Goal: Task Accomplishment & Management: Use online tool/utility

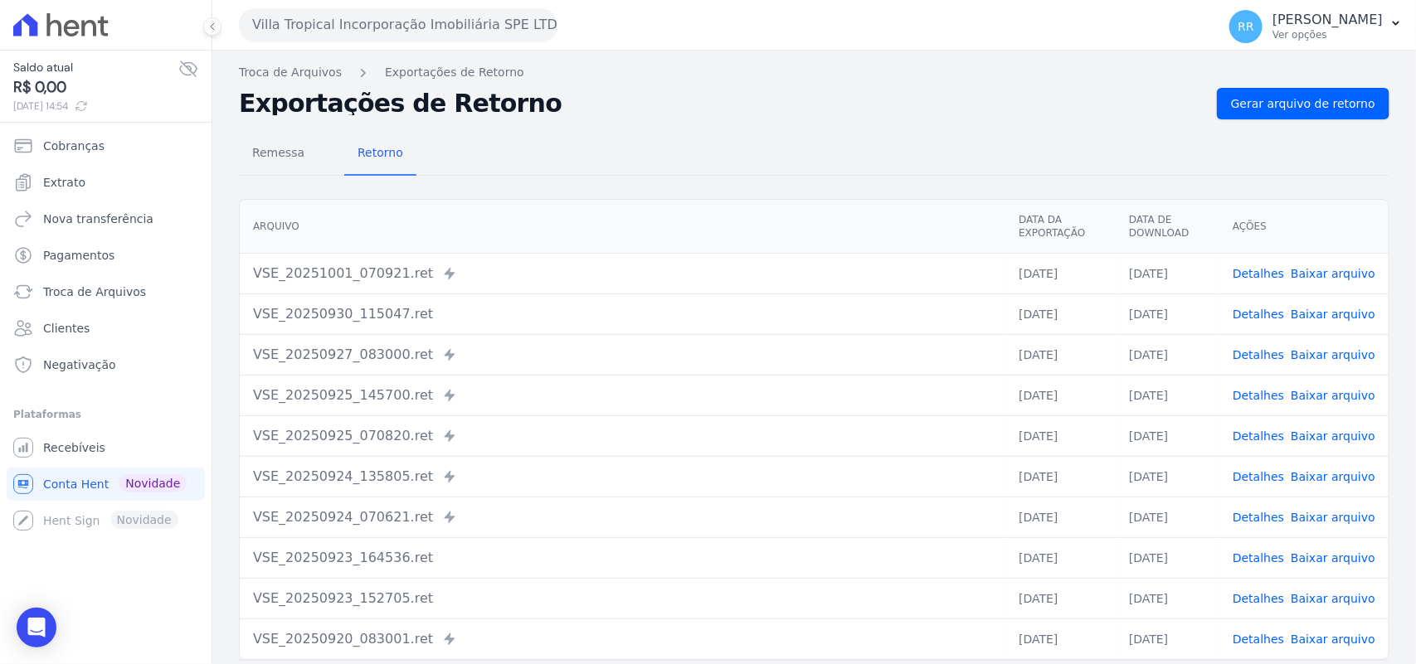
click at [379, 25] on button "Villa Tropical Incorporação Imobiliária SPE LTDA" at bounding box center [398, 24] width 319 height 33
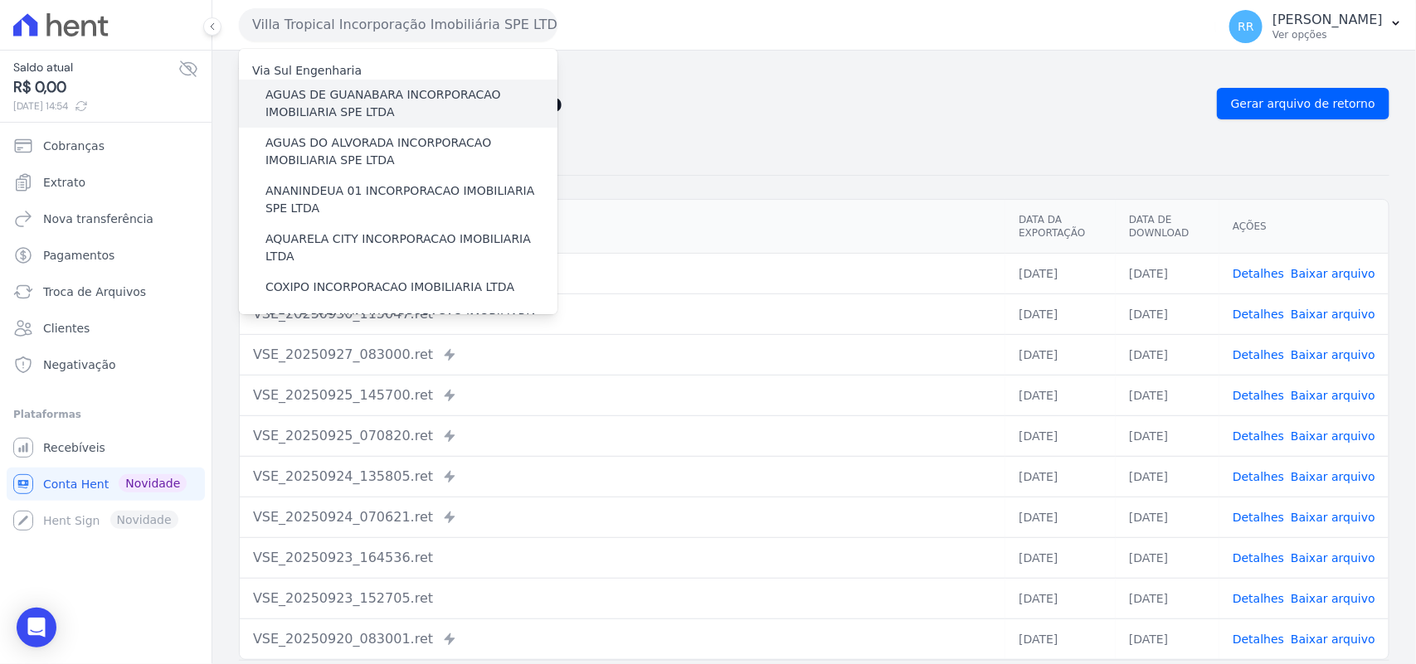
click at [313, 102] on label "AGUAS DE GUANABARA INCORPORACAO IMOBILIARIA SPE LTDA" at bounding box center [411, 103] width 292 height 35
click at [0, 0] on input "AGUAS DE GUANABARA INCORPORACAO IMOBILIARIA SPE LTDA" at bounding box center [0, 0] width 0 height 0
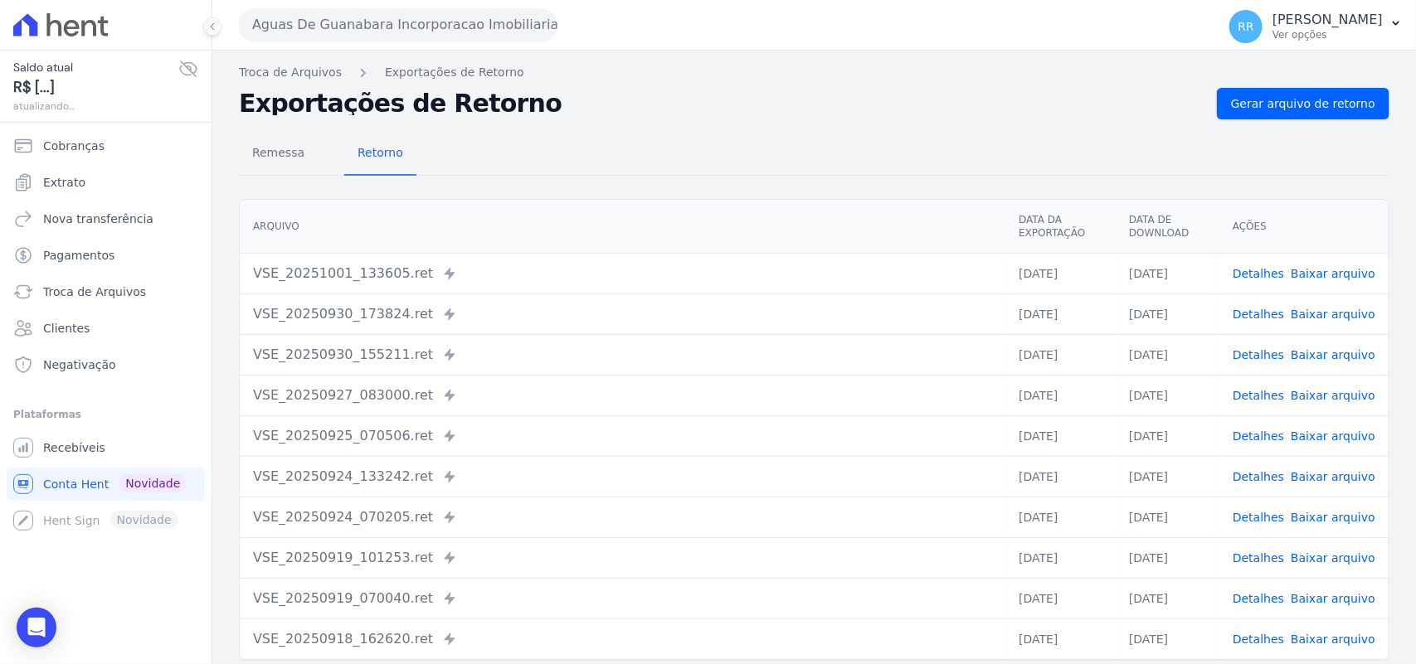
drag, startPoint x: 392, startPoint y: 27, endPoint x: 392, endPoint y: 56, distance: 29.0
click at [392, 27] on button "Aguas De Guanabara Incorporacao Imobiliaria SPE LTDA" at bounding box center [398, 24] width 319 height 33
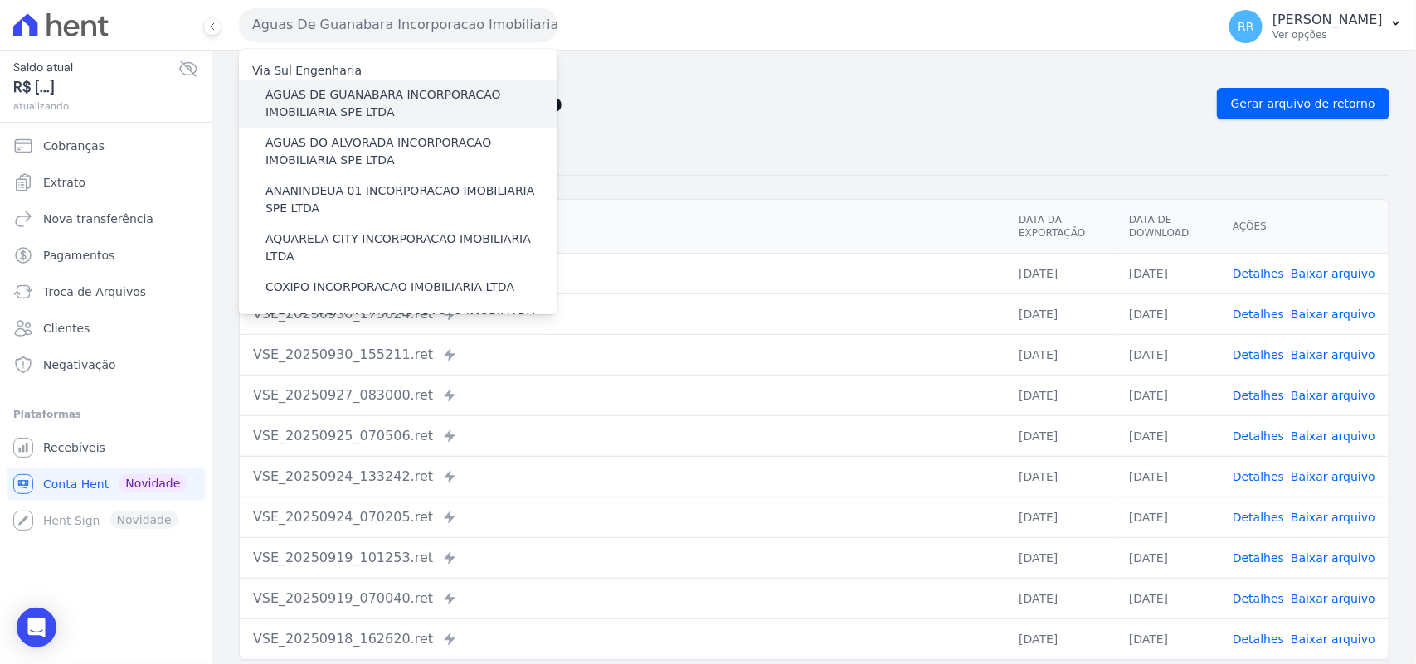
click at [387, 96] on label "AGUAS DE GUANABARA INCORPORACAO IMOBILIARIA SPE LTDA" at bounding box center [411, 103] width 292 height 35
click at [0, 0] on input "AGUAS DE GUANABARA INCORPORACAO IMOBILIARIA SPE LTDA" at bounding box center [0, 0] width 0 height 0
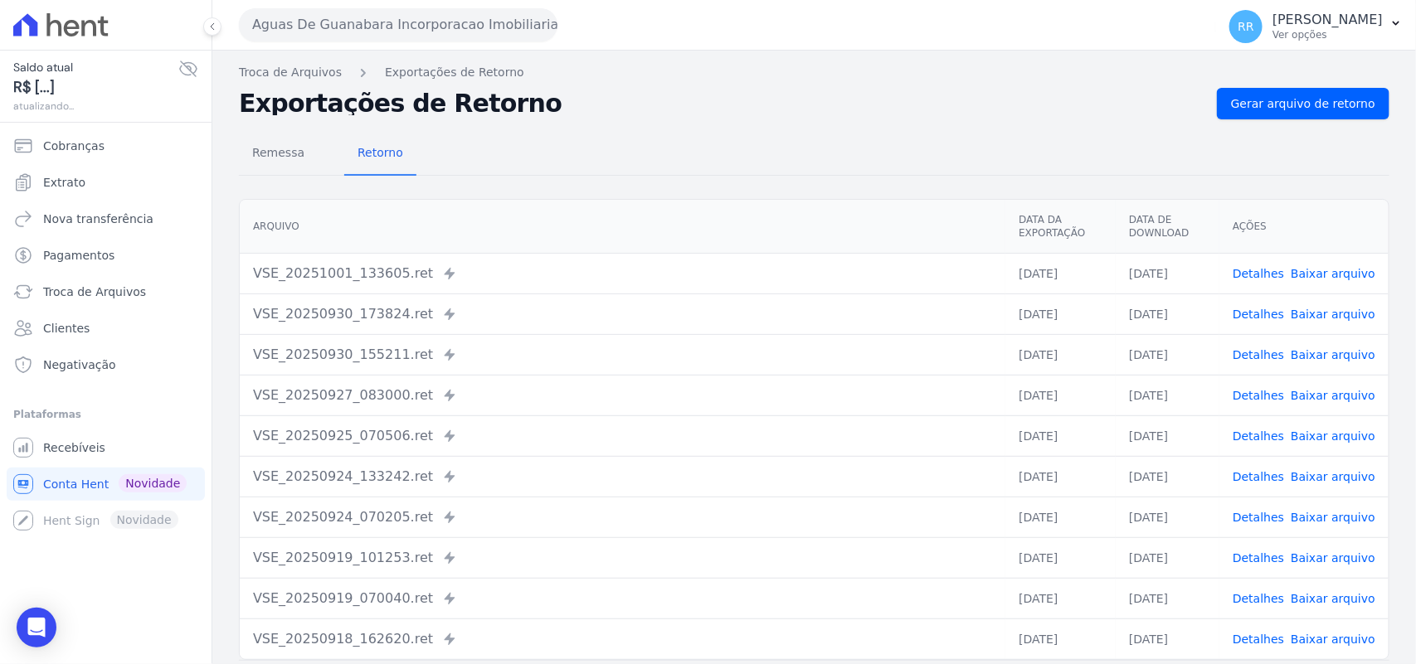
click at [1336, 139] on div "Remessa Retorno" at bounding box center [814, 154] width 1150 height 43
click at [1336, 121] on div "Remessa Retorno [GEOGRAPHIC_DATA] Data da Exportação Data de Download Ações VSE…" at bounding box center [814, 419] width 1150 height 600
click at [1336, 109] on span "Gerar arquivo de retorno" at bounding box center [1303, 103] width 144 height 17
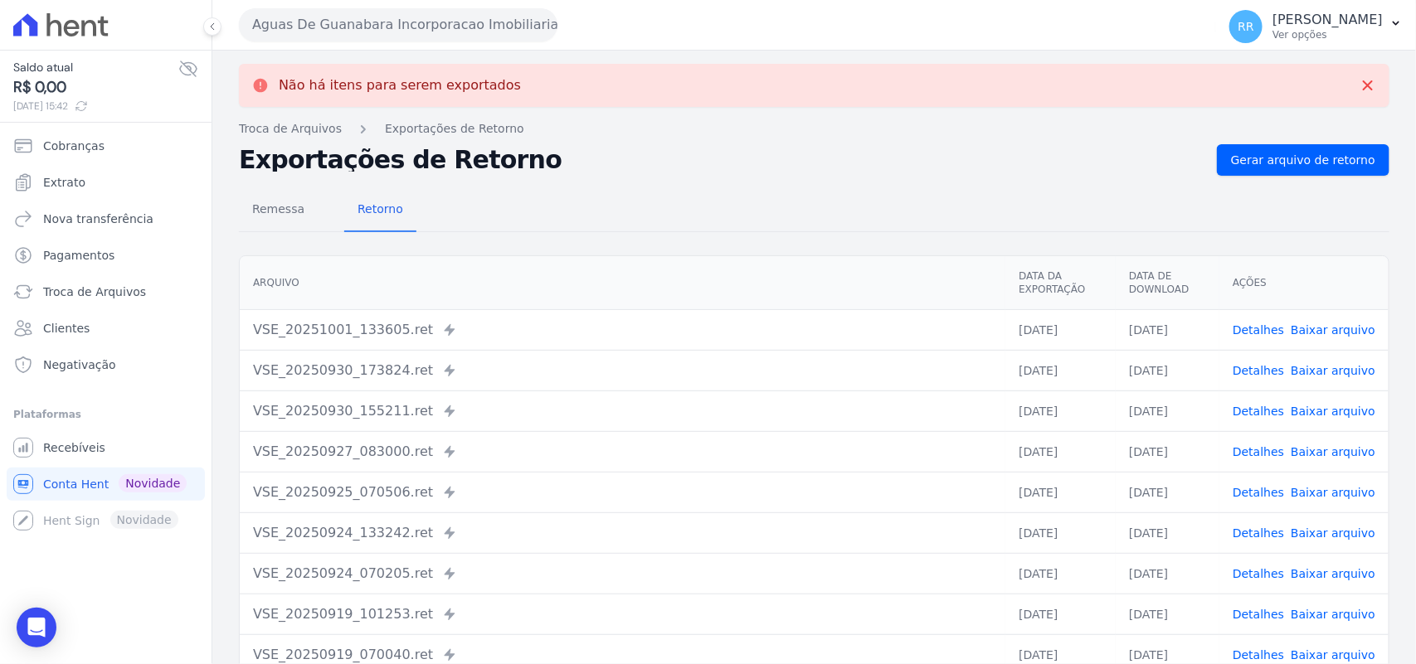
click at [415, 34] on button "Aguas De Guanabara Incorporacao Imobiliaria SPE LTDA" at bounding box center [398, 24] width 319 height 33
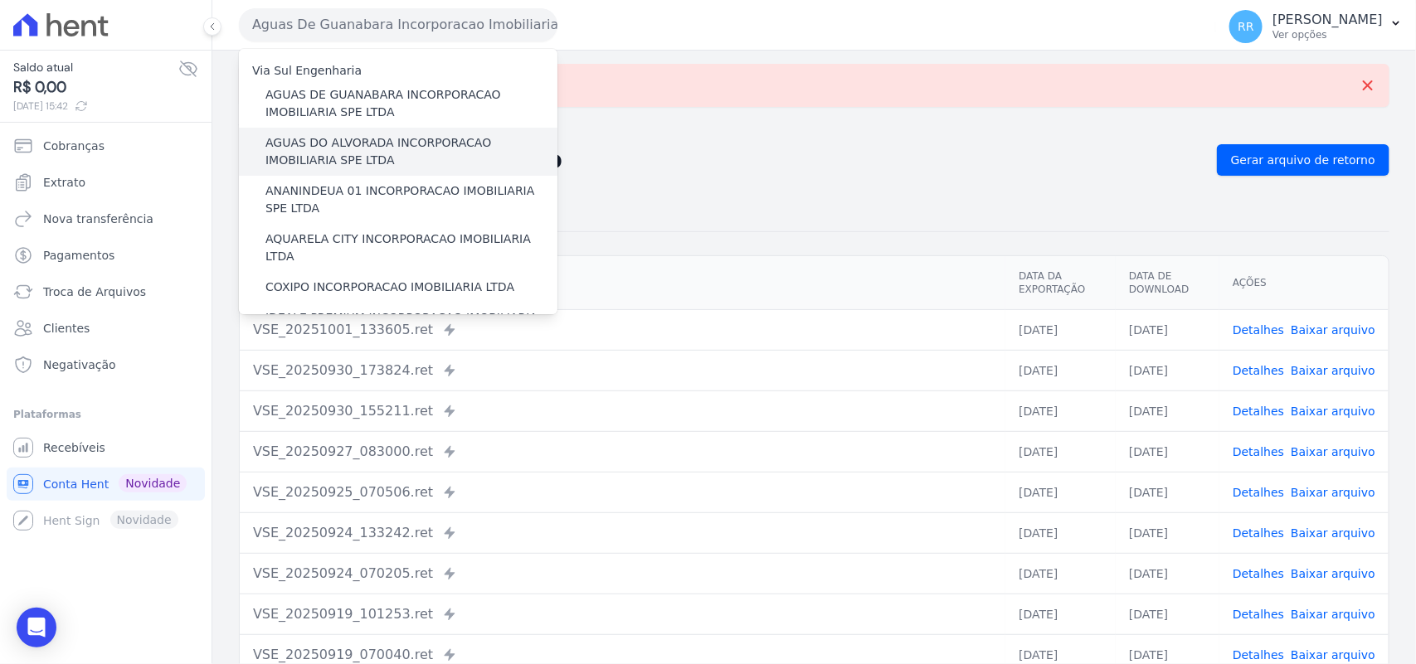
click at [358, 148] on label "AGUAS DO ALVORADA INCORPORACAO IMOBILIARIA SPE LTDA" at bounding box center [411, 151] width 292 height 35
click at [0, 0] on input "AGUAS DO ALVORADA INCORPORACAO IMOBILIARIA SPE LTDA" at bounding box center [0, 0] width 0 height 0
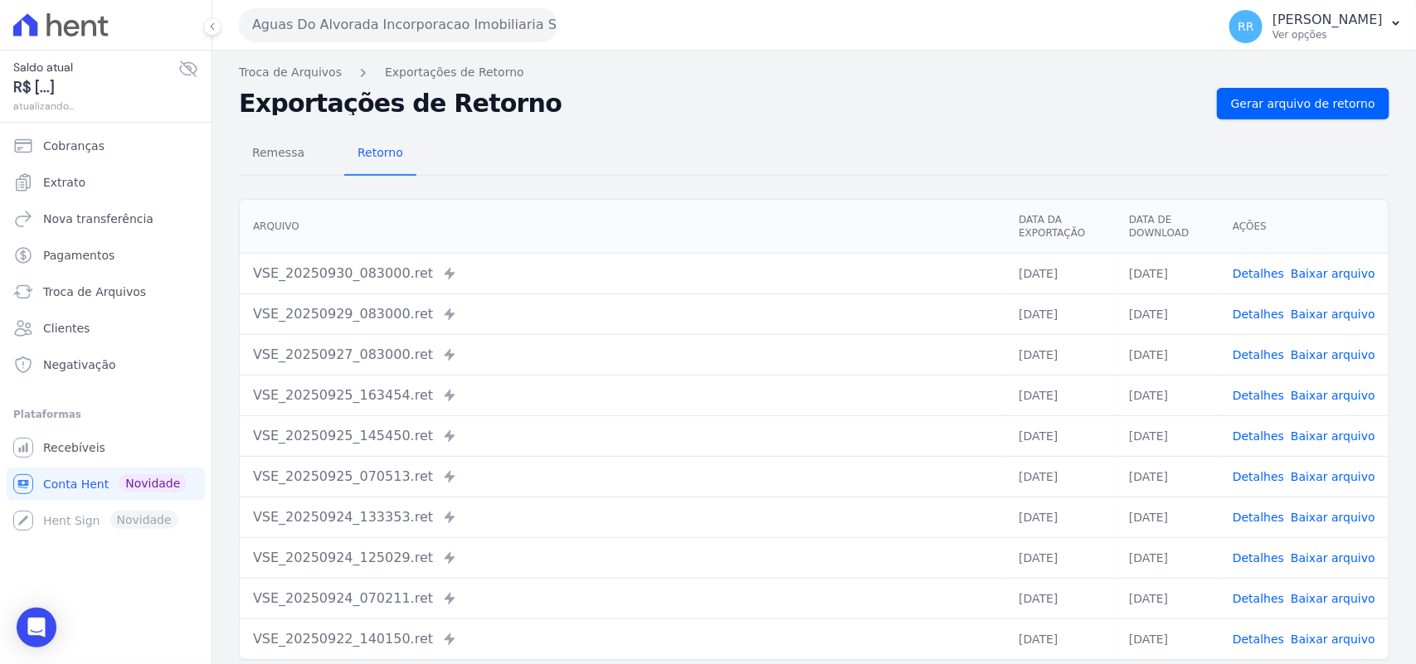
click at [1272, 84] on div "Troca de Arquivos Exportações de Retorno Exportações de Retorno Gerar arquivo d…" at bounding box center [814, 392] width 1204 height 682
click at [1273, 89] on link "Gerar arquivo de retorno" at bounding box center [1303, 104] width 173 height 32
click at [1238, 122] on div "Remessa Retorno [GEOGRAPHIC_DATA] Data da Exportação Data de Download Ações VSE…" at bounding box center [814, 419] width 1150 height 600
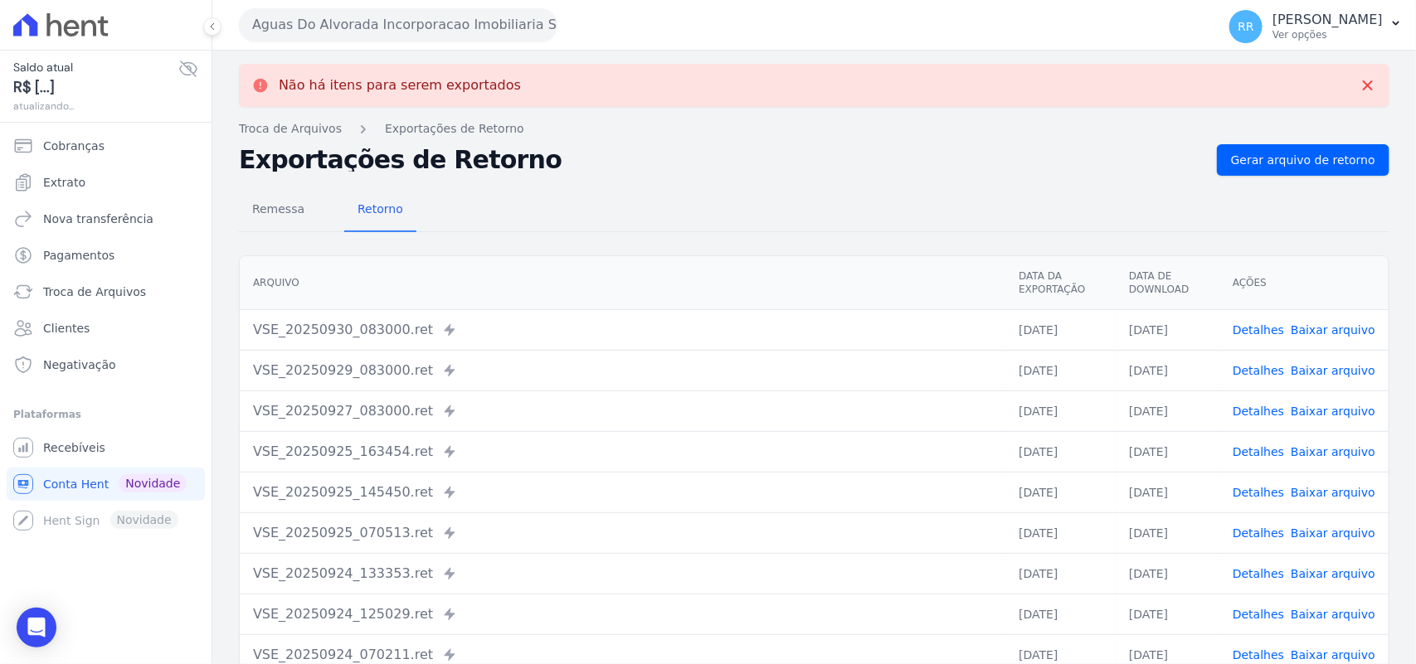
click at [291, 22] on button "Aguas Do Alvorada Incorporacao Imobiliaria SPE LTDA" at bounding box center [398, 24] width 319 height 33
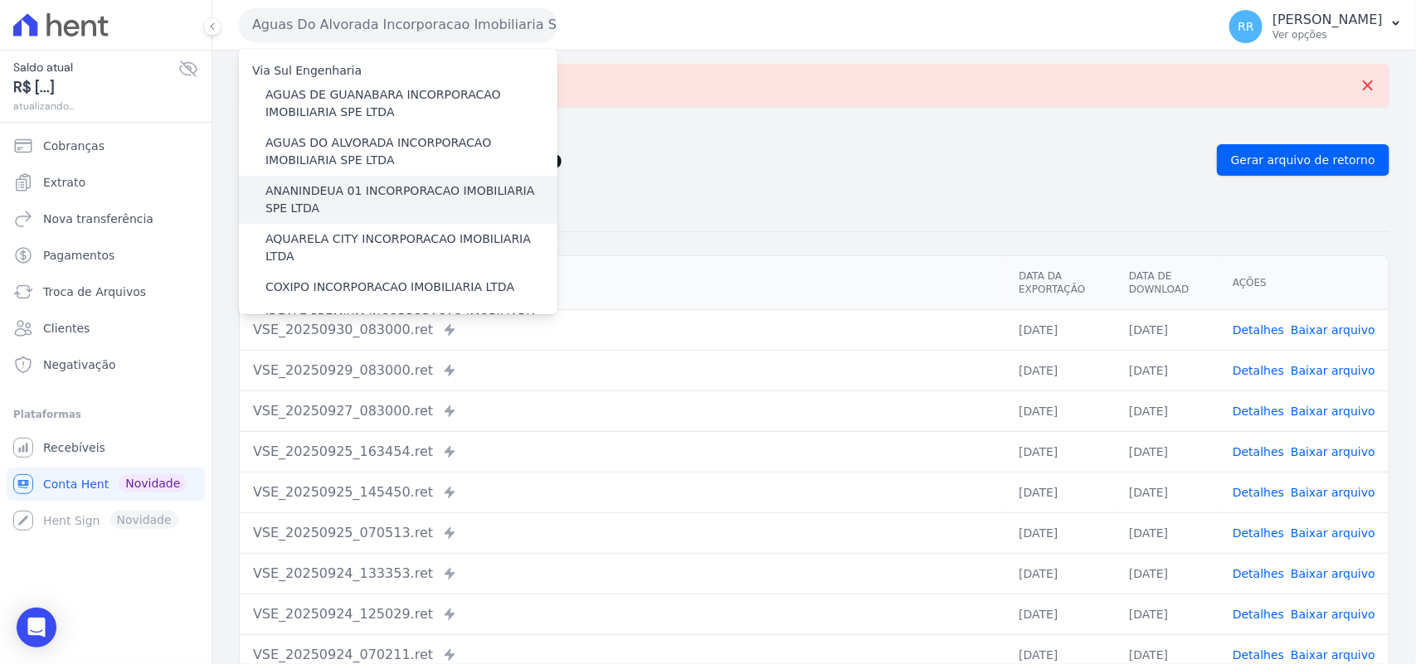
click at [328, 187] on label "ANANINDEUA 01 INCORPORACAO IMOBILIARIA SPE LTDA" at bounding box center [411, 199] width 292 height 35
click at [0, 0] on input "ANANINDEUA 01 INCORPORACAO IMOBILIARIA SPE LTDA" at bounding box center [0, 0] width 0 height 0
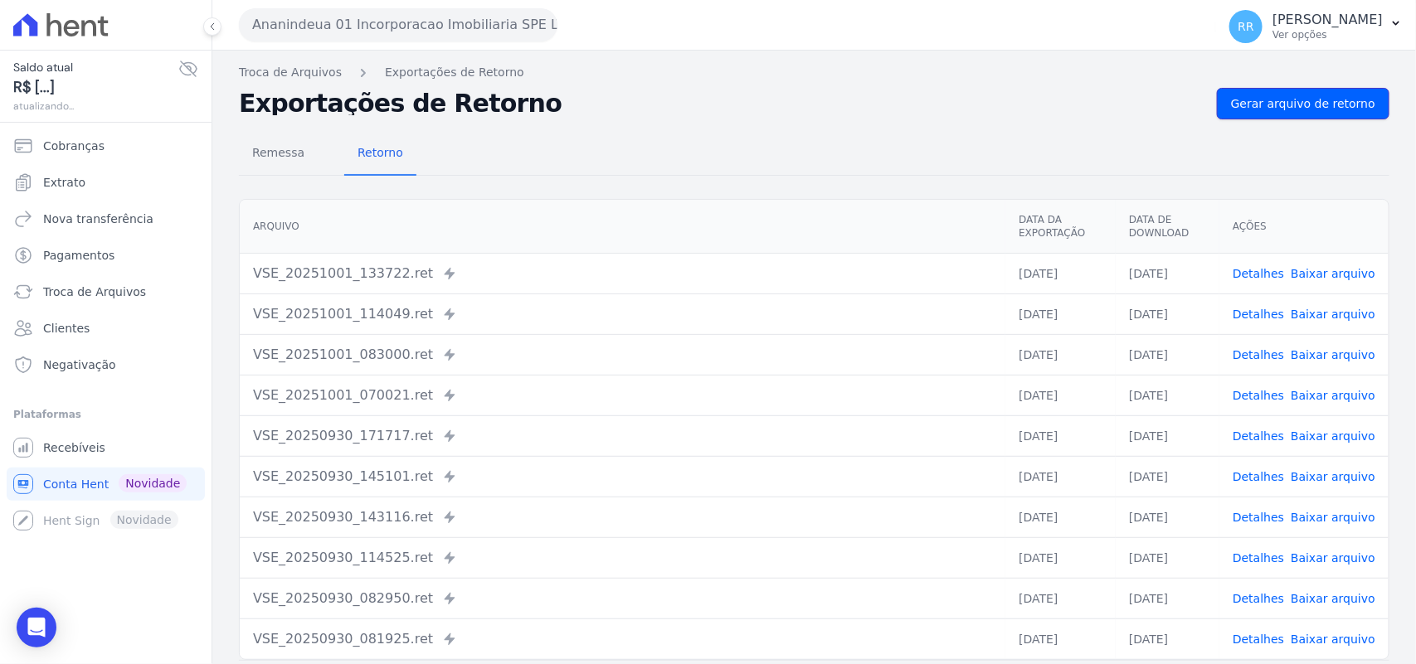
click at [1249, 93] on link "Gerar arquivo de retorno" at bounding box center [1303, 104] width 173 height 32
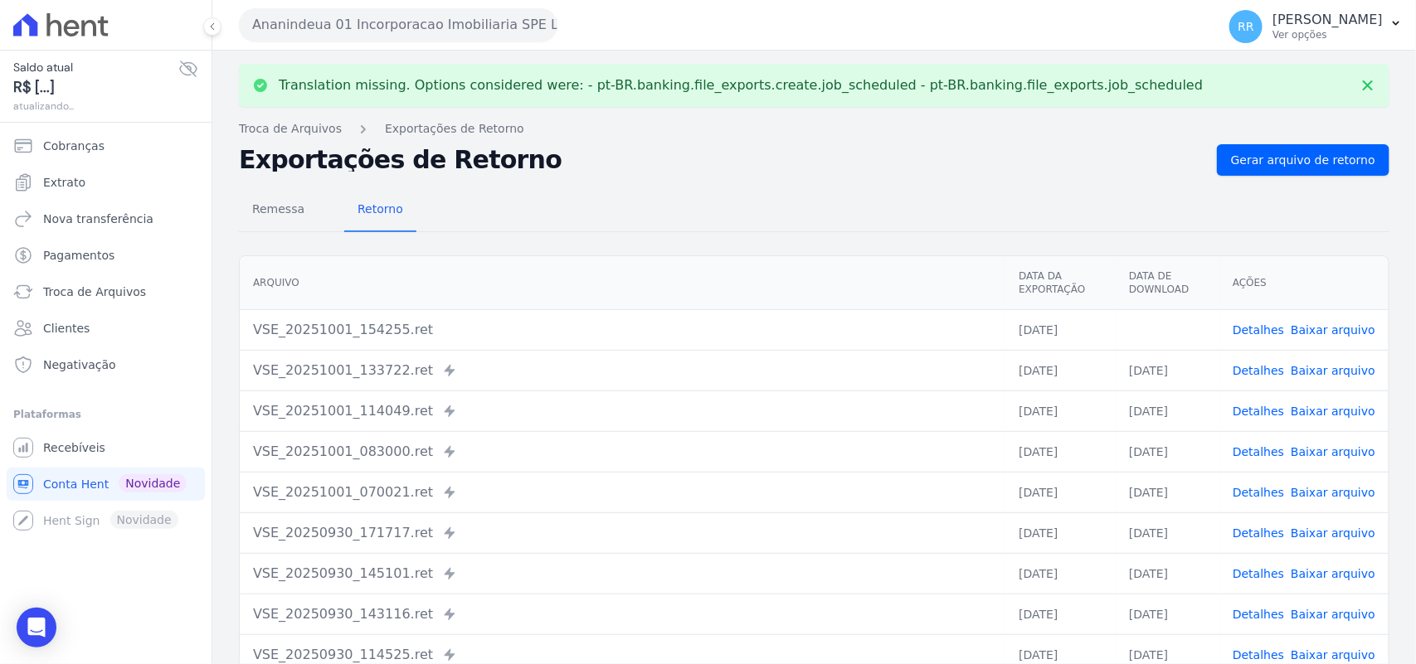
click at [1317, 324] on link "Baixar arquivo" at bounding box center [1333, 329] width 85 height 13
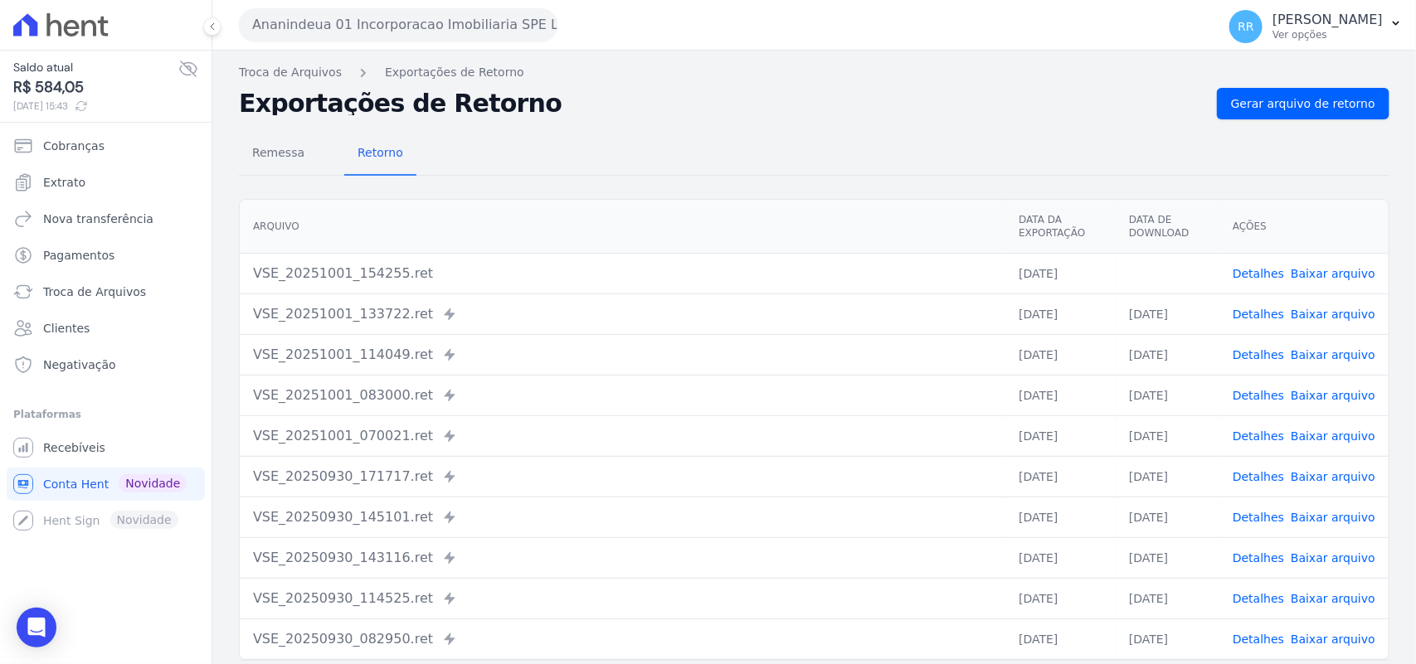
drag, startPoint x: 718, startPoint y: 145, endPoint x: 421, endPoint y: 84, distance: 303.2
click at [718, 145] on div "Remessa Retorno" at bounding box center [814, 154] width 1150 height 43
click at [424, 29] on button "Ananindeua 01 Incorporacao Imobiliaria SPE LTDA" at bounding box center [398, 24] width 319 height 33
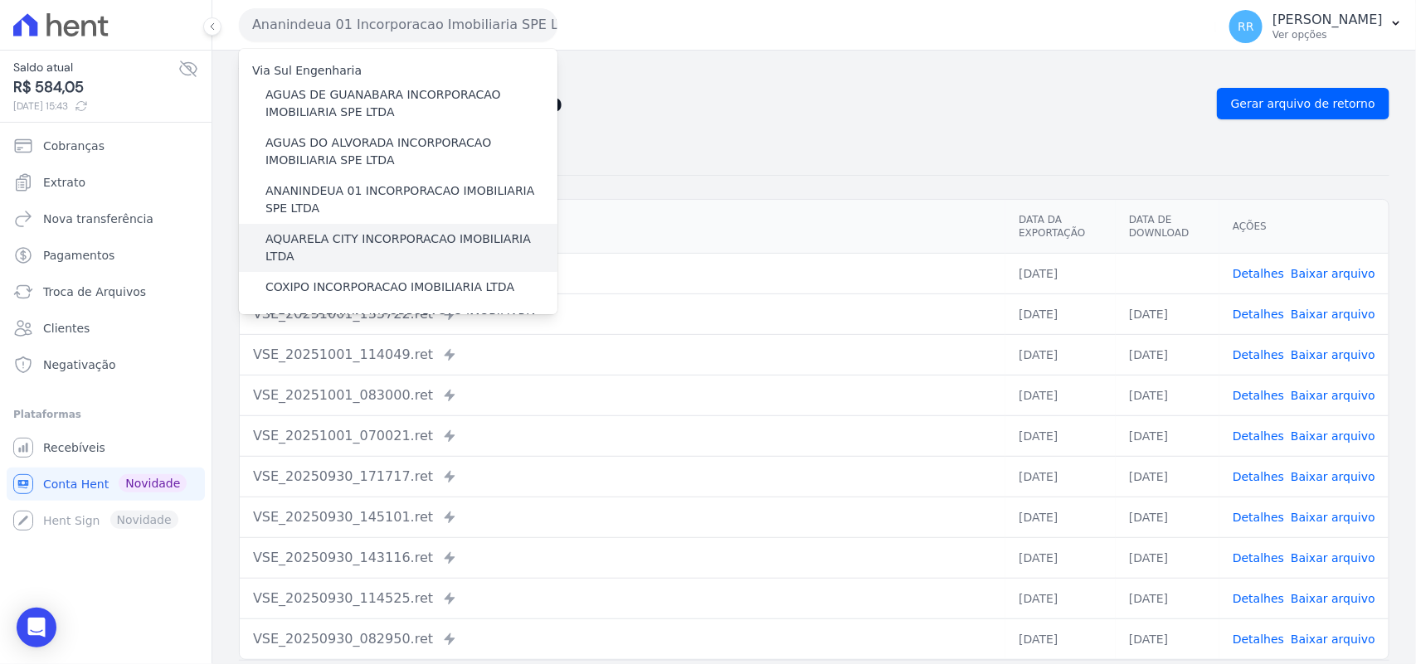
click at [321, 233] on label "AQUARELA CITY INCORPORACAO IMOBILIARIA LTDA" at bounding box center [411, 248] width 292 height 35
click at [0, 0] on input "AQUARELA CITY INCORPORACAO IMOBILIARIA LTDA" at bounding box center [0, 0] width 0 height 0
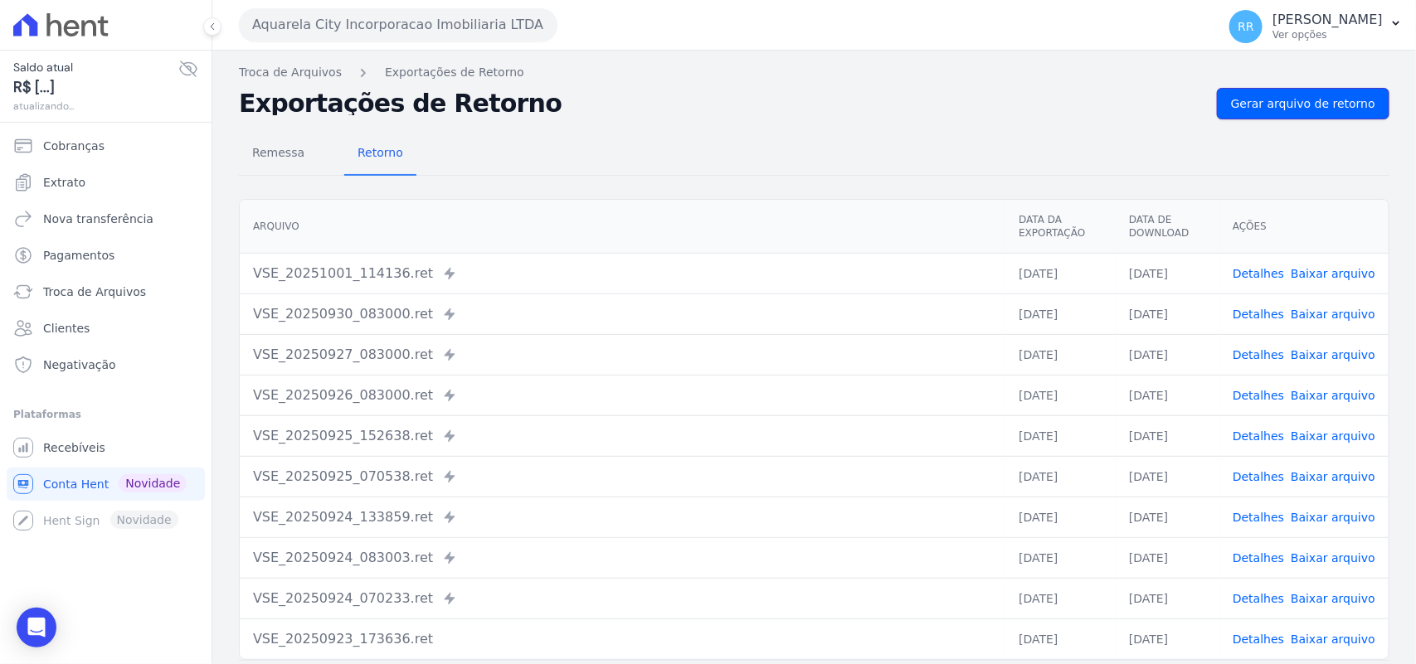
click at [1305, 89] on link "Gerar arquivo de retorno" at bounding box center [1303, 104] width 173 height 32
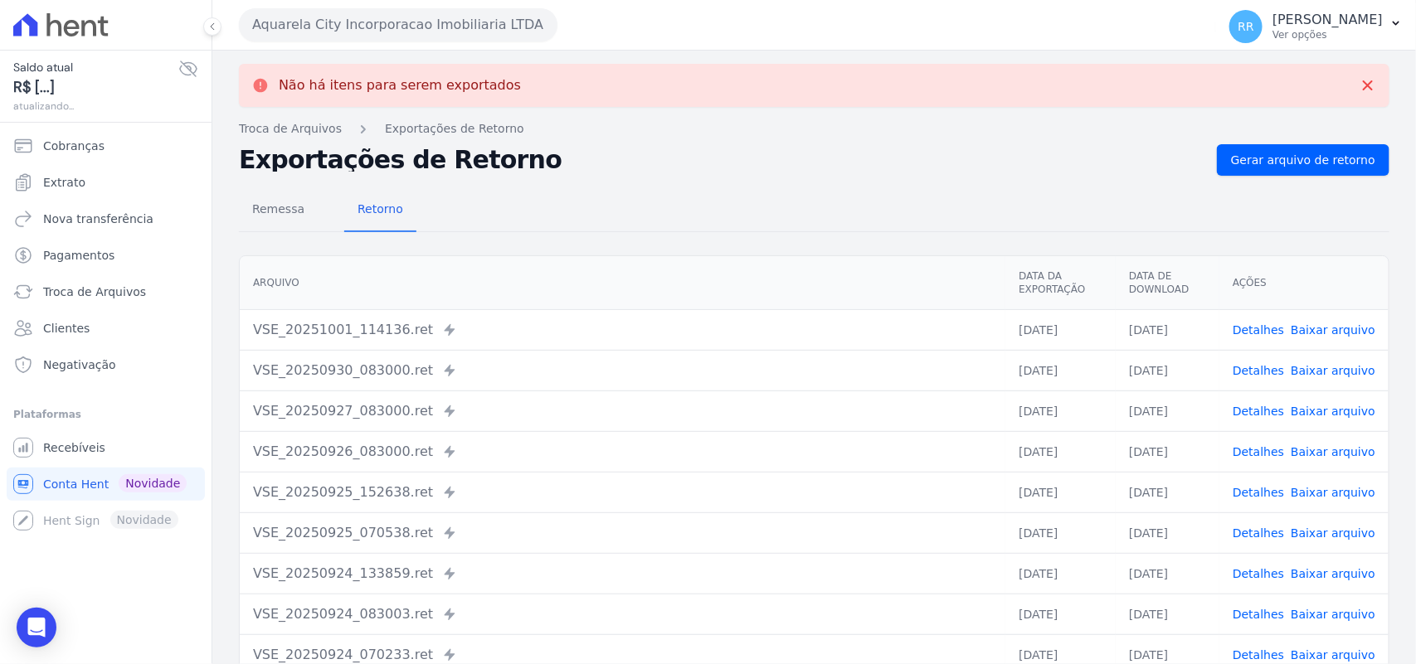
click at [330, 27] on button "Aquarela City Incorporacao Imobiliaria LTDA" at bounding box center [398, 24] width 319 height 33
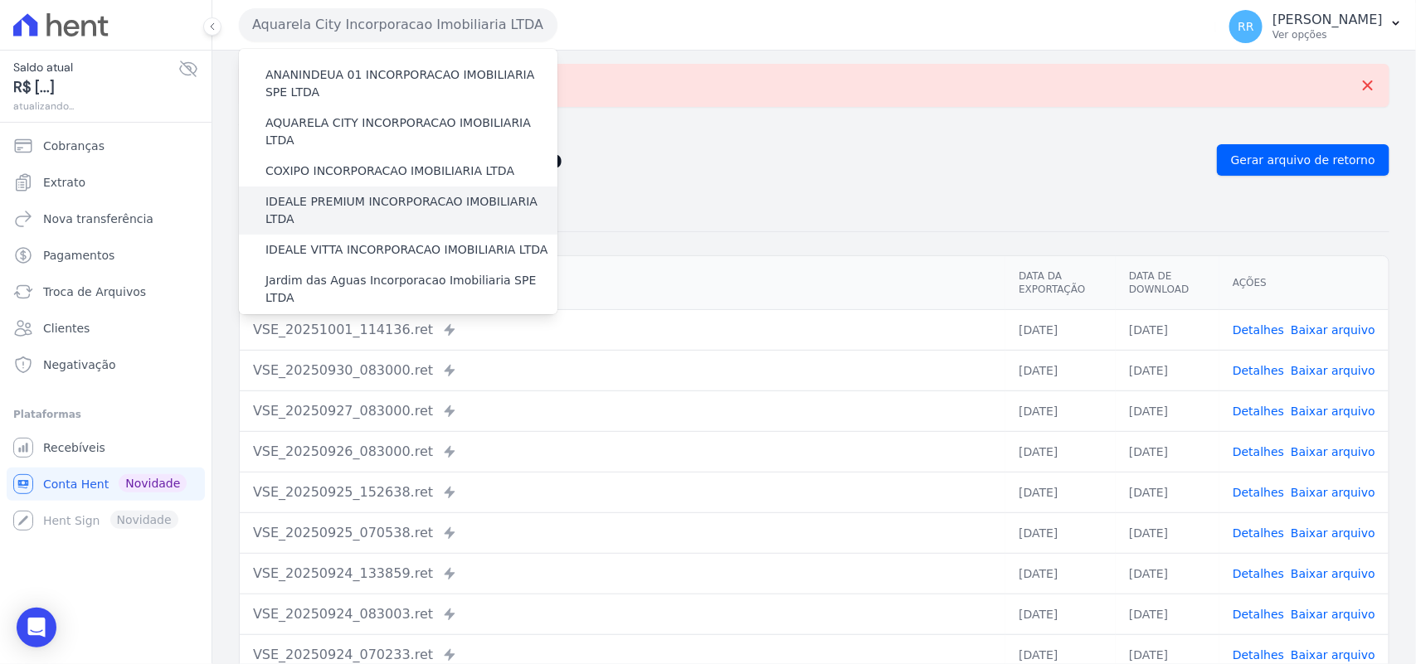
scroll to position [138, 0]
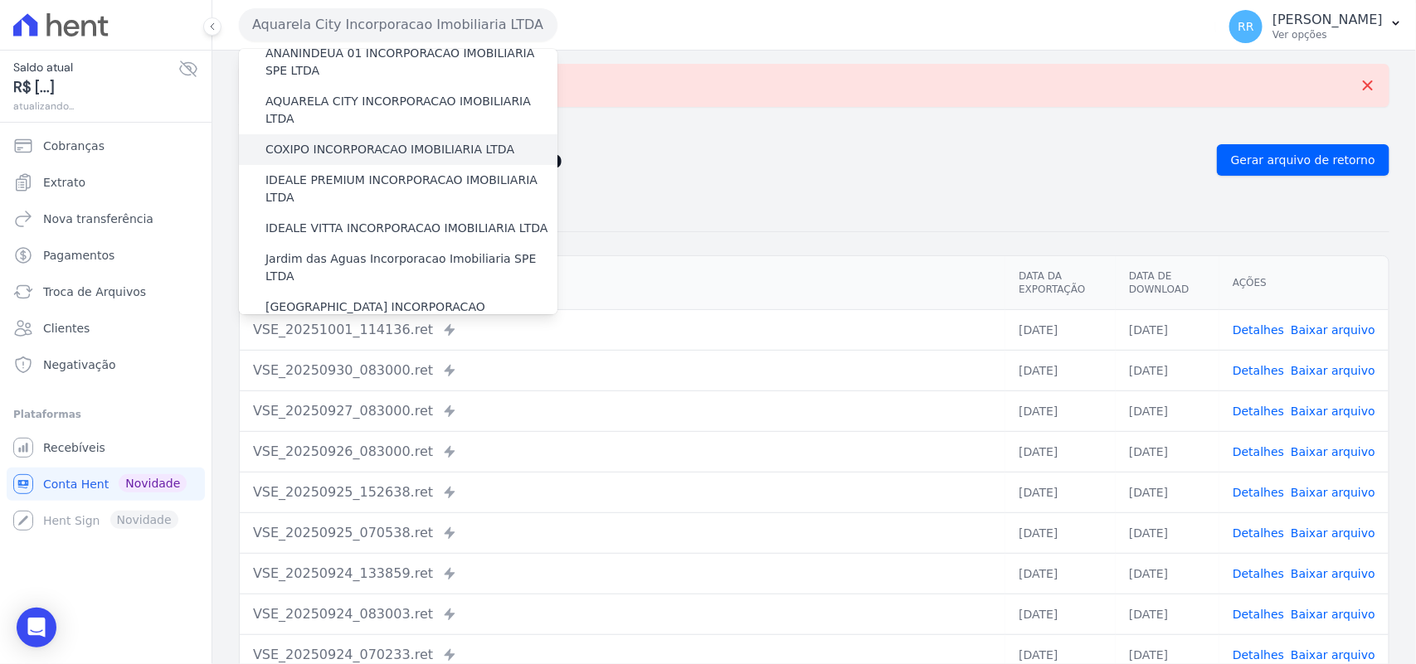
click at [332, 141] on label "COXIPO INCORPORACAO IMOBILIARIA LTDA" at bounding box center [389, 149] width 249 height 17
click at [0, 0] on input "COXIPO INCORPORACAO IMOBILIARIA LTDA" at bounding box center [0, 0] width 0 height 0
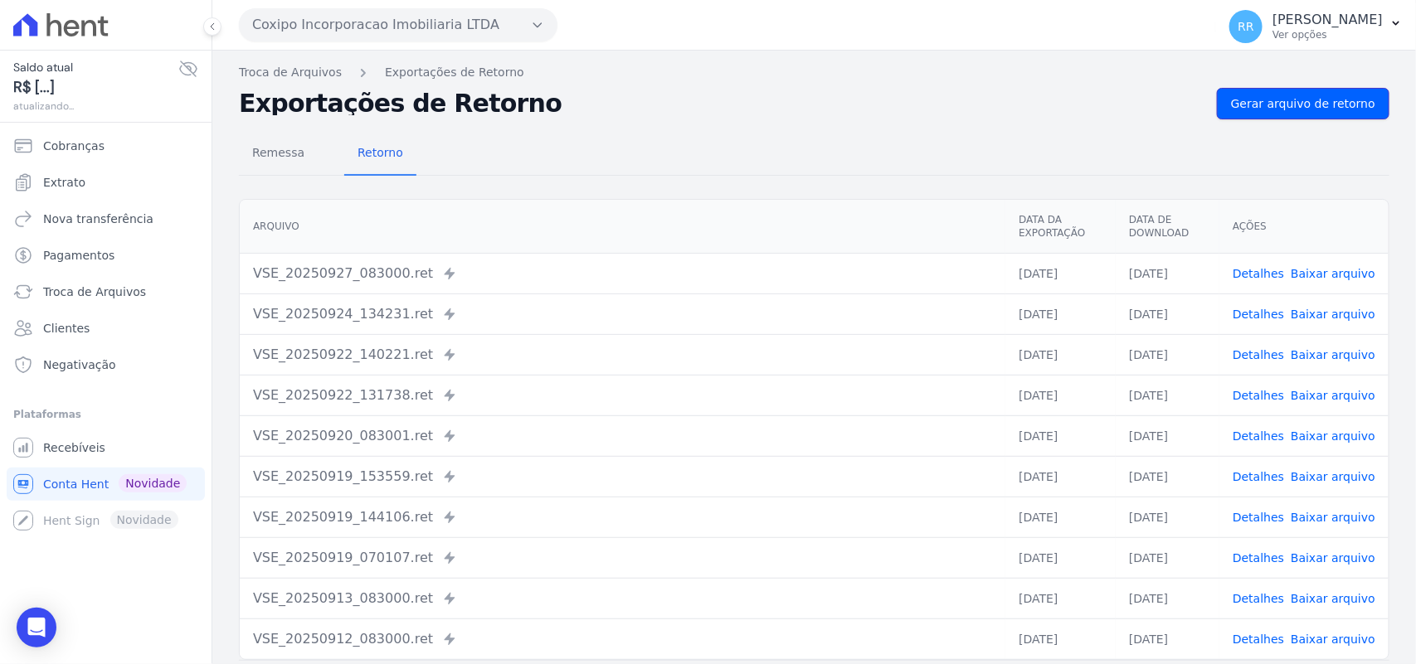
click at [1304, 113] on link "Gerar arquivo de retorno" at bounding box center [1303, 104] width 173 height 32
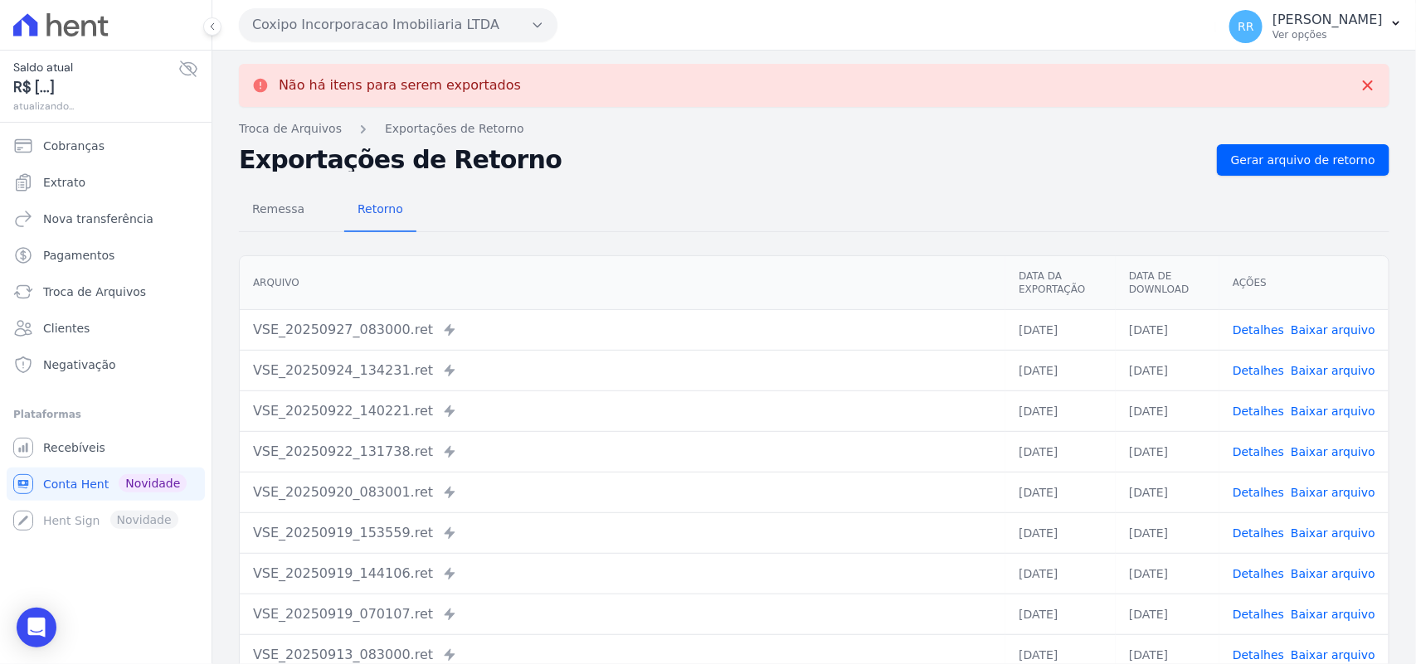
click at [313, 29] on button "Coxipo Incorporacao Imobiliaria LTDA" at bounding box center [398, 24] width 319 height 33
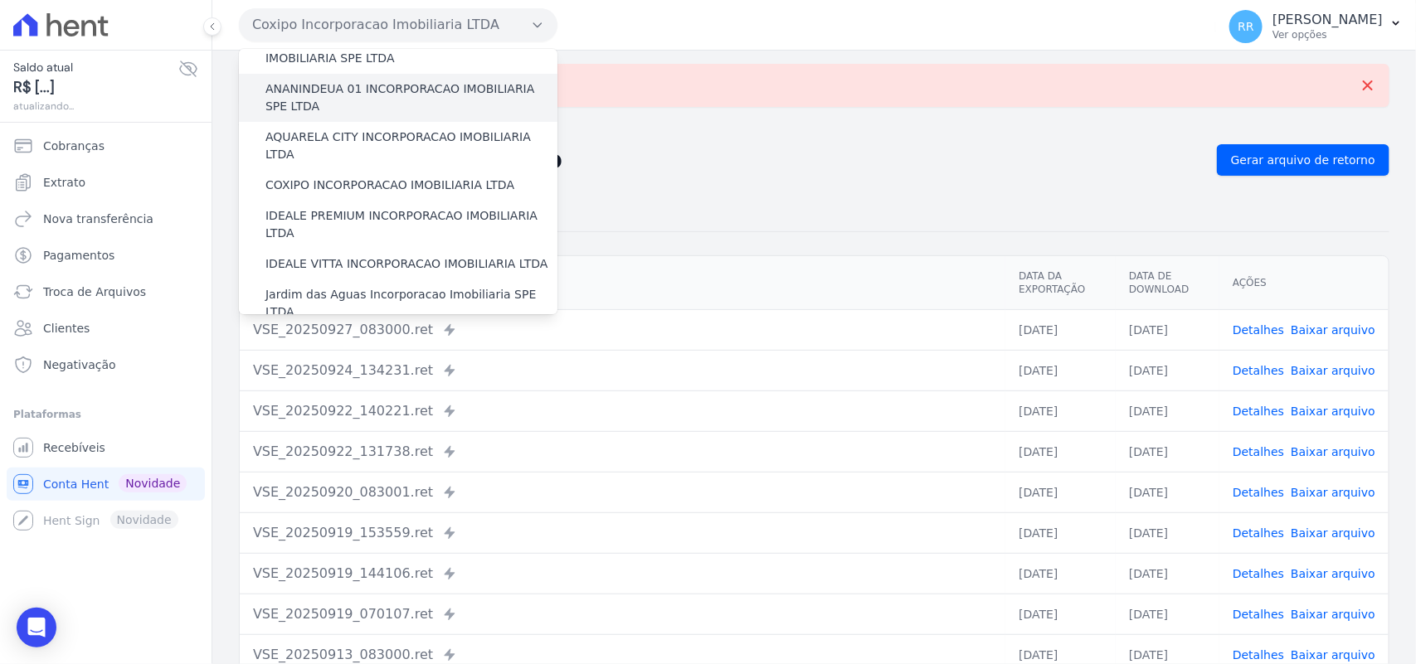
scroll to position [104, 0]
click at [322, 206] on label "IDEALE PREMIUM INCORPORACAO IMOBILIARIA LTDA" at bounding box center [411, 223] width 292 height 35
click at [0, 0] on input "IDEALE PREMIUM INCORPORACAO IMOBILIARIA LTDA" at bounding box center [0, 0] width 0 height 0
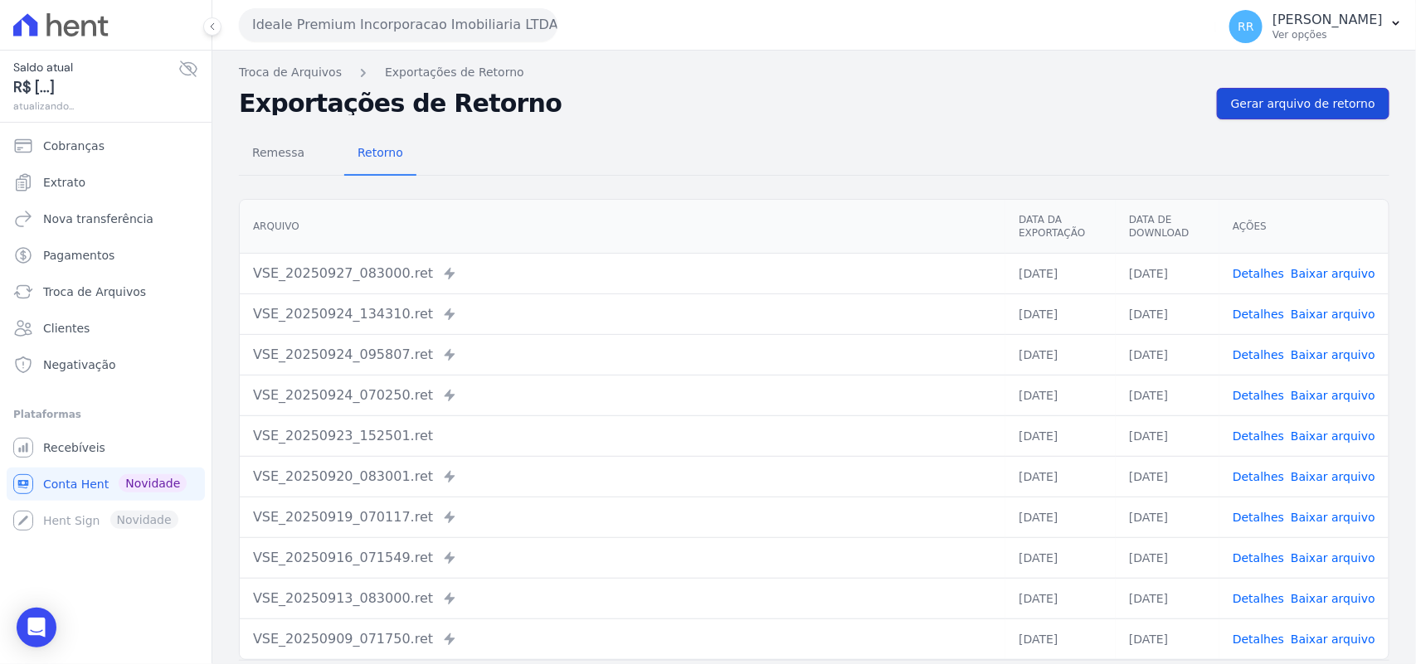
click at [1287, 97] on span "Gerar arquivo de retorno" at bounding box center [1303, 103] width 144 height 17
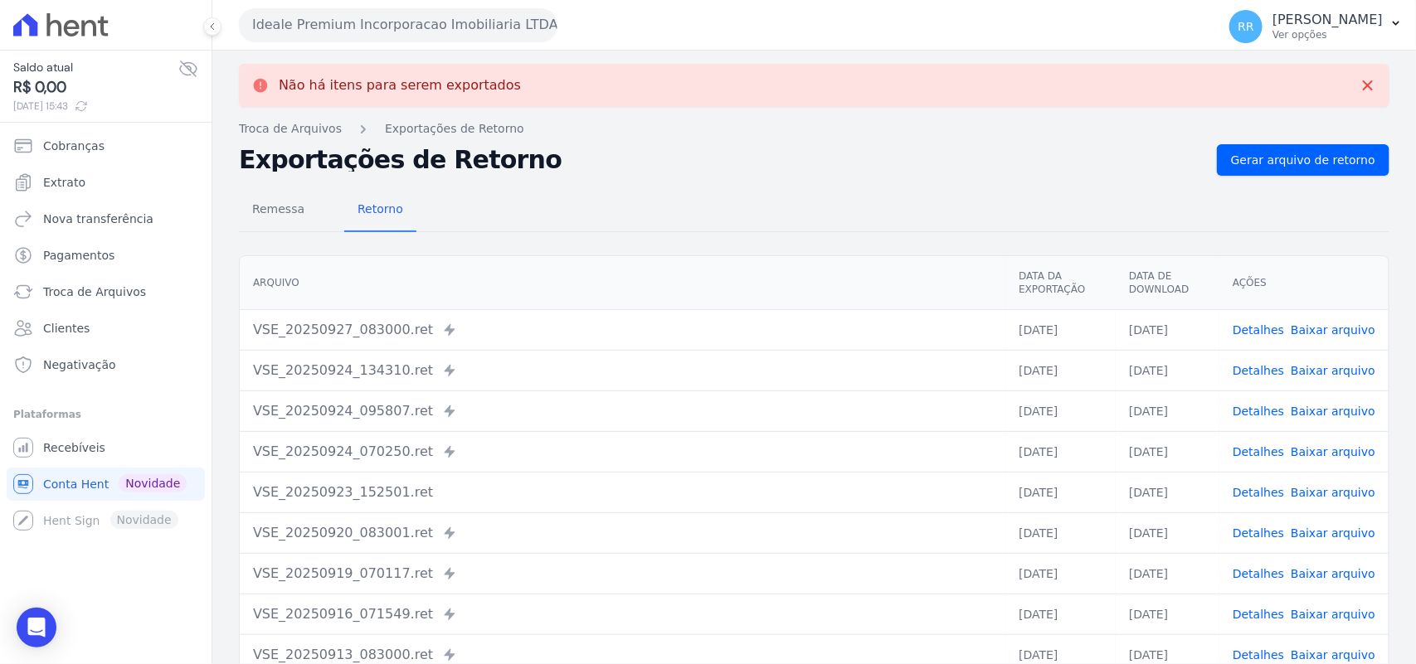
click at [473, 44] on div "Ideale Premium Incorporacao Imobiliaria LTDA Via Sul Engenharia AGUAS DE [GEOGR…" at bounding box center [724, 24] width 970 height 51
click at [469, 21] on button "Ideale Premium Incorporacao Imobiliaria LTDA" at bounding box center [398, 24] width 319 height 33
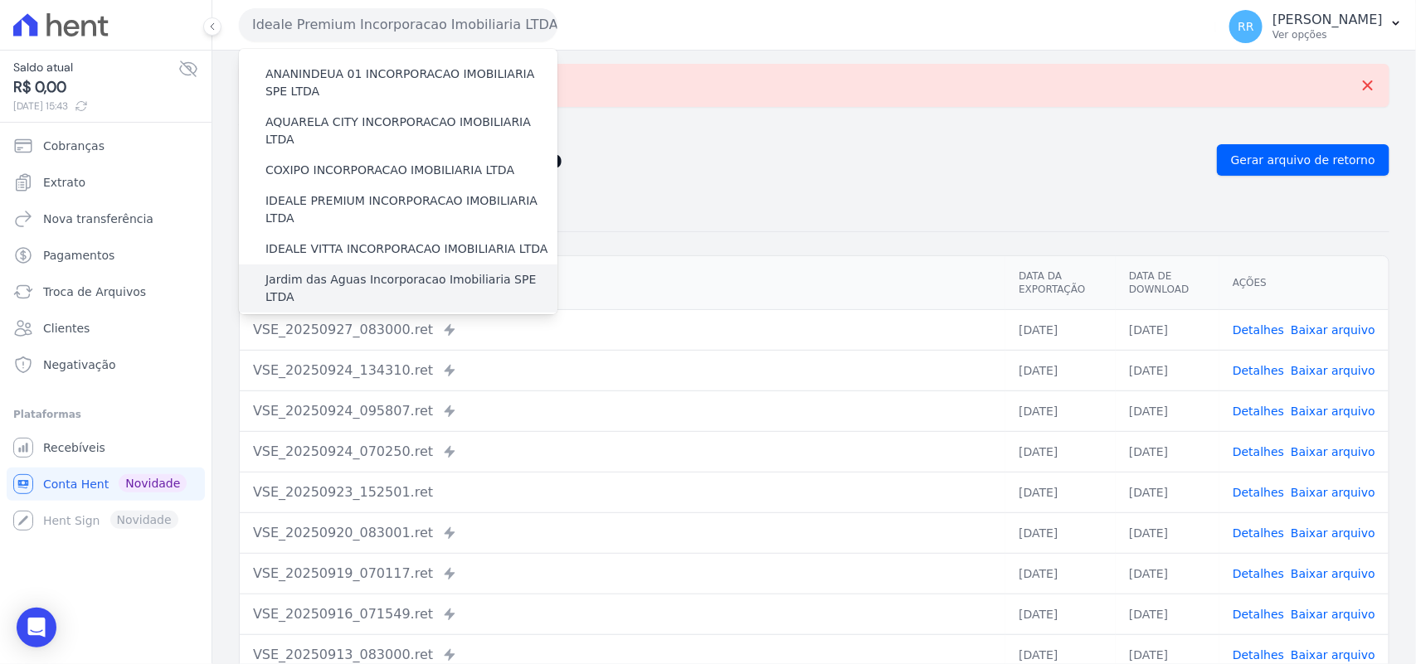
scroll to position [173, 0]
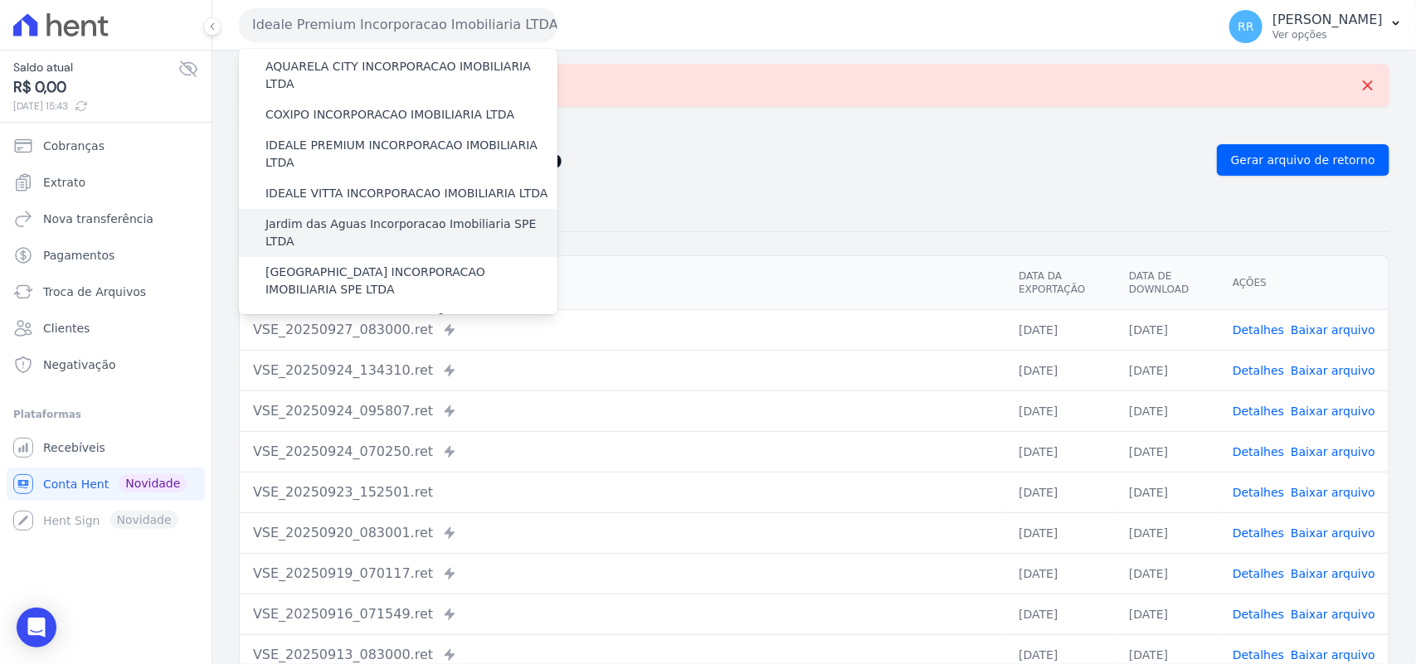
click at [329, 216] on label "Jardim das Aguas Incorporacao Imobiliaria SPE LTDA" at bounding box center [411, 233] width 292 height 35
click at [0, 0] on input "Jardim das Aguas Incorporacao Imobiliaria SPE LTDA" at bounding box center [0, 0] width 0 height 0
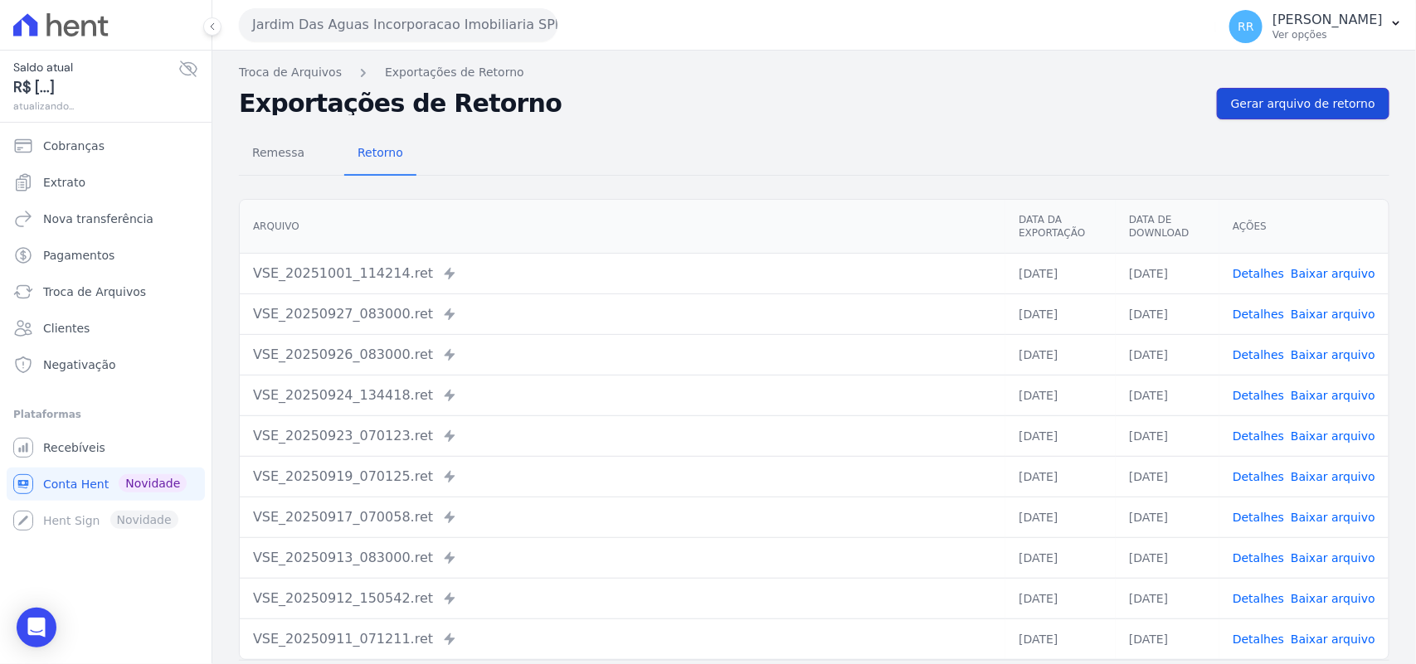
click at [1292, 94] on link "Gerar arquivo de retorno" at bounding box center [1303, 104] width 173 height 32
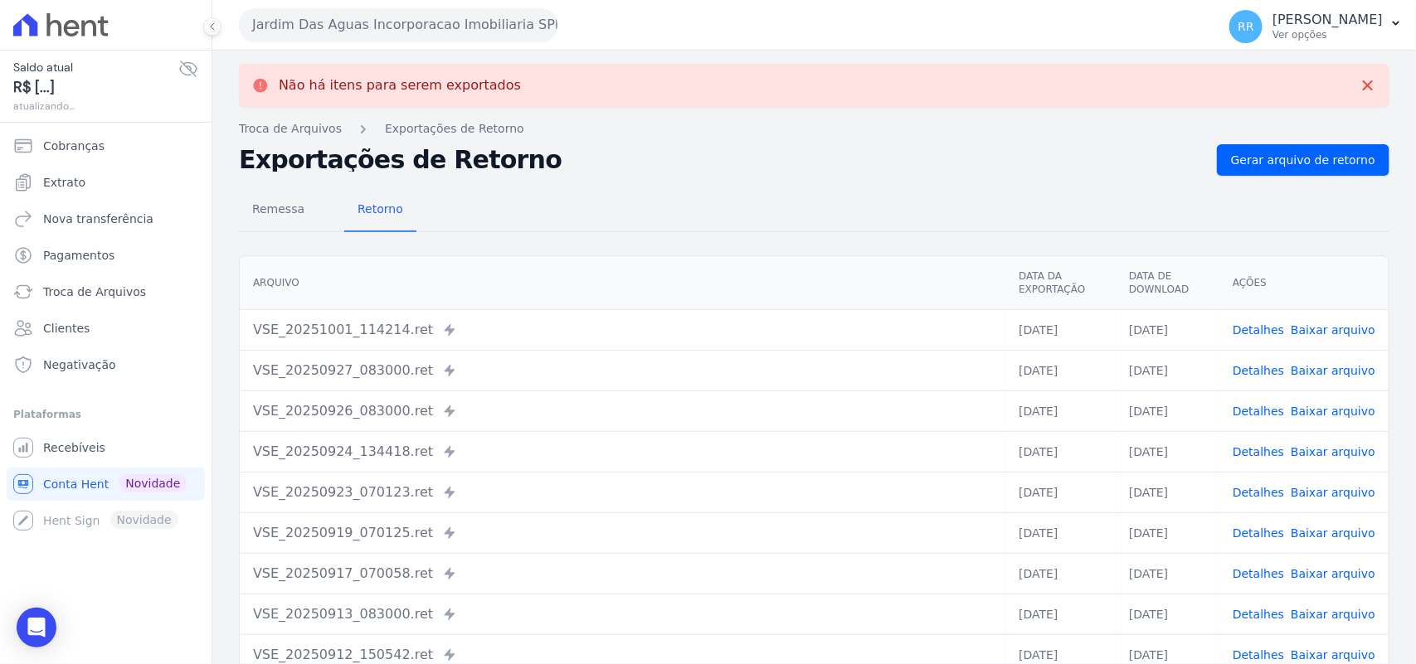
click at [376, 25] on button "Jardim Das Aguas Incorporacao Imobiliaria SPE LTDA" at bounding box center [398, 24] width 319 height 33
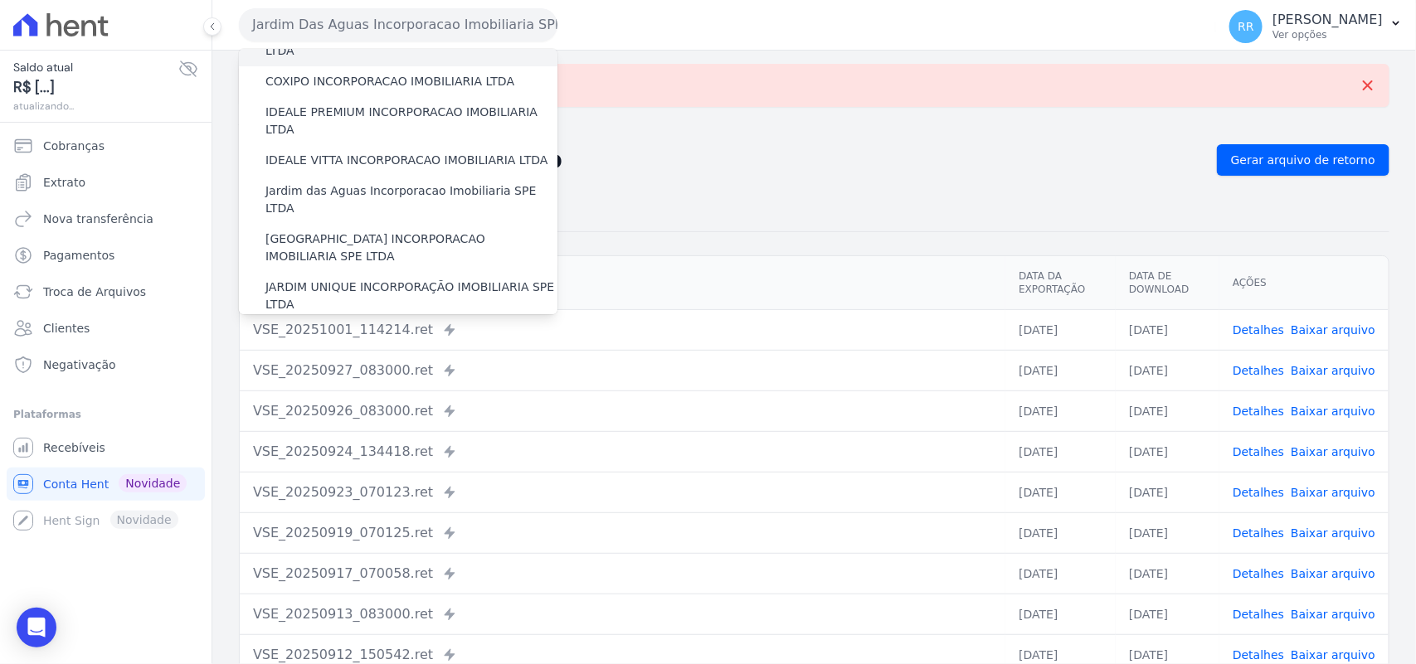
scroll to position [207, 0]
click at [348, 229] on label "[GEOGRAPHIC_DATA] INCORPORACAO IMOBILIARIA SPE LTDA" at bounding box center [411, 246] width 292 height 35
click at [0, 0] on input "[GEOGRAPHIC_DATA] INCORPORACAO IMOBILIARIA SPE LTDA" at bounding box center [0, 0] width 0 height 0
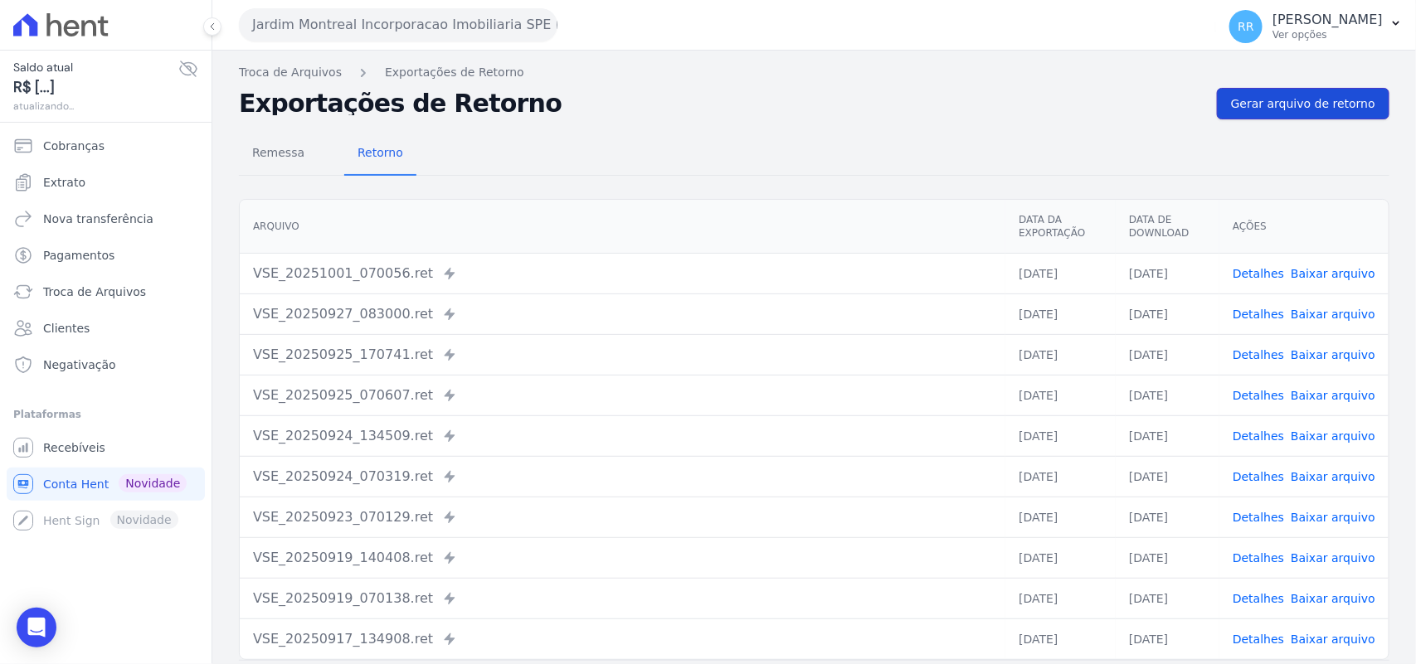
click at [1300, 92] on link "Gerar arquivo de retorno" at bounding box center [1303, 104] width 173 height 32
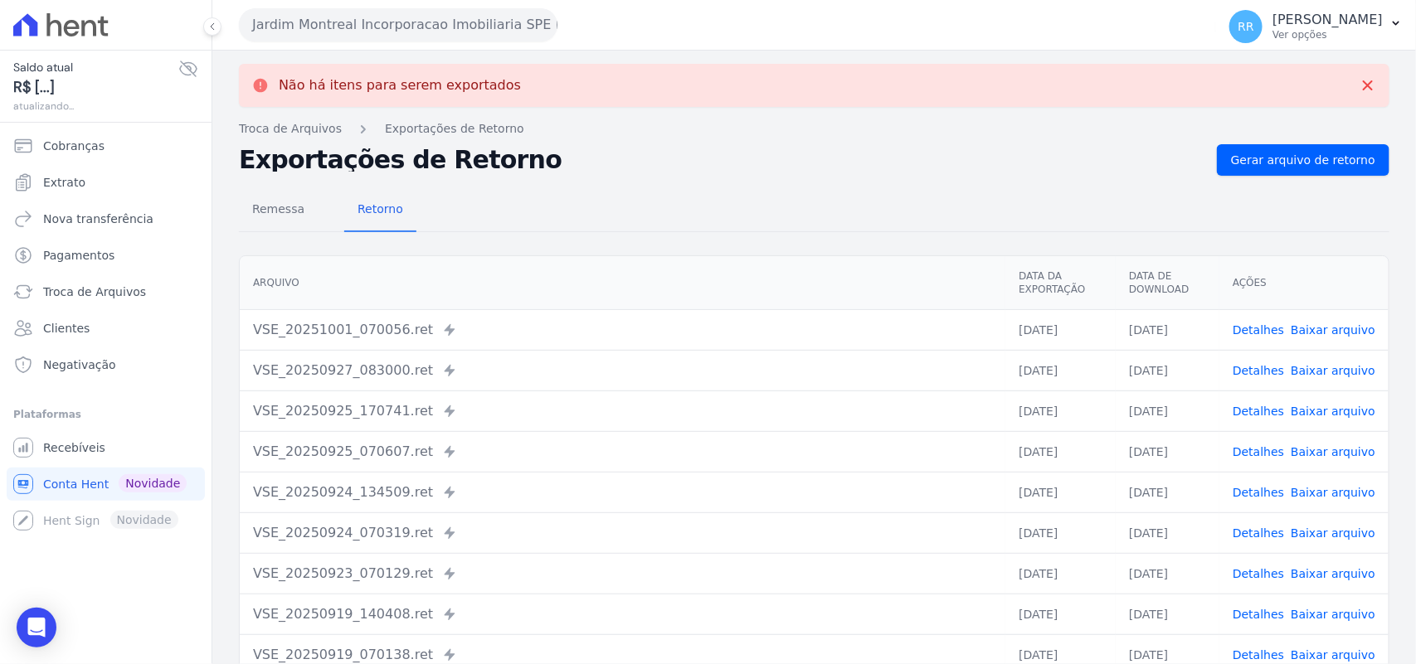
click at [362, 27] on button "Jardim Montreal Incorporacao Imobiliaria SPE LTDA" at bounding box center [398, 24] width 319 height 33
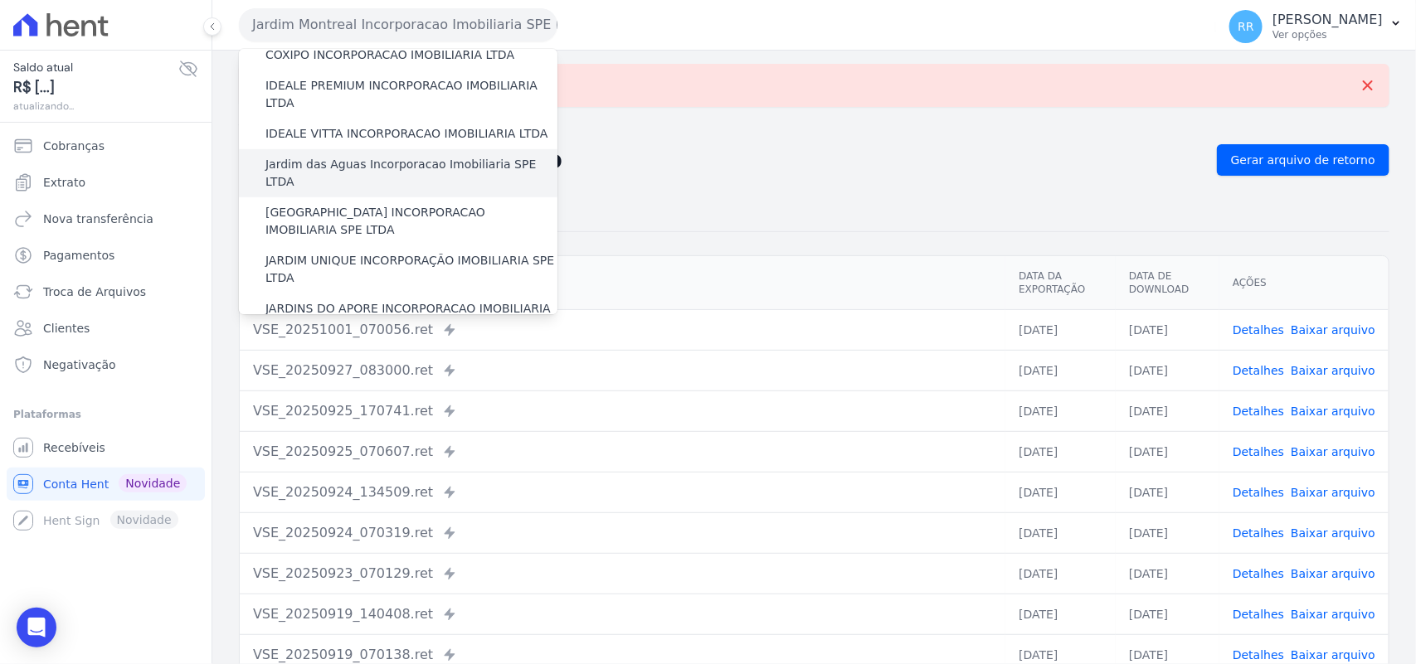
scroll to position [241, 0]
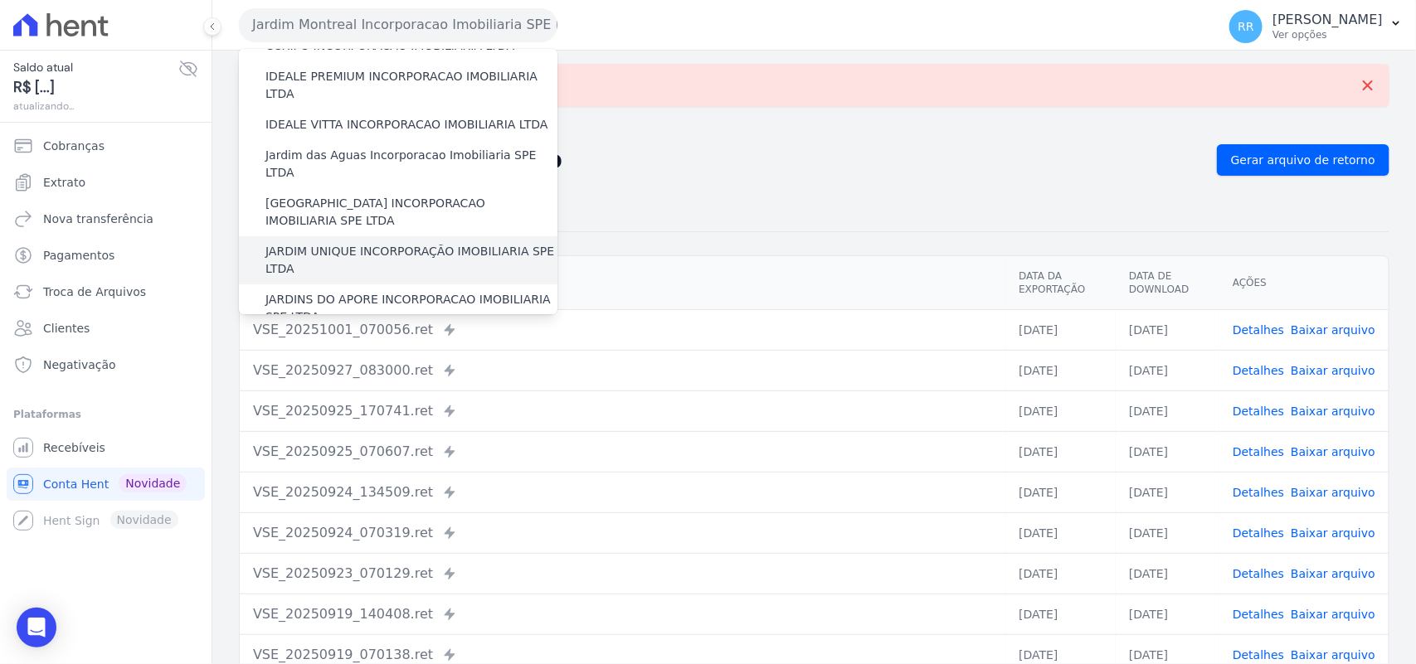
click at [333, 243] on label "JARDIM UNIQUE INCORPORAÇÃO IMOBILIARIA SPE LTDA" at bounding box center [411, 260] width 292 height 35
click at [0, 0] on input "JARDIM UNIQUE INCORPORAÇÃO IMOBILIARIA SPE LTDA" at bounding box center [0, 0] width 0 height 0
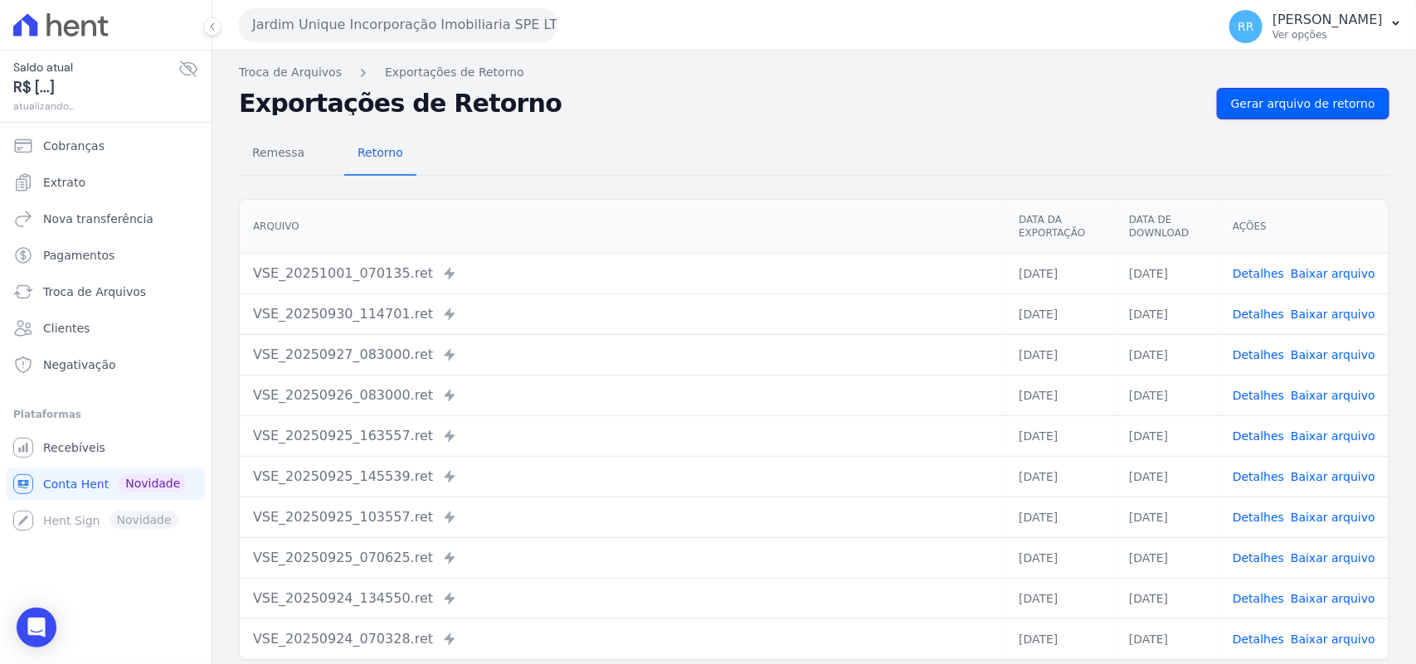
click at [1323, 114] on link "Gerar arquivo de retorno" at bounding box center [1303, 104] width 173 height 32
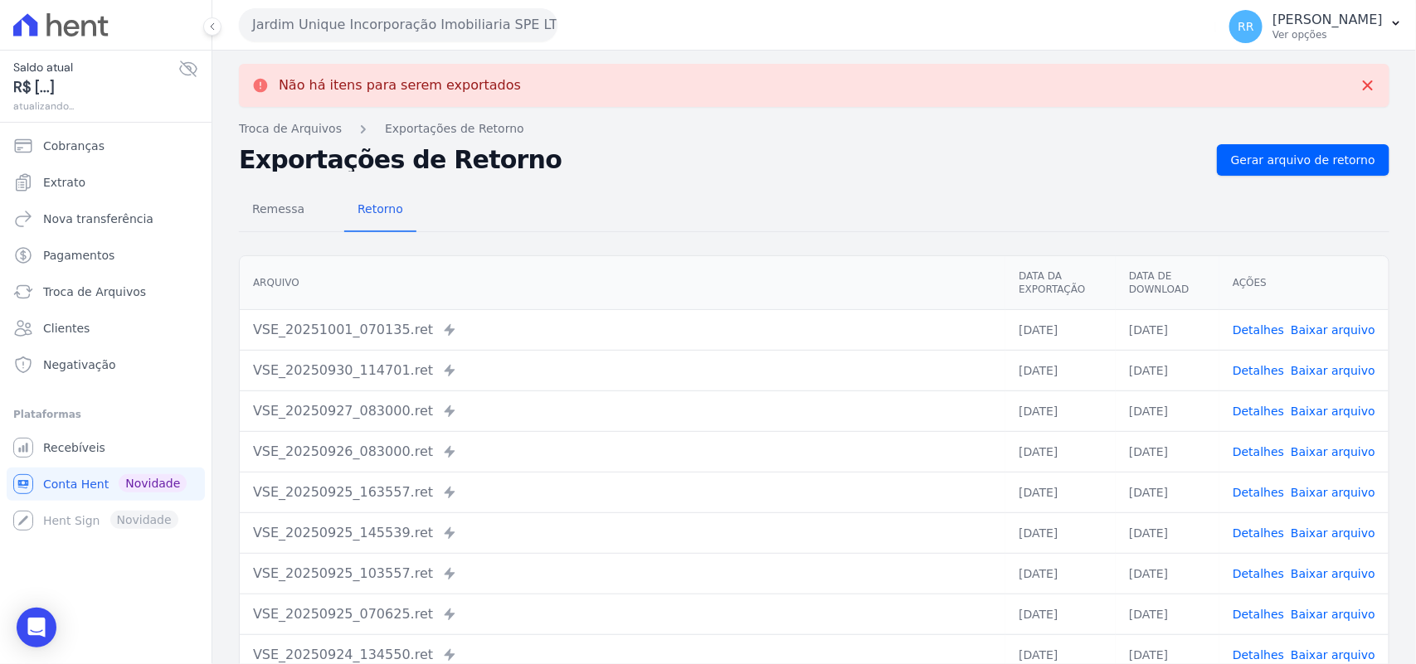
click at [417, 38] on button "Jardim Unique Incorporação Imobiliaria SPE LTDA" at bounding box center [398, 24] width 319 height 33
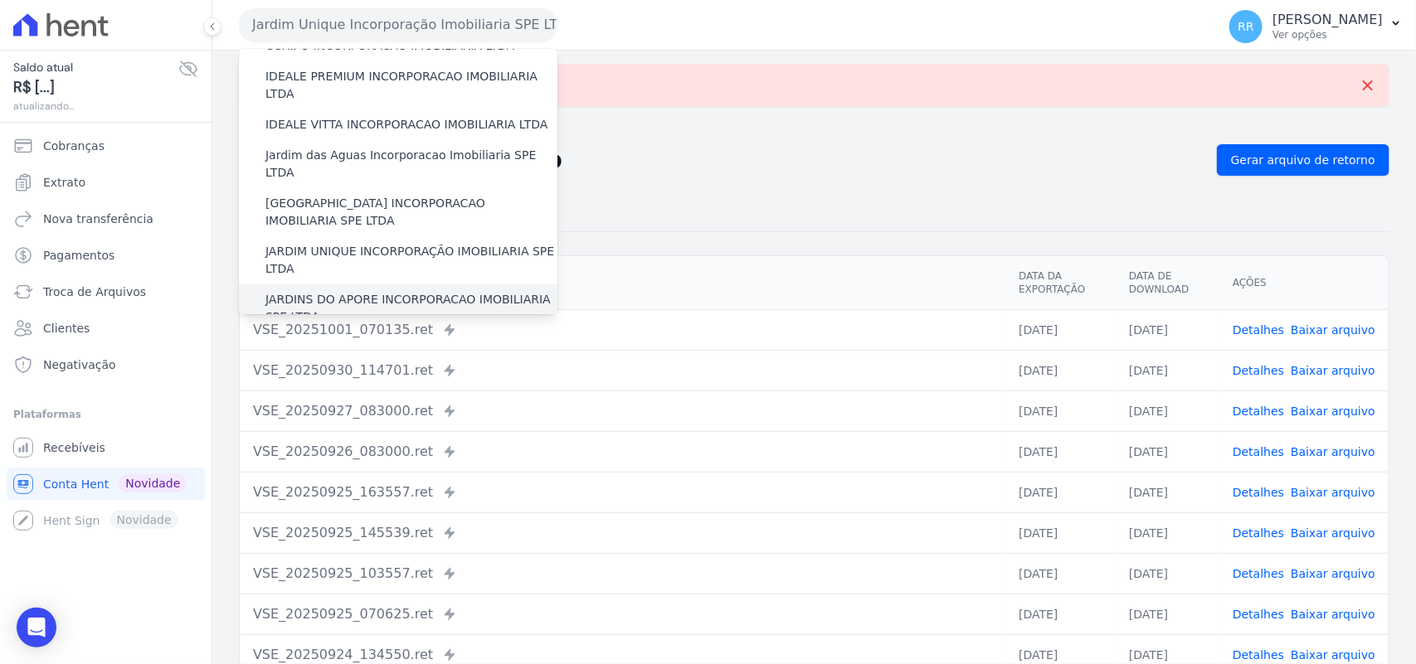
click at [357, 291] on label "JARDINS DO APORE INCORPORACAO IMOBILIARIA SPE LTDA" at bounding box center [411, 308] width 292 height 35
click at [0, 0] on input "JARDINS DO APORE INCORPORACAO IMOBILIARIA SPE LTDA" at bounding box center [0, 0] width 0 height 0
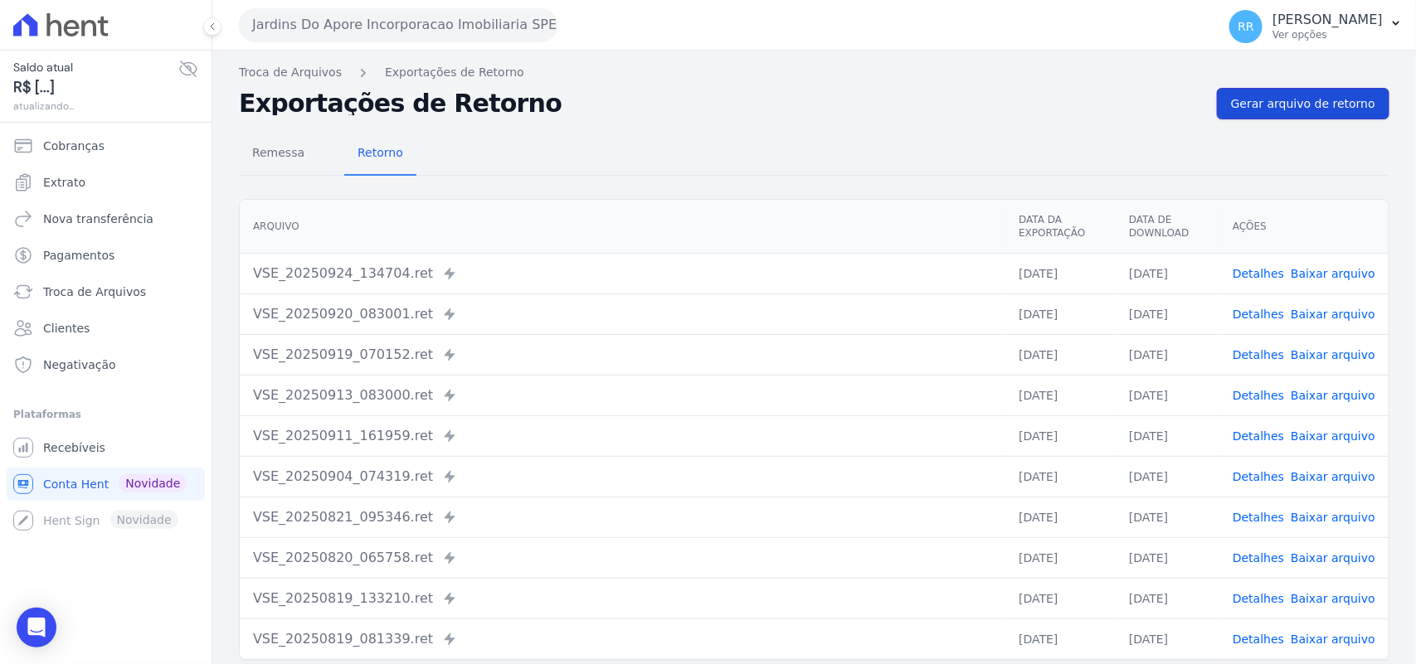
click at [1305, 102] on span "Gerar arquivo de retorno" at bounding box center [1303, 103] width 144 height 17
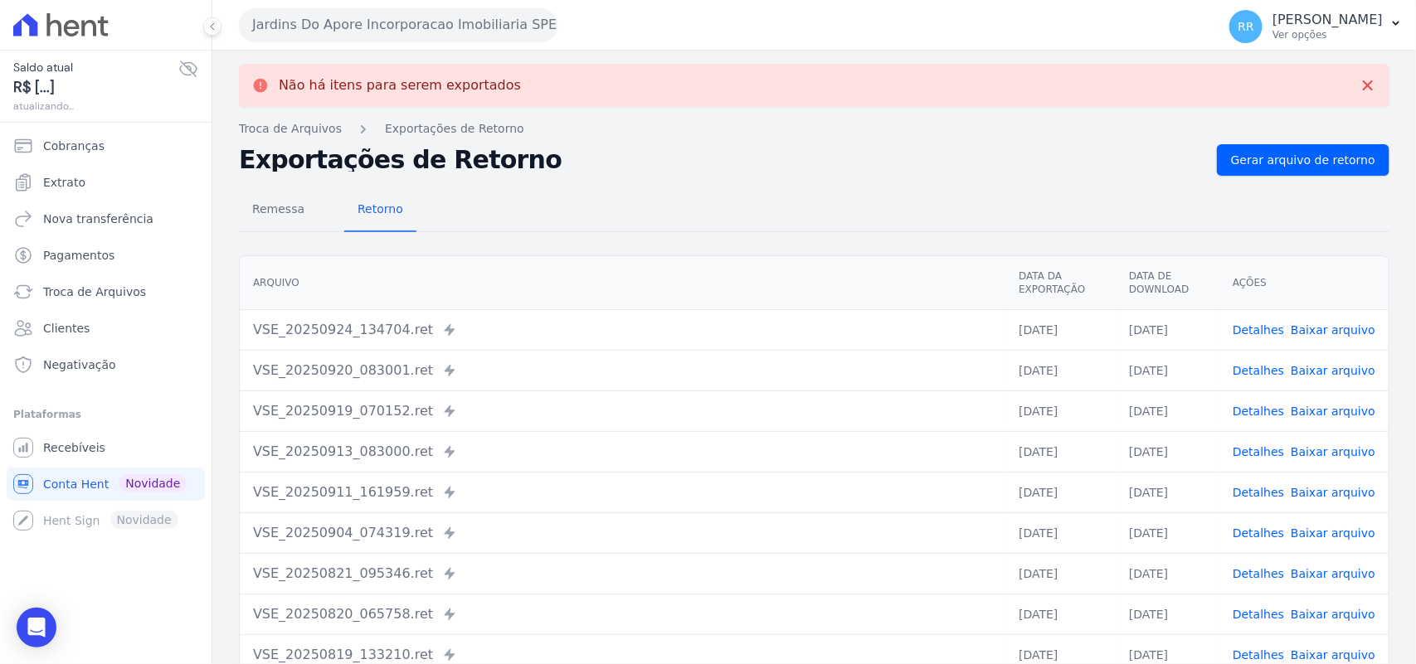
click at [361, 19] on button "Jardins Do Apore Incorporacao Imobiliaria SPE LTDA" at bounding box center [398, 24] width 319 height 33
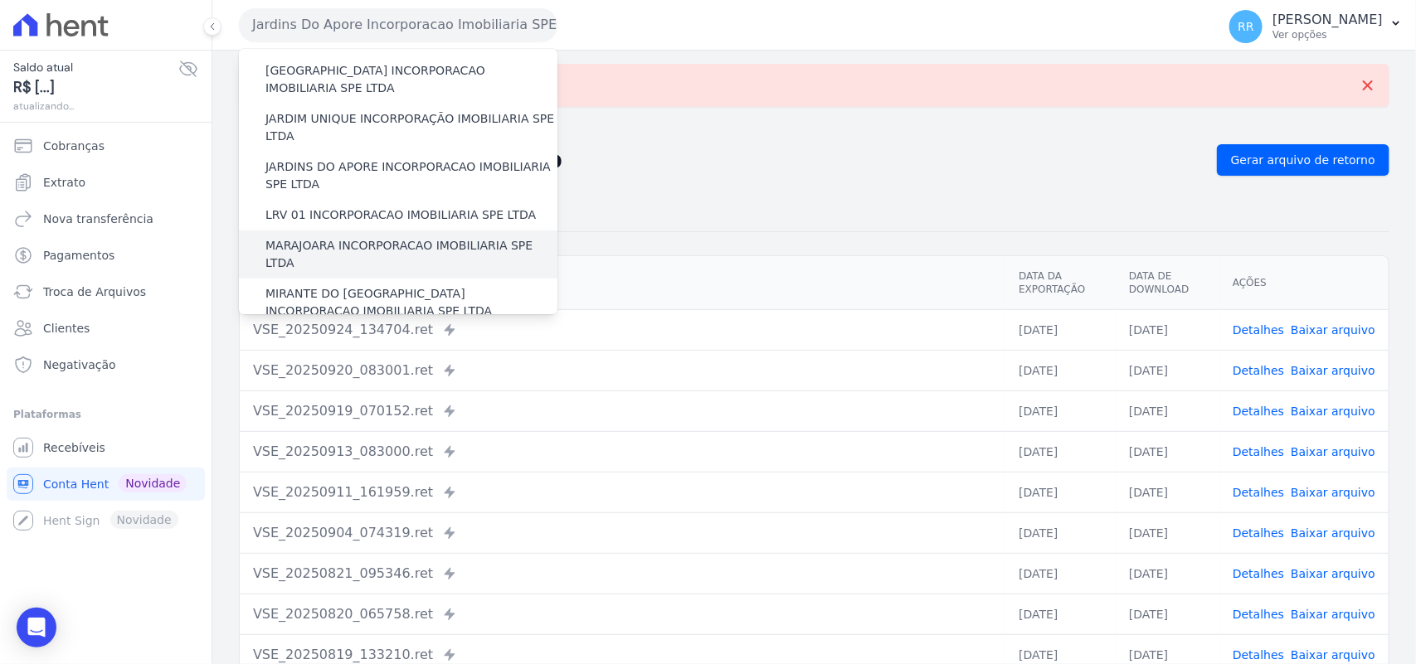
scroll to position [380, 0]
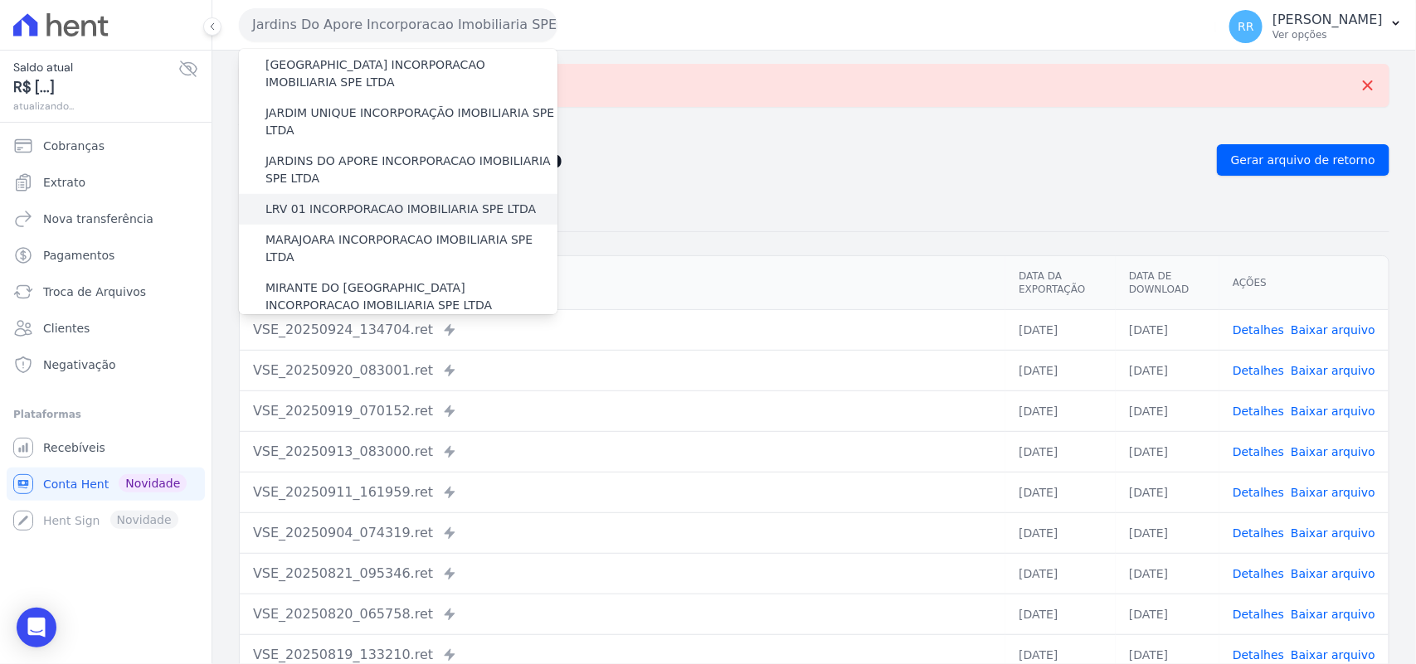
click at [365, 201] on label "LRV 01 INCORPORACAO IMOBILIARIA SPE LTDA" at bounding box center [400, 209] width 270 height 17
click at [0, 0] on input "LRV 01 INCORPORACAO IMOBILIARIA SPE LTDA" at bounding box center [0, 0] width 0 height 0
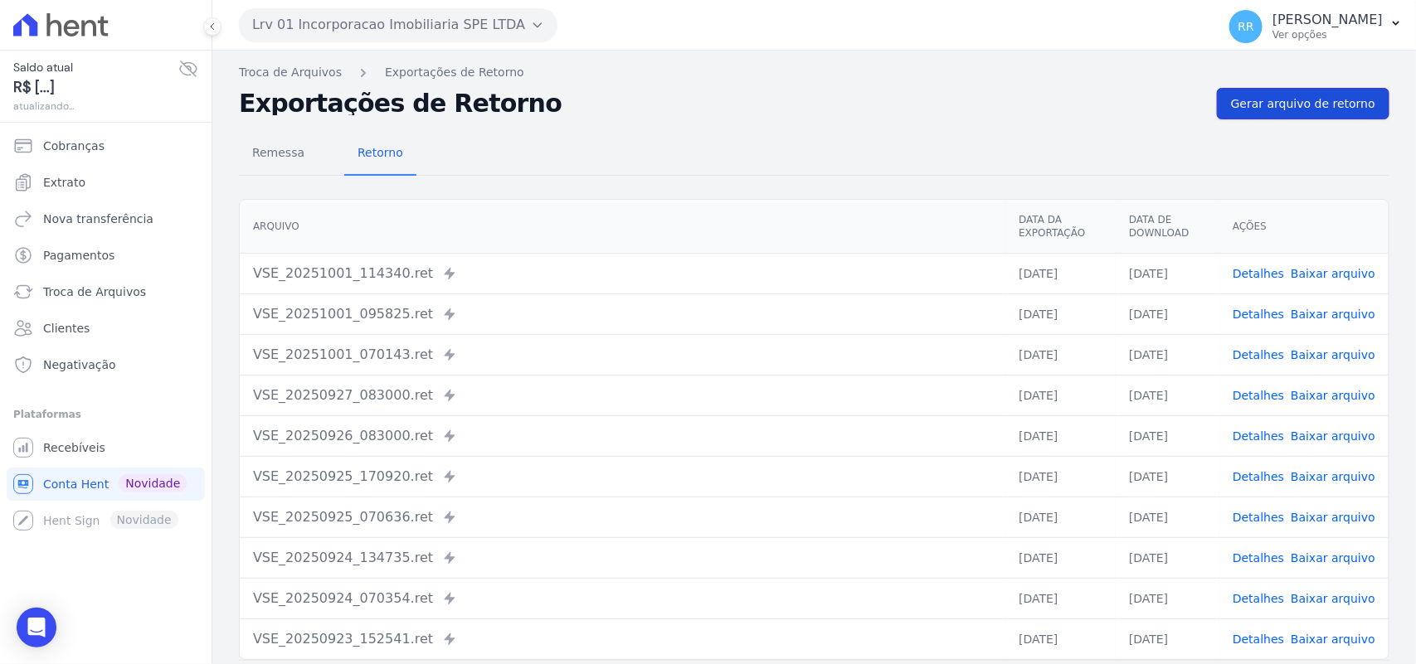
click at [1248, 108] on span "Gerar arquivo de retorno" at bounding box center [1303, 103] width 144 height 17
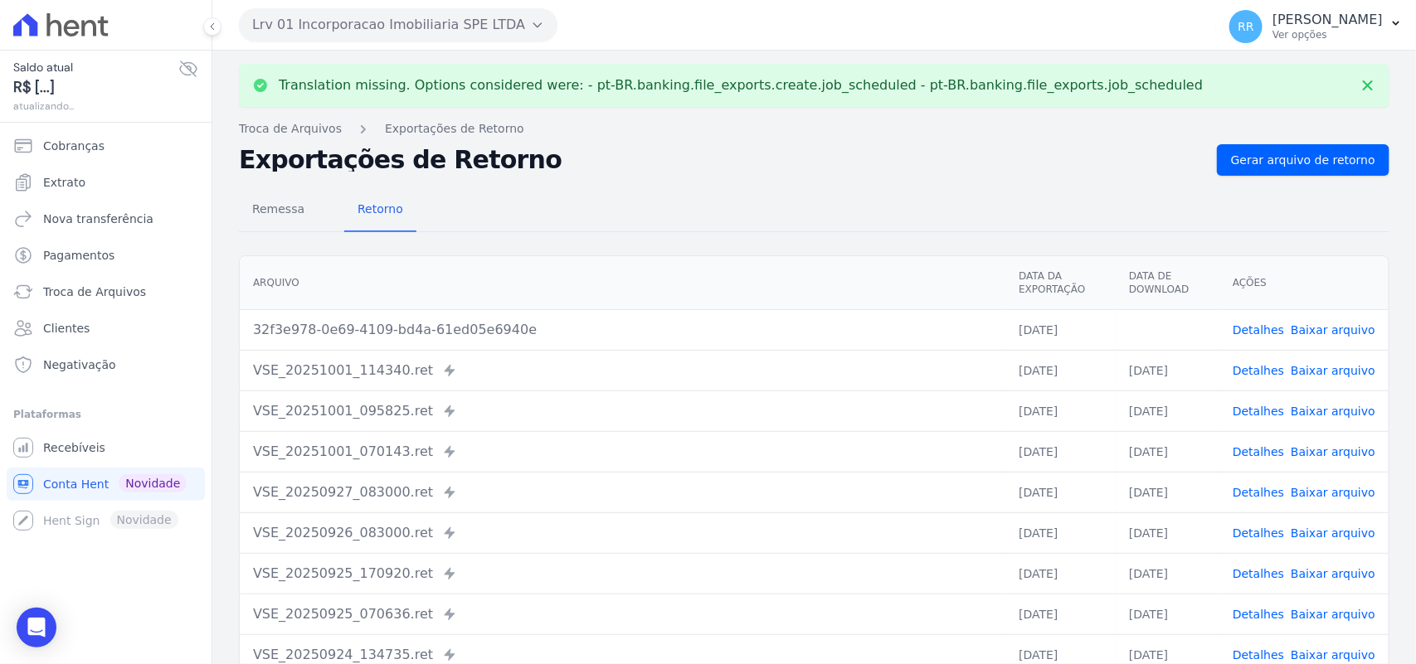
click at [1337, 328] on link "Baixar arquivo" at bounding box center [1333, 329] width 85 height 13
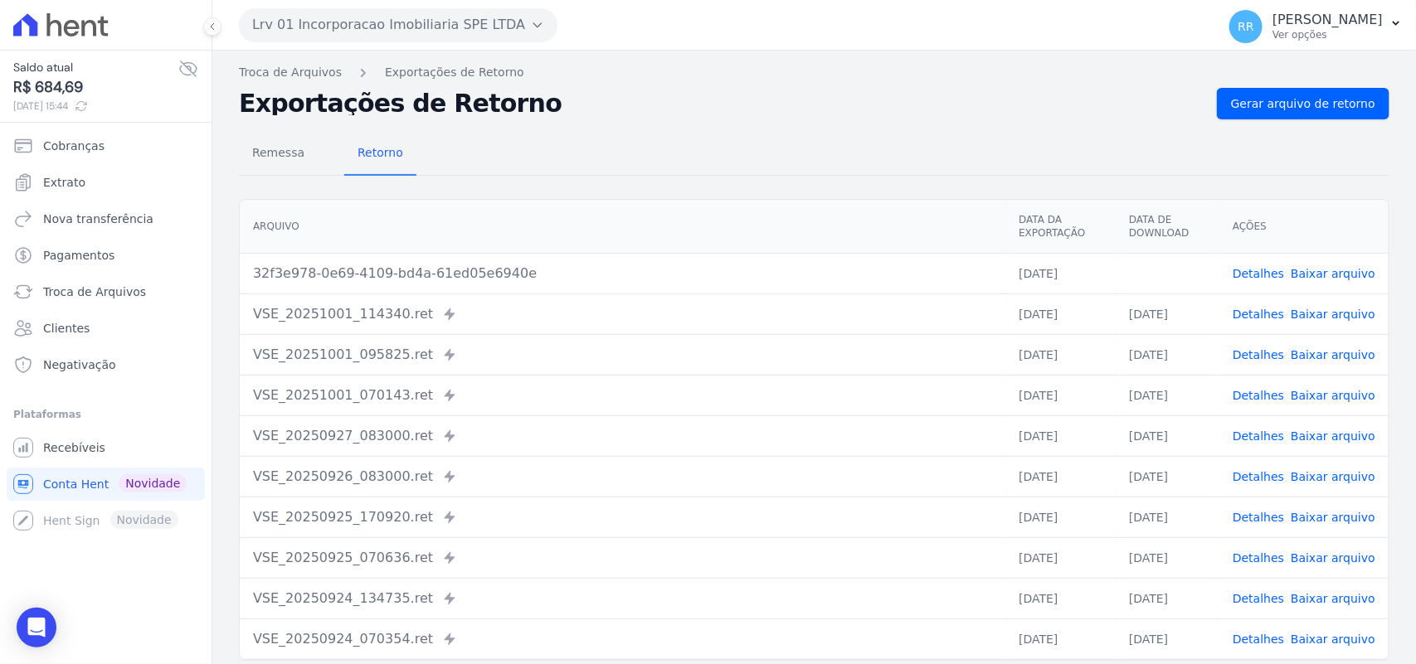
click at [624, 125] on div "Remessa Retorno [GEOGRAPHIC_DATA] Data da Exportação Data de Download Ações 32f…" at bounding box center [814, 419] width 1150 height 600
click at [409, 10] on button "Lrv 01 Incorporacao Imobiliaria SPE LTDA" at bounding box center [398, 24] width 319 height 33
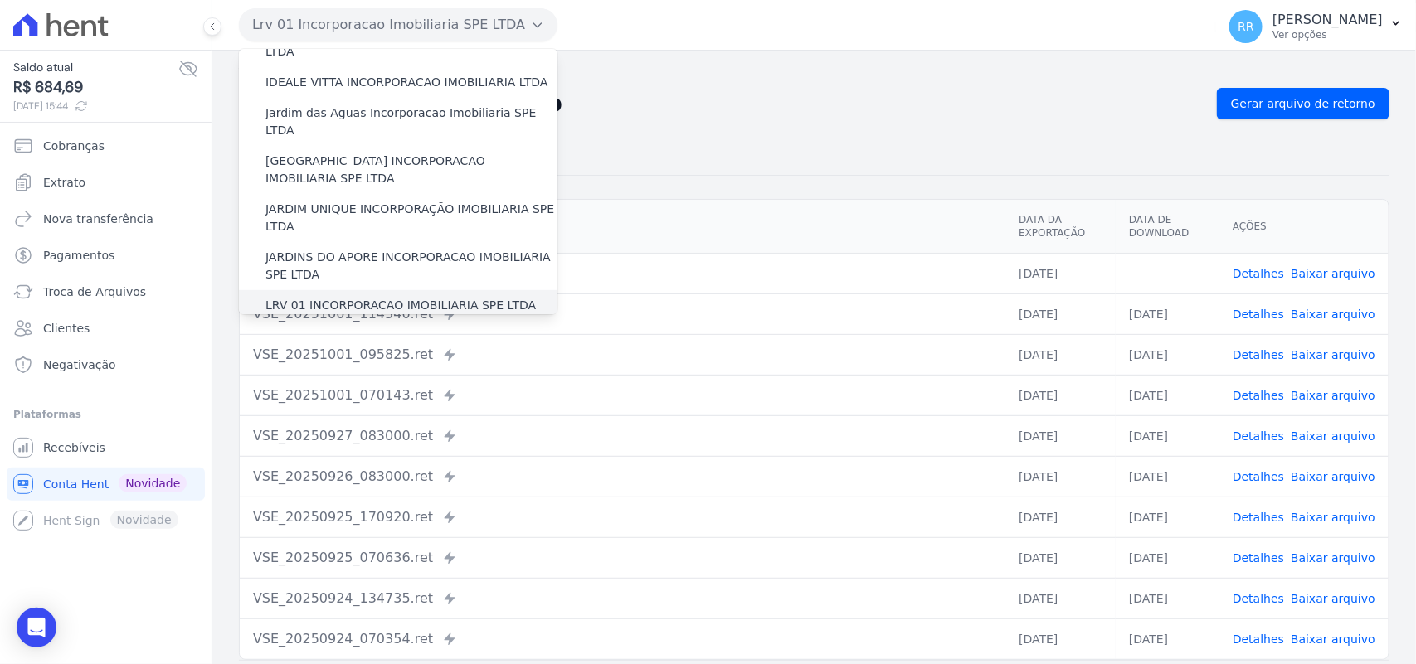
scroll to position [415, 0]
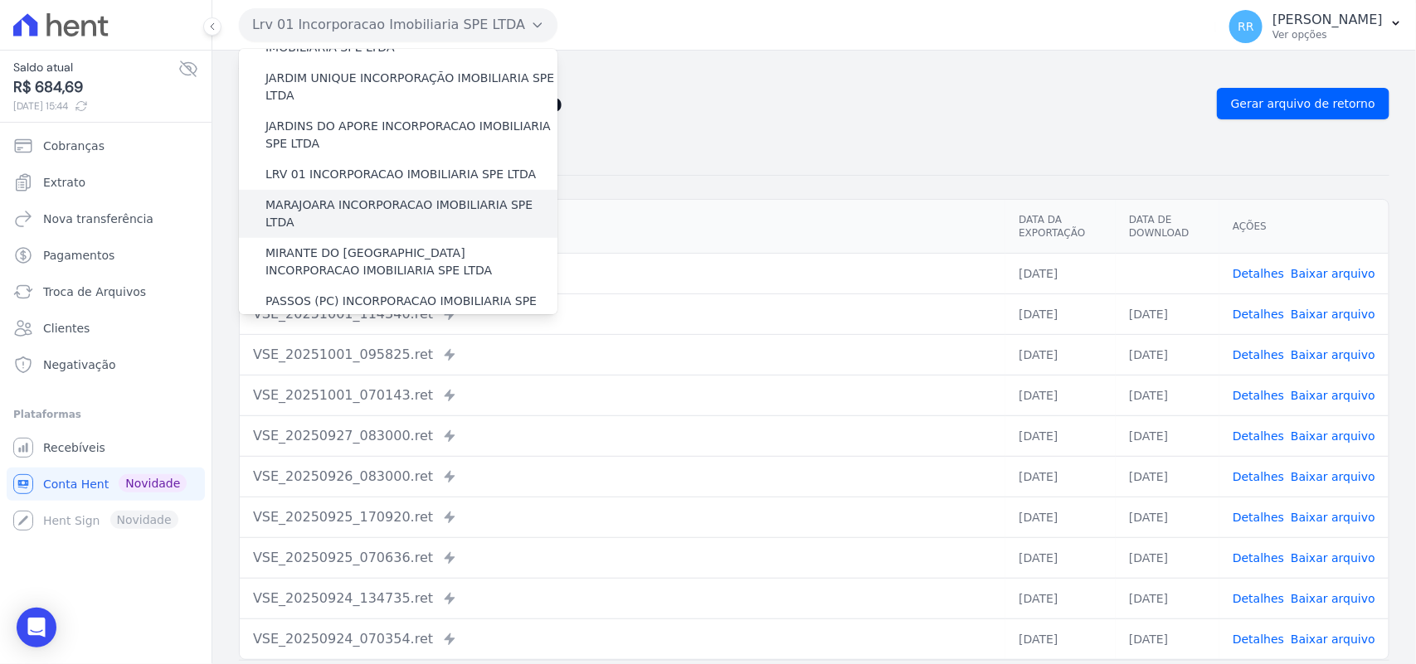
click at [318, 197] on label "MARAJOARA INCORPORACAO IMOBILIARIA SPE LTDA" at bounding box center [411, 214] width 292 height 35
click at [0, 0] on input "MARAJOARA INCORPORACAO IMOBILIARIA SPE LTDA" at bounding box center [0, 0] width 0 height 0
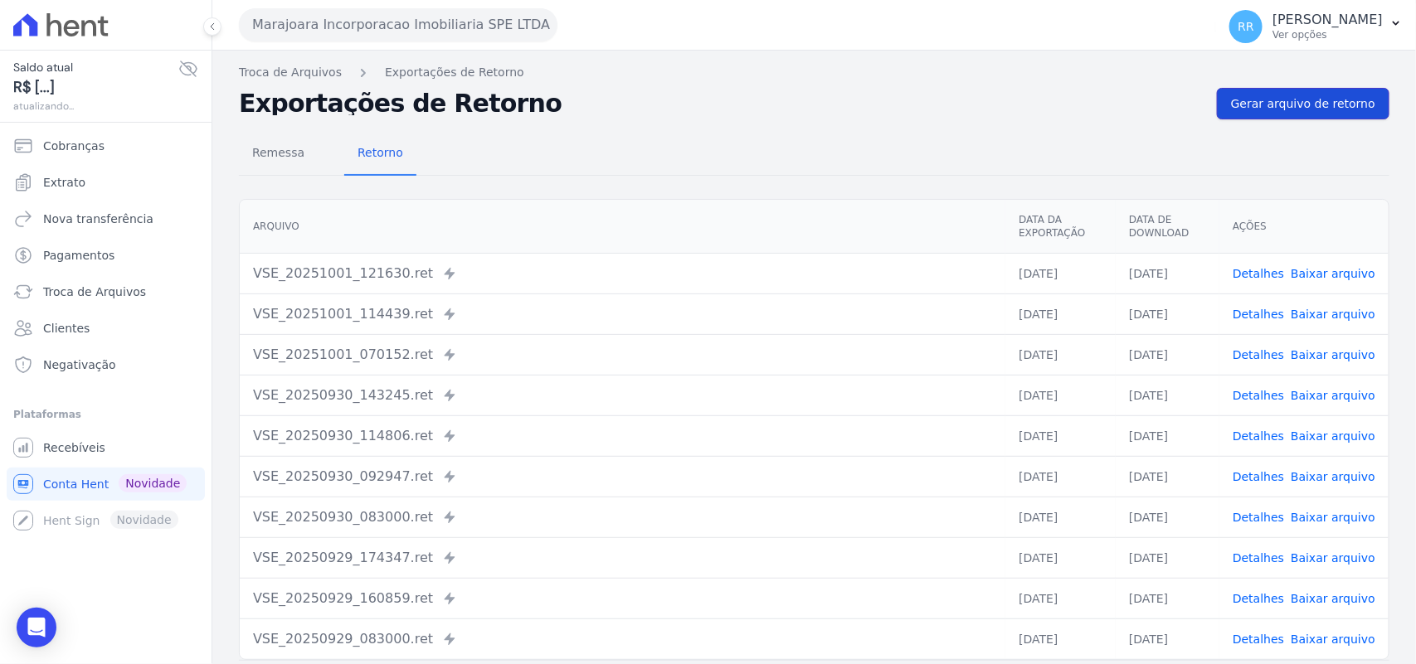
click at [1338, 98] on span "Gerar arquivo de retorno" at bounding box center [1303, 103] width 144 height 17
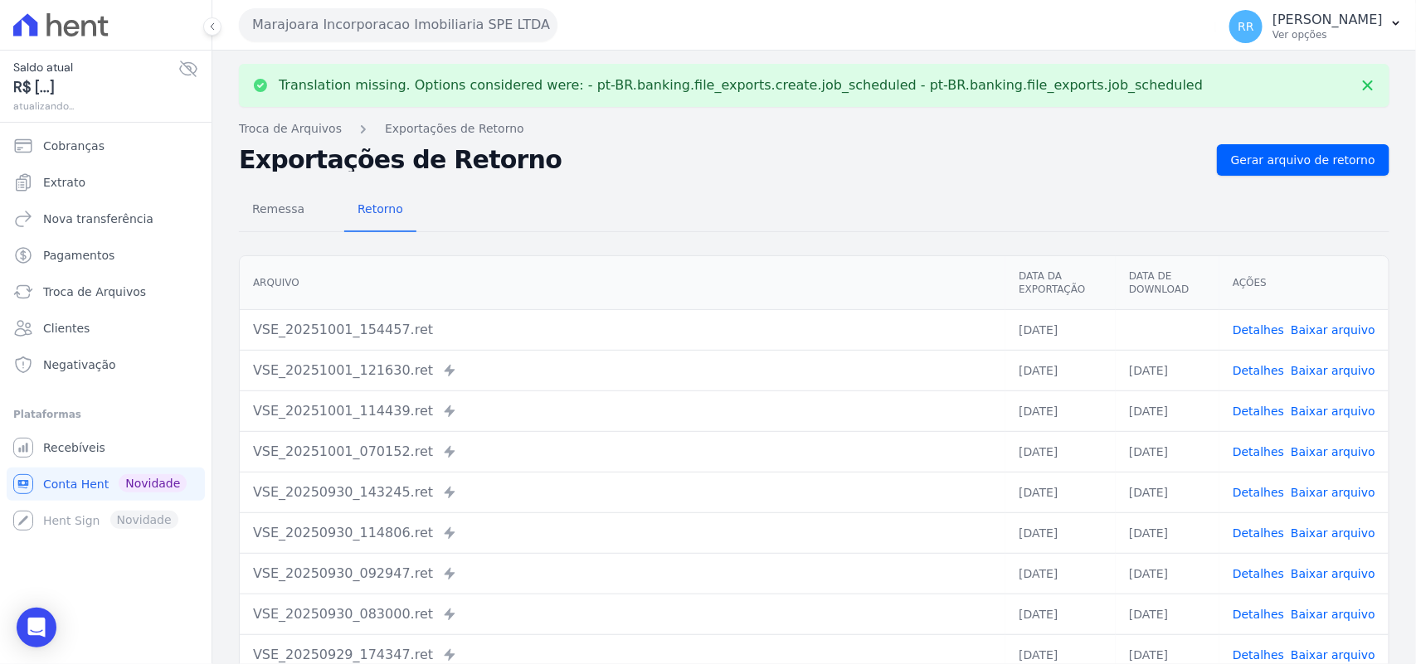
click at [1316, 315] on td "Detalhes Baixar arquivo" at bounding box center [1303, 329] width 169 height 41
click at [1317, 326] on link "Baixar arquivo" at bounding box center [1333, 329] width 85 height 13
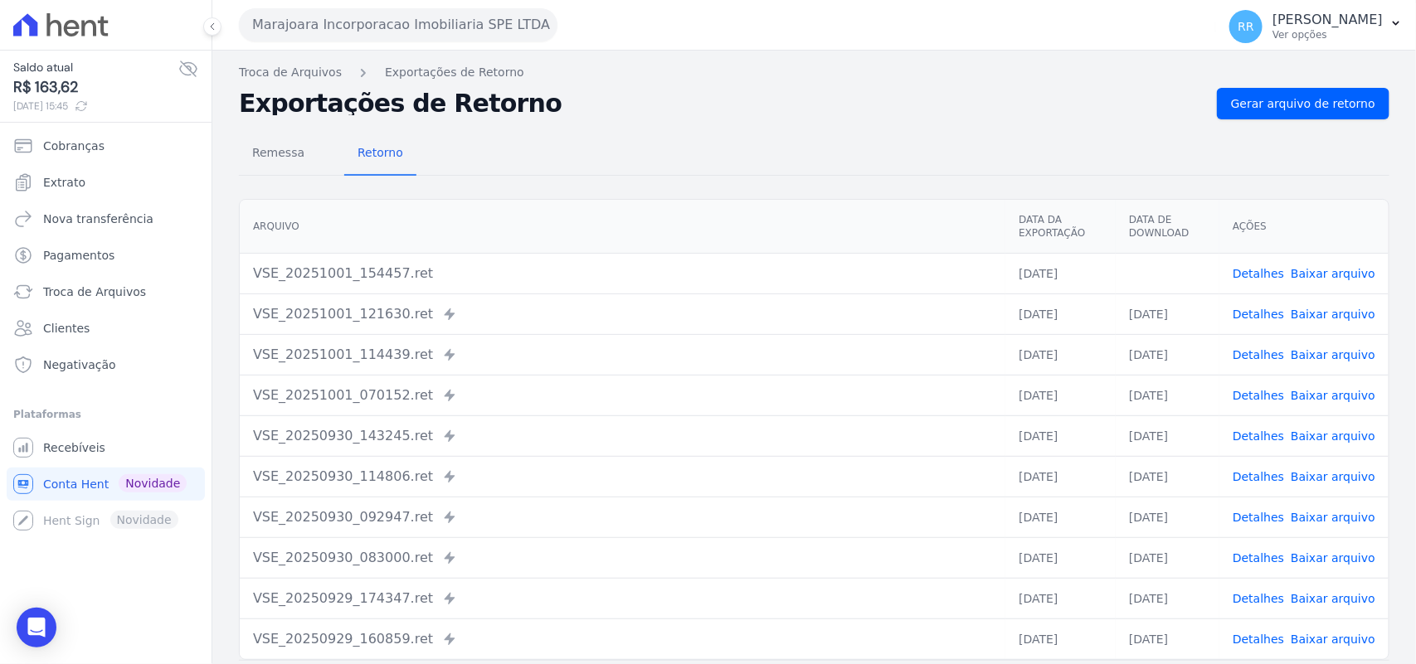
drag, startPoint x: 745, startPoint y: 131, endPoint x: 707, endPoint y: 117, distance: 40.7
click at [745, 131] on div "Remessa Retorno [GEOGRAPHIC_DATA] Data da Exportação Data de Download Ações VSE…" at bounding box center [814, 419] width 1150 height 600
click at [357, 31] on button "Marajoara Incorporacao Imobiliaria SPE LTDA" at bounding box center [398, 24] width 319 height 33
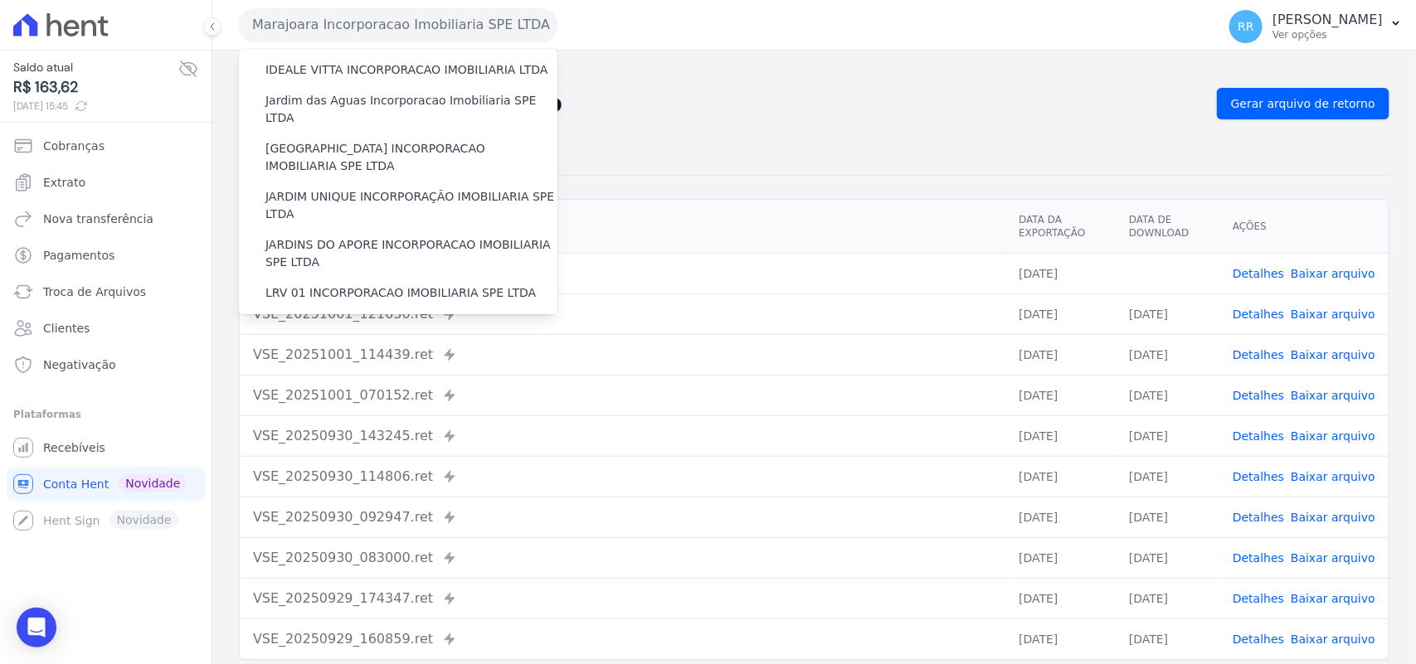
scroll to position [484, 0]
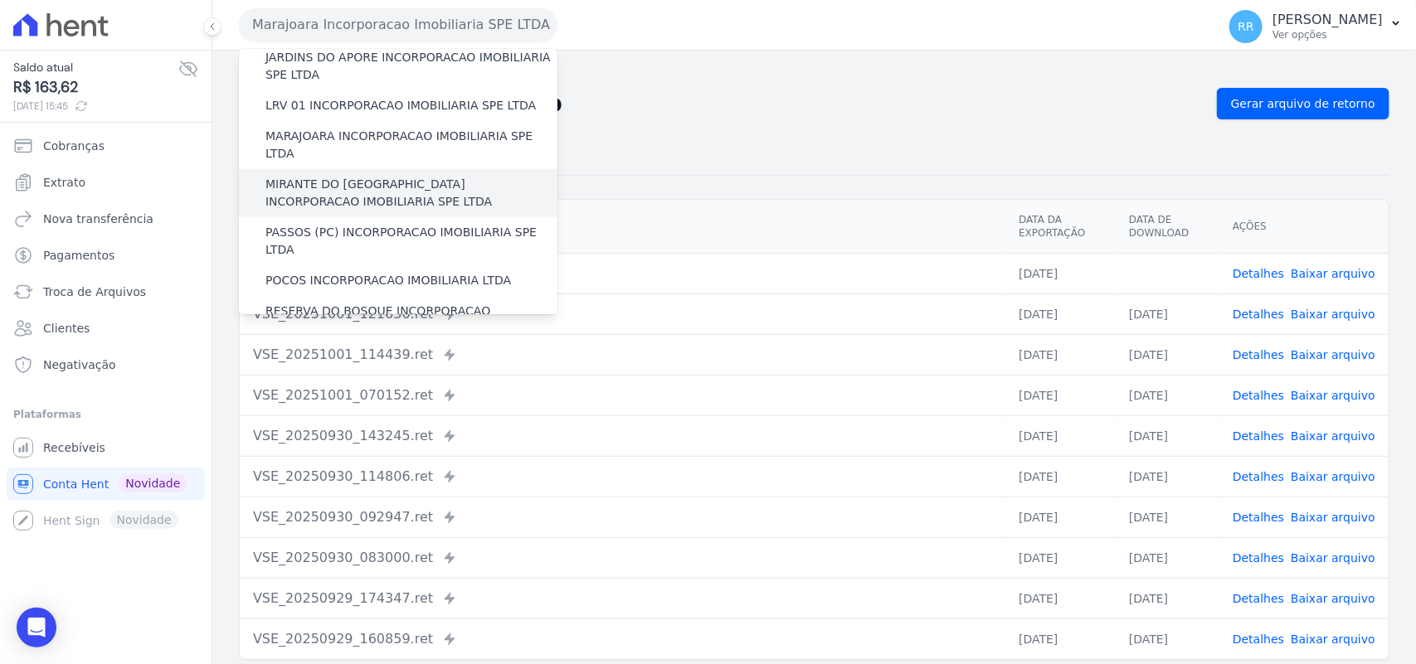
click at [309, 176] on label "MIRANTE DO [GEOGRAPHIC_DATA] INCORPORACAO IMOBILIARIA SPE LTDA" at bounding box center [411, 193] width 292 height 35
click at [0, 0] on input "MIRANTE DO [GEOGRAPHIC_DATA] INCORPORACAO IMOBILIARIA SPE LTDA" at bounding box center [0, 0] width 0 height 0
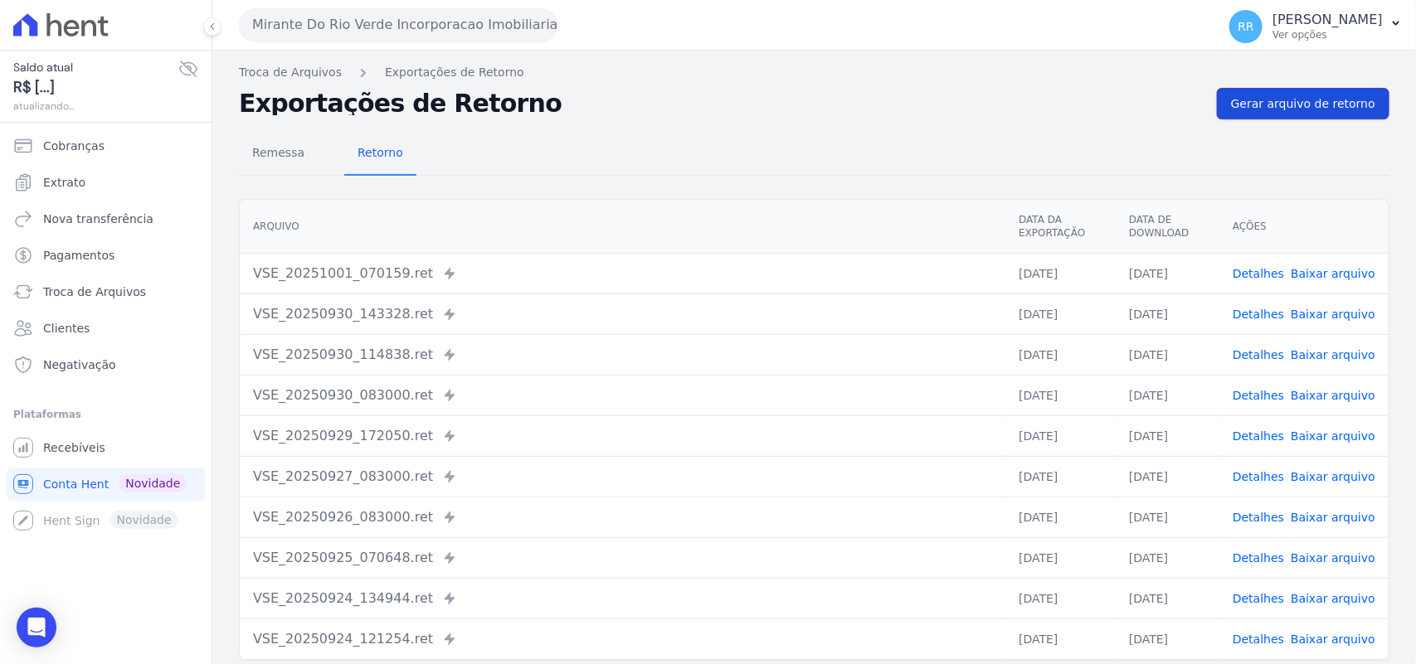
click at [1273, 100] on span "Gerar arquivo de retorno" at bounding box center [1303, 103] width 144 height 17
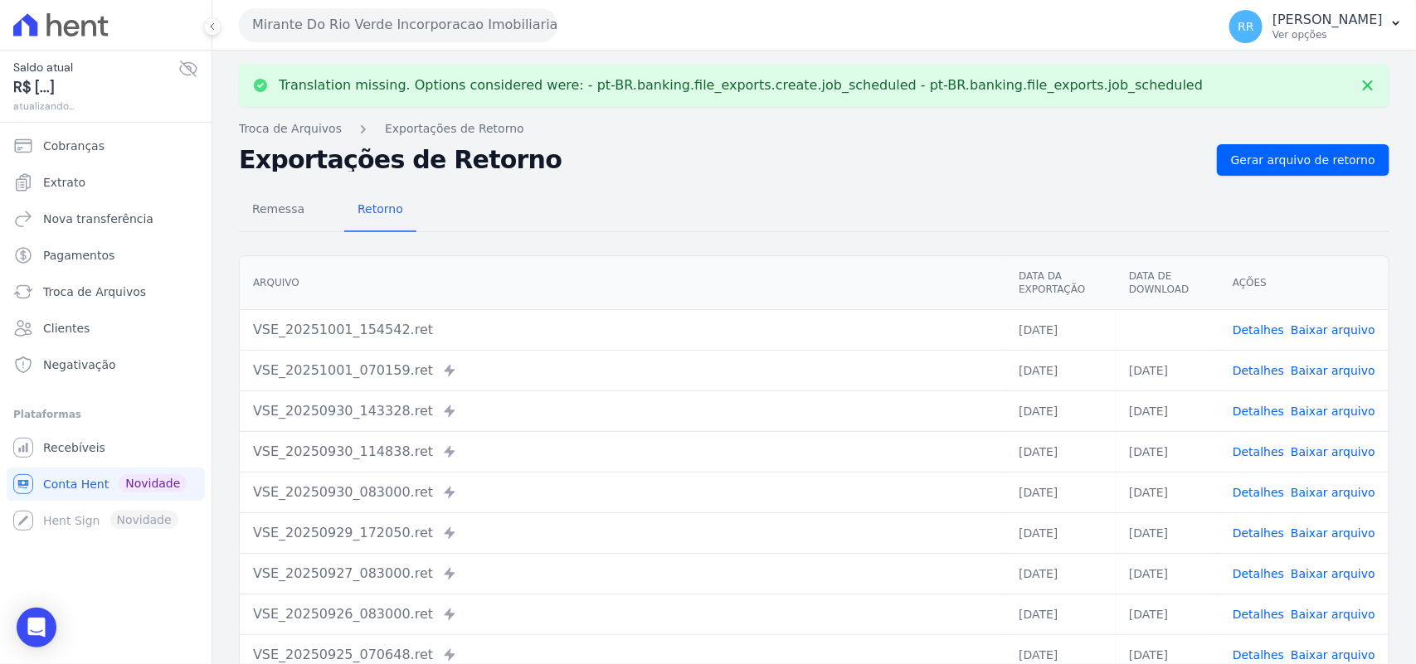
click at [1320, 332] on link "Baixar arquivo" at bounding box center [1333, 329] width 85 height 13
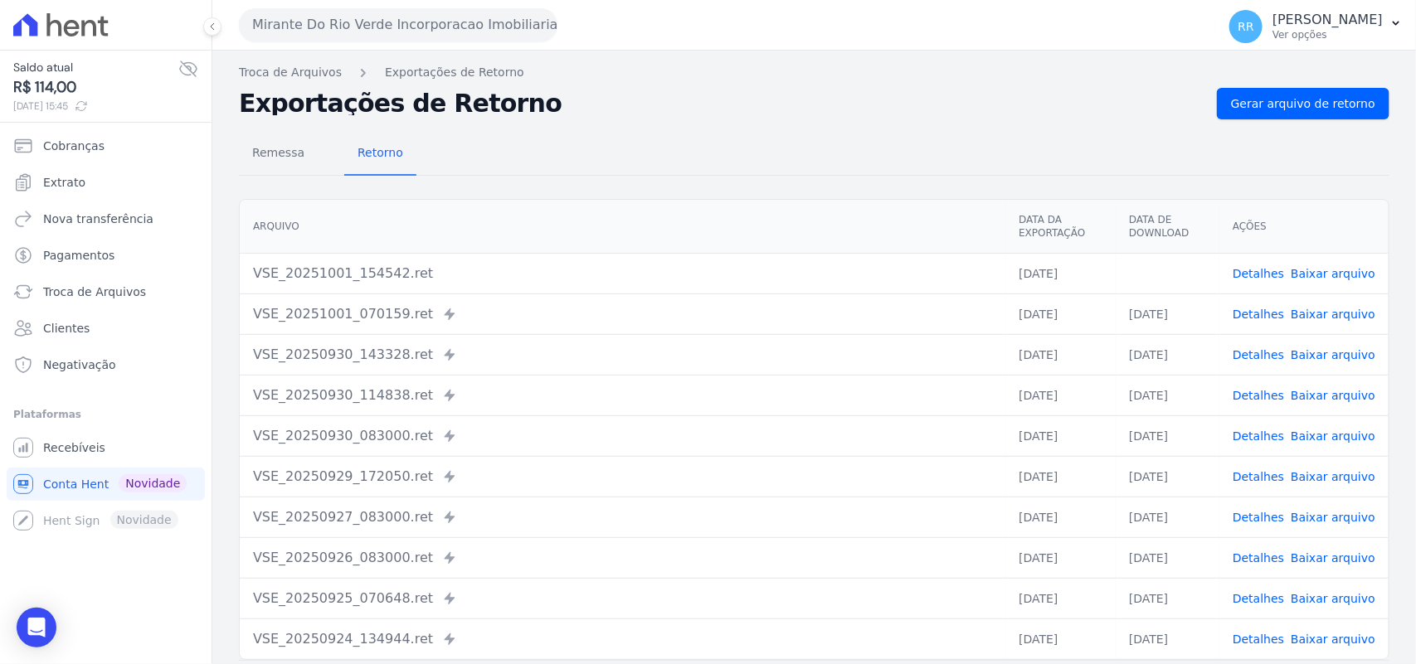
drag, startPoint x: 578, startPoint y: 139, endPoint x: 494, endPoint y: 90, distance: 97.7
click at [578, 139] on div "Remessa Retorno" at bounding box center [814, 154] width 1150 height 43
click at [437, 13] on button "Mirante Do Rio Verde Incorporacao Imobiliaria SPE LTDA" at bounding box center [398, 24] width 319 height 33
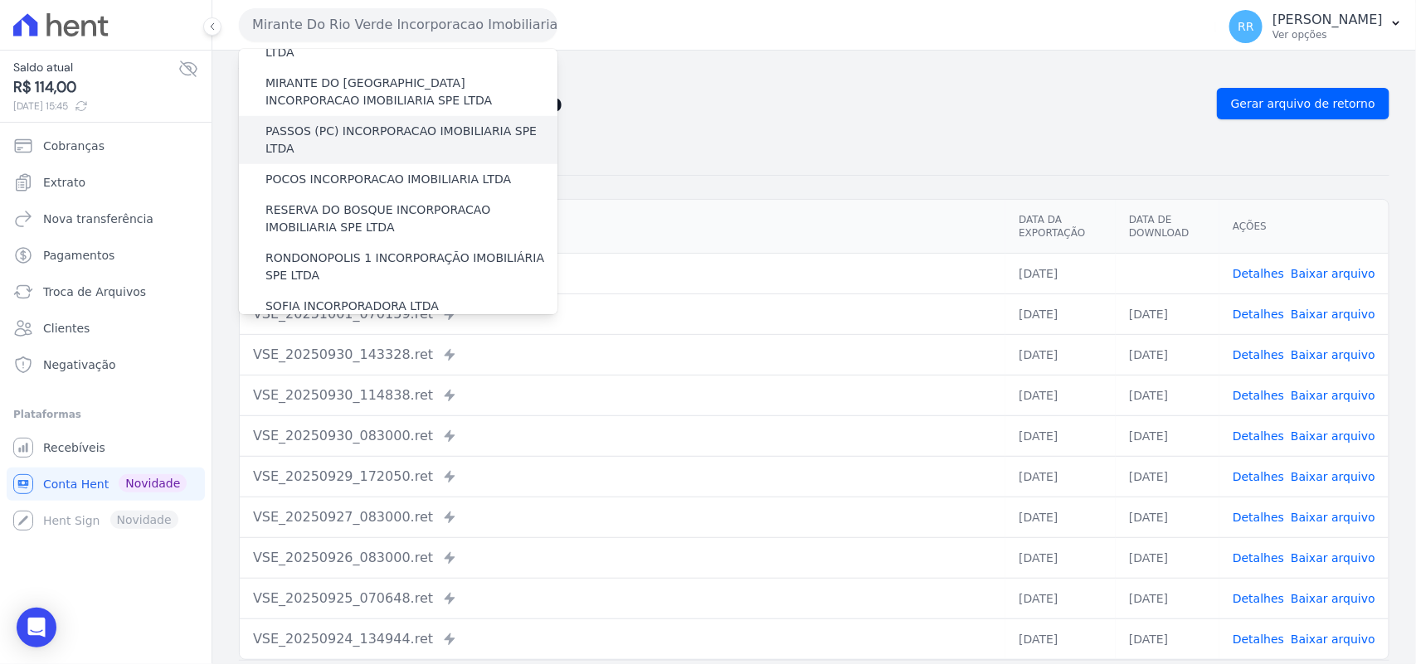
scroll to position [550, 0]
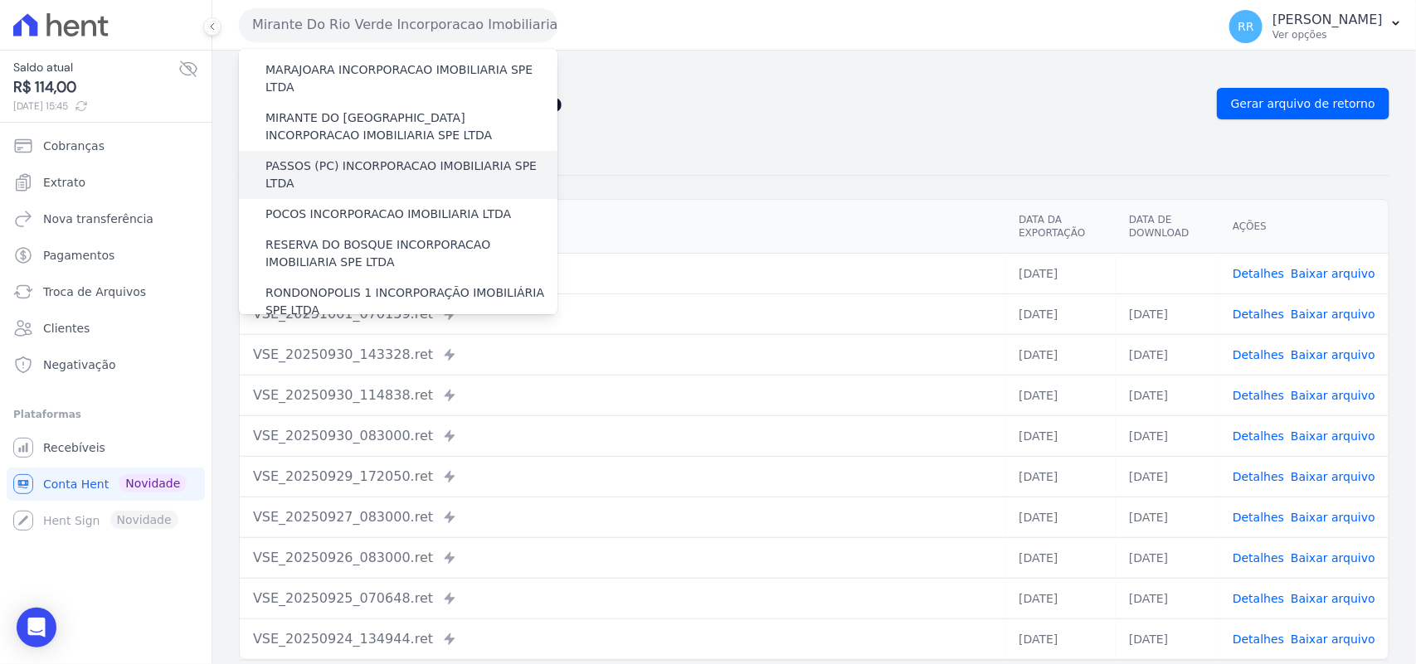
click at [313, 158] on label "PASSOS (PC) INCORPORACAO IMOBILIARIA SPE LTDA" at bounding box center [411, 175] width 292 height 35
click at [0, 0] on input "PASSOS (PC) INCORPORACAO IMOBILIARIA SPE LTDA" at bounding box center [0, 0] width 0 height 0
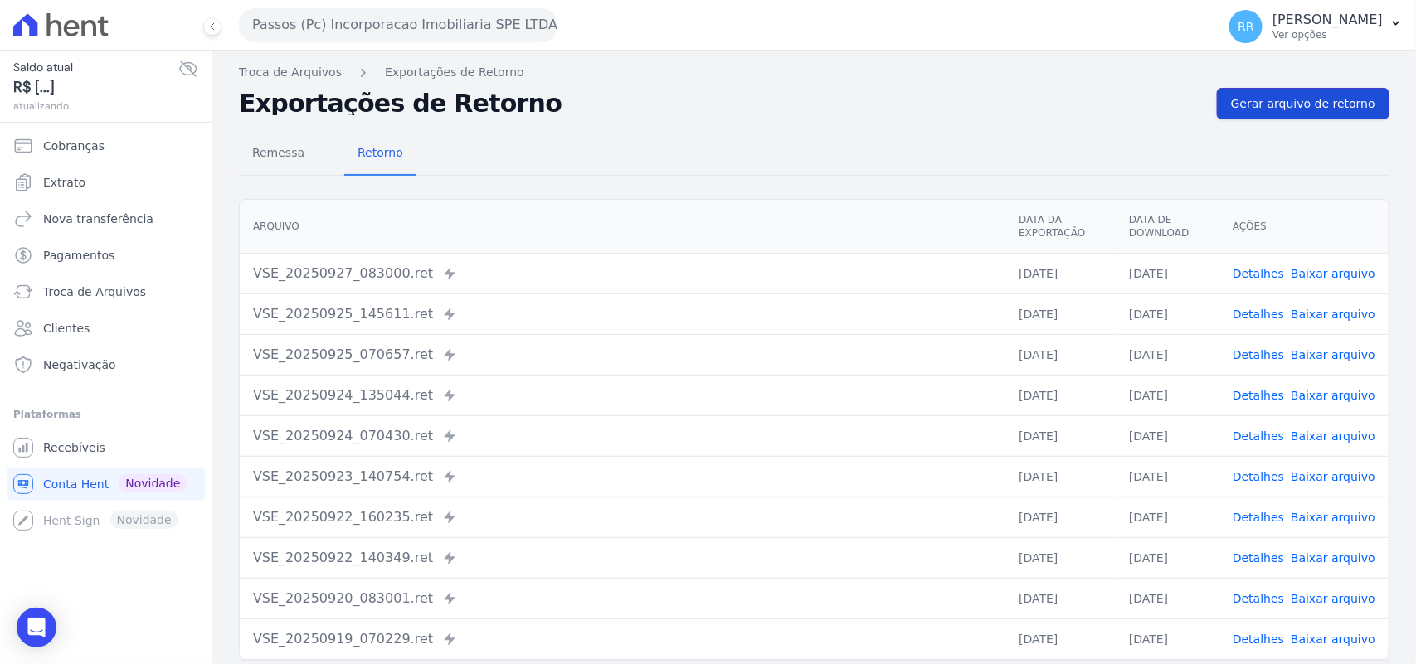
click at [1303, 102] on span "Gerar arquivo de retorno" at bounding box center [1303, 103] width 144 height 17
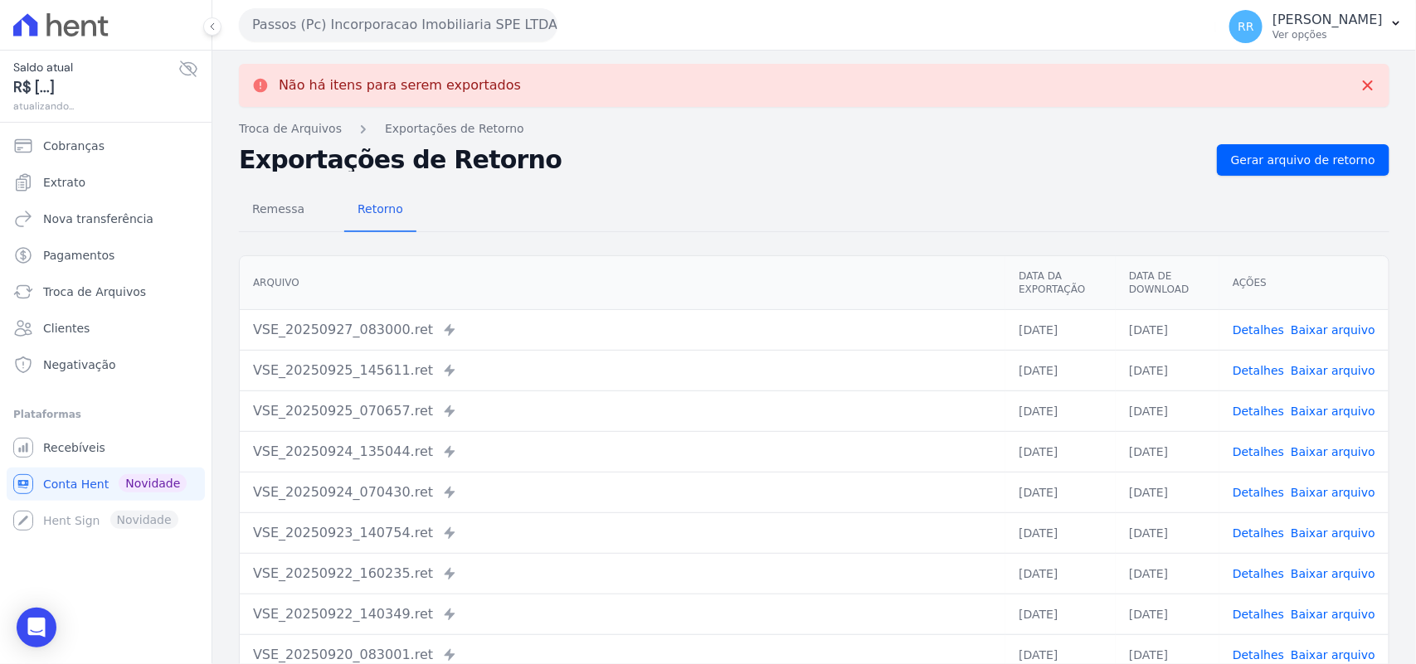
click at [323, 21] on button "Passos (Pc) Incorporacao Imobiliaria SPE LTDA" at bounding box center [398, 24] width 319 height 33
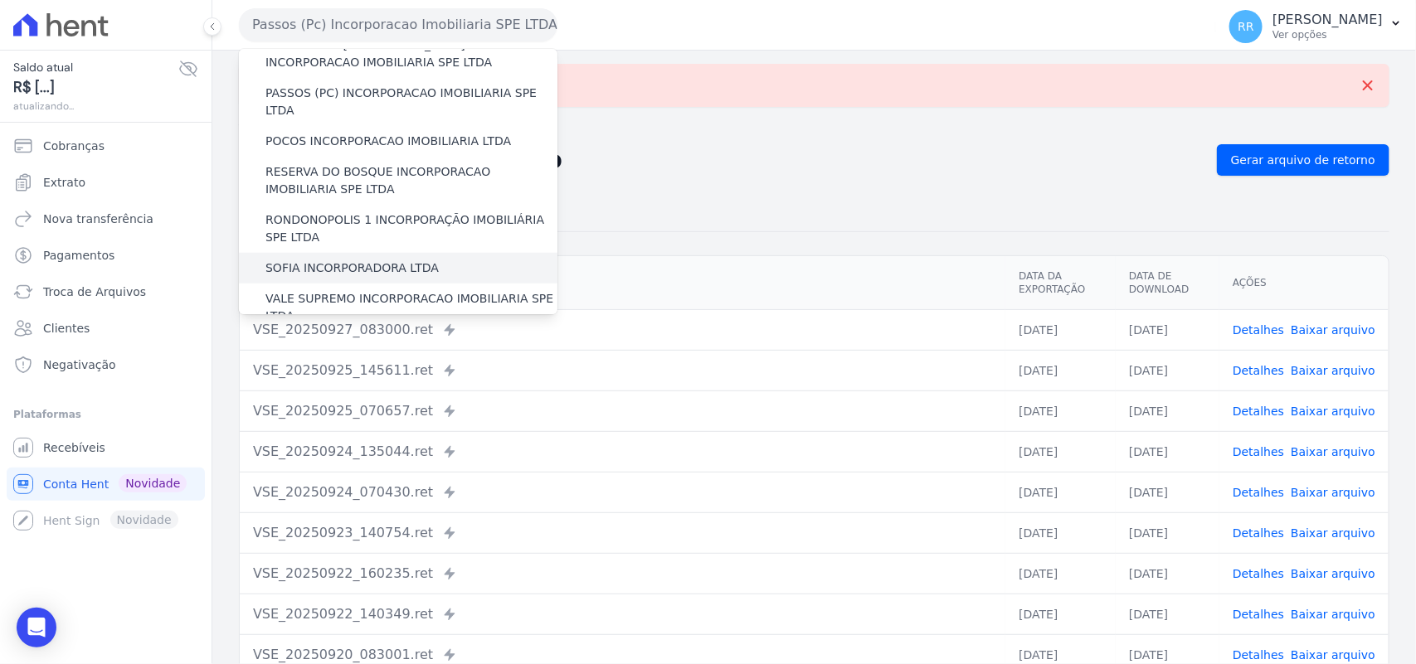
scroll to position [622, 0]
click at [332, 134] on label "POCOS INCORPORACAO IMOBILIARIA LTDA" at bounding box center [388, 142] width 246 height 17
click at [0, 0] on input "POCOS INCORPORACAO IMOBILIARIA LTDA" at bounding box center [0, 0] width 0 height 0
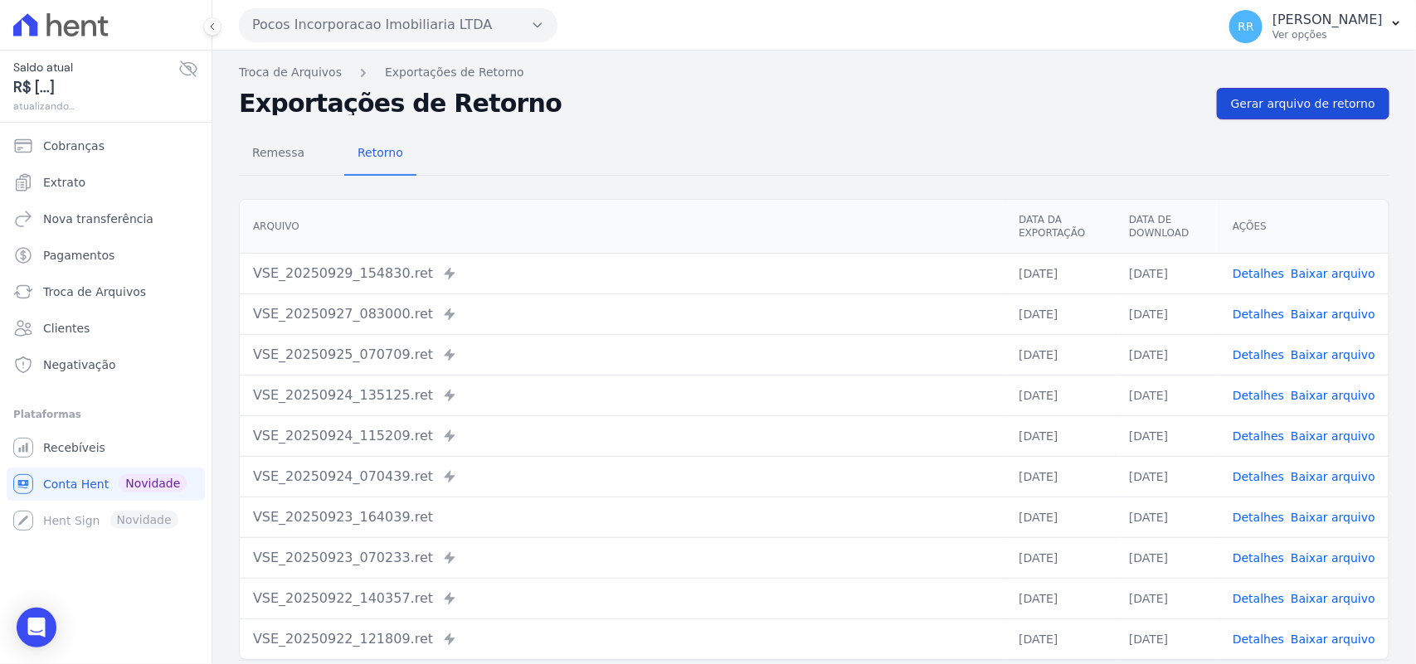
click at [1246, 109] on span "Gerar arquivo de retorno" at bounding box center [1303, 103] width 144 height 17
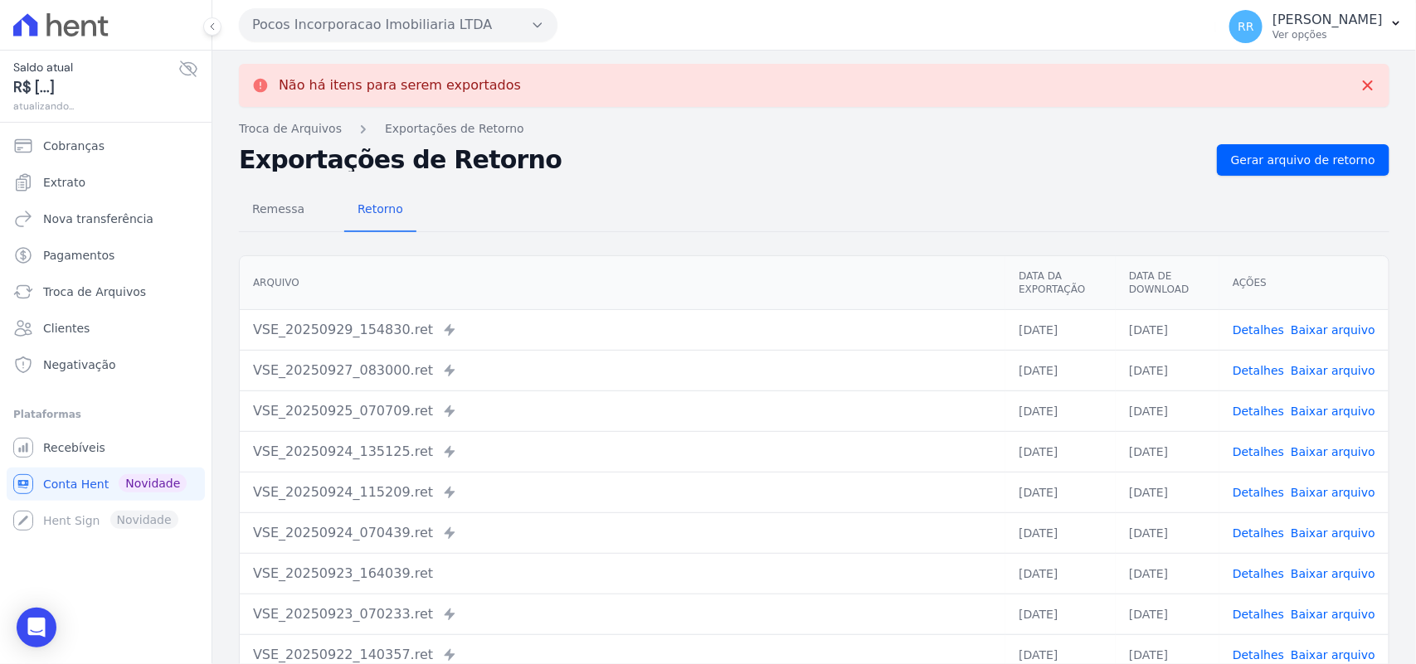
click at [287, 22] on button "Pocos Incorporacao Imobiliaria LTDA" at bounding box center [398, 24] width 319 height 33
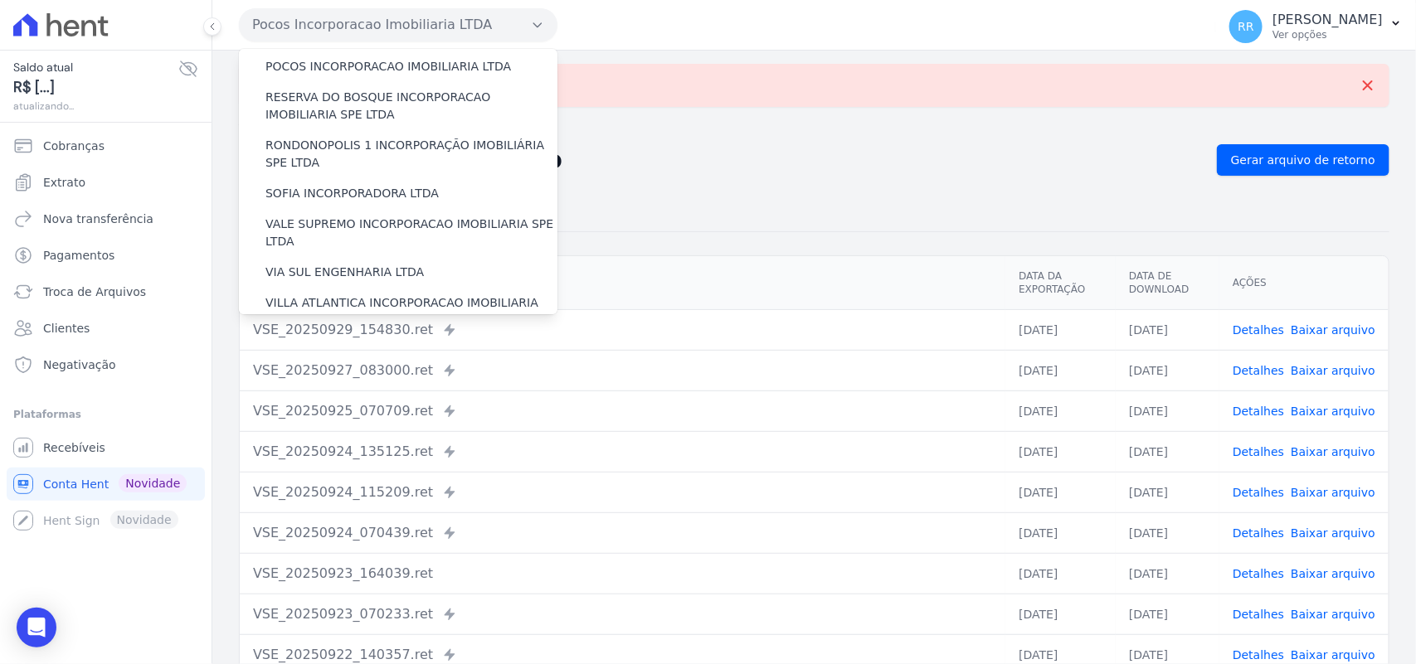
scroll to position [620, 0]
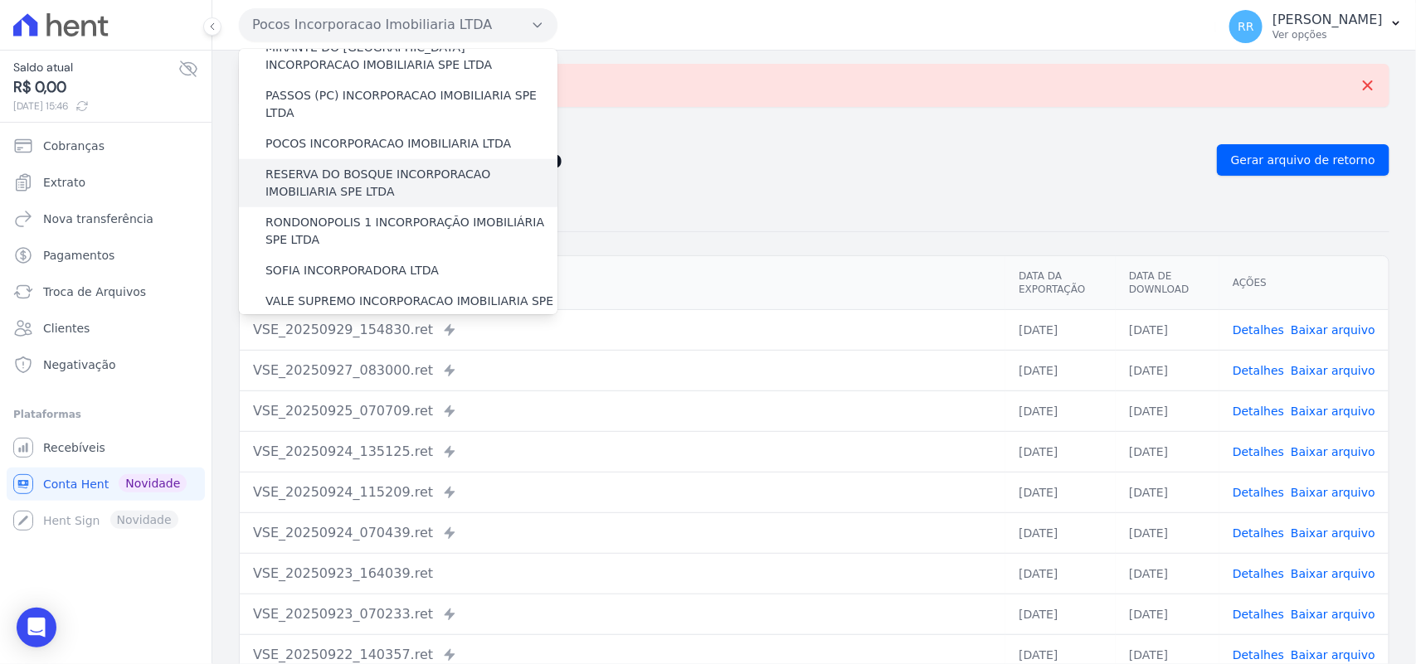
click at [304, 166] on label "RESERVA DO BOSQUE INCORPORACAO IMOBILIARIA SPE LTDA" at bounding box center [411, 183] width 292 height 35
click at [0, 0] on input "RESERVA DO BOSQUE INCORPORACAO IMOBILIARIA SPE LTDA" at bounding box center [0, 0] width 0 height 0
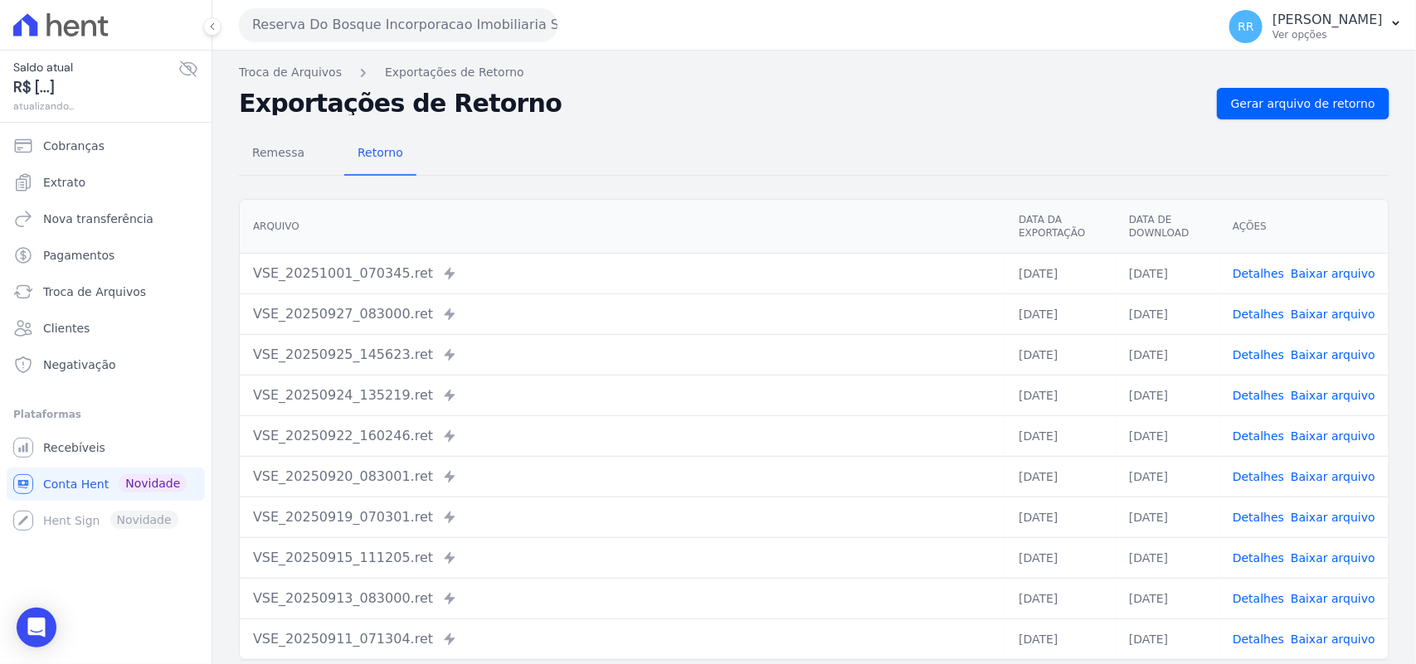
click at [1282, 76] on nav "Troca de Arquivos Exportações de Retorno" at bounding box center [814, 72] width 1150 height 17
click at [1272, 100] on span "Gerar arquivo de retorno" at bounding box center [1303, 103] width 144 height 17
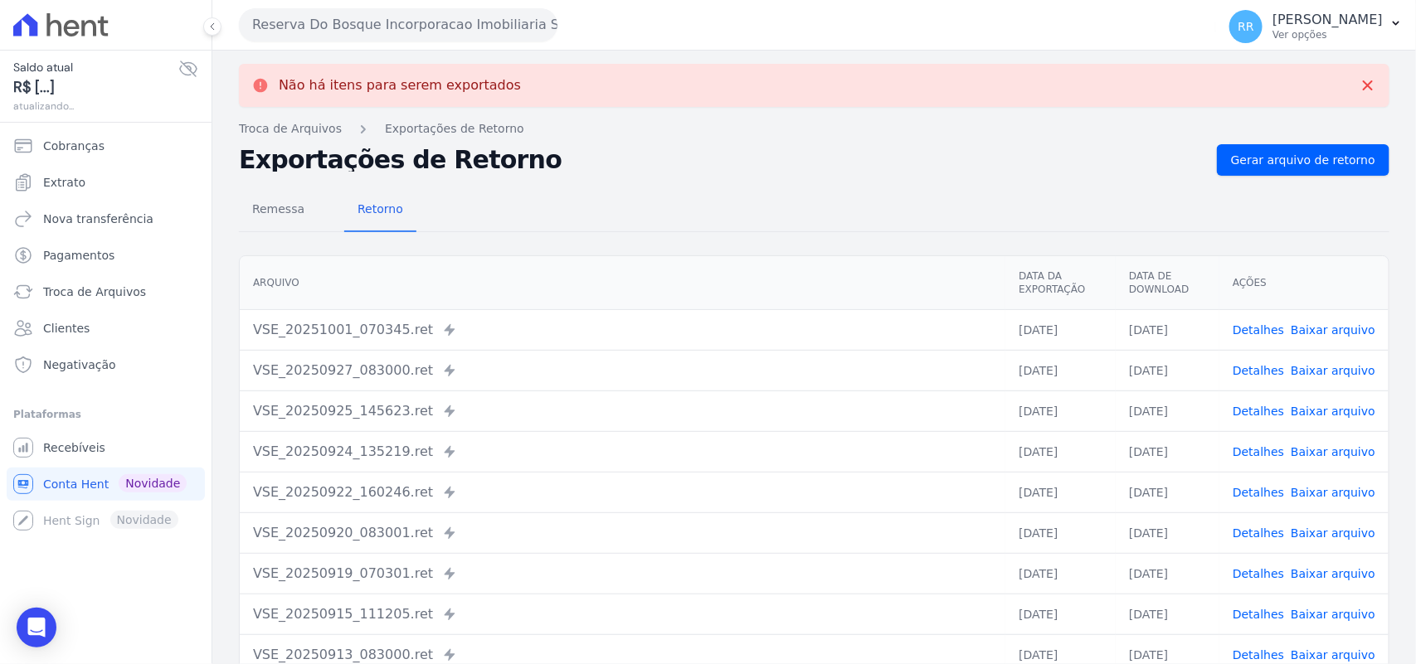
click at [348, 30] on button "Reserva Do Bosque Incorporacao Imobiliaria SPE LTDA" at bounding box center [398, 24] width 319 height 33
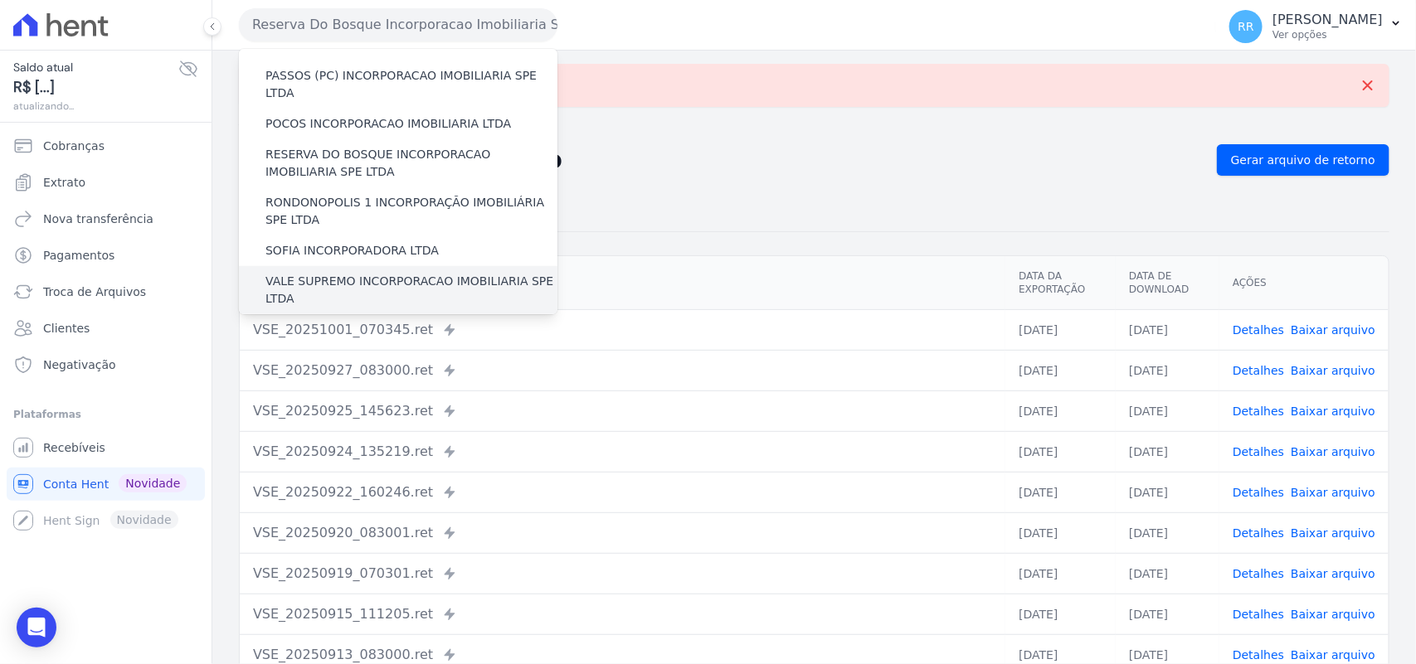
scroll to position [620, 0]
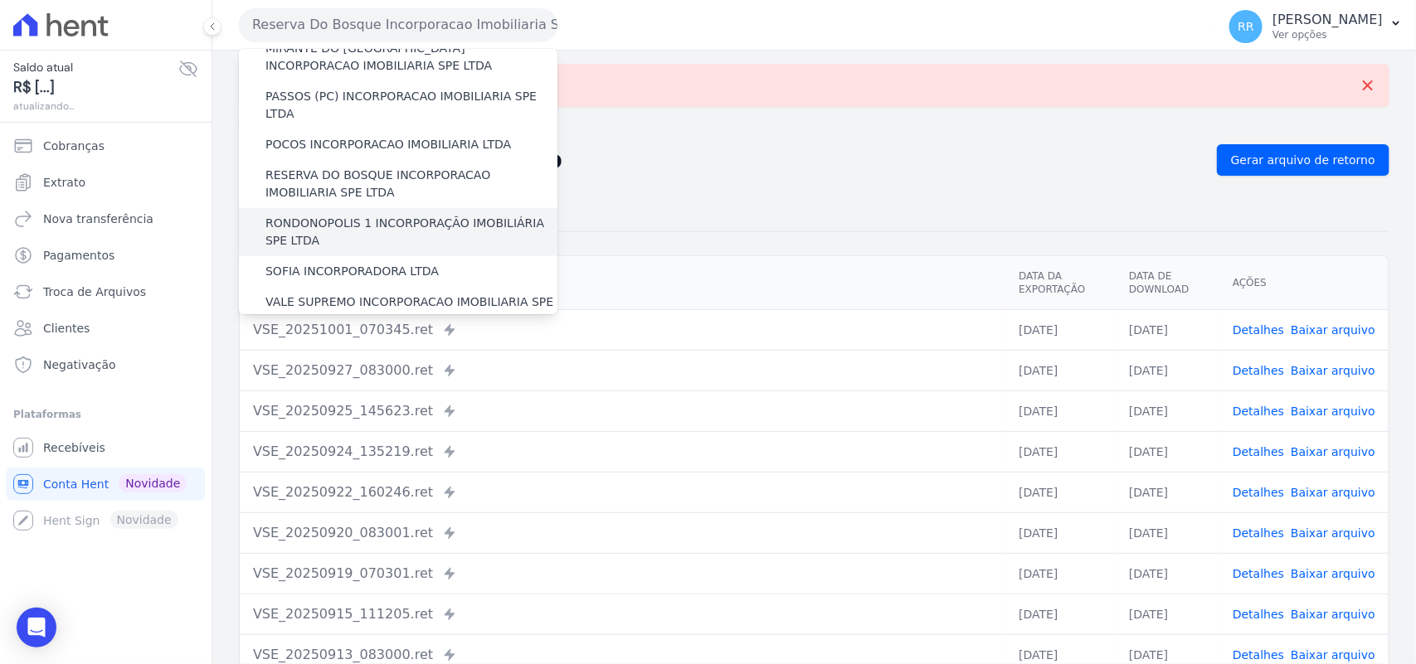
click at [301, 215] on label "RONDONOPOLIS 1 INCORPORAÇÃO IMOBILIÁRIA SPE LTDA" at bounding box center [411, 232] width 292 height 35
click at [0, 0] on input "RONDONOPOLIS 1 INCORPORAÇÃO IMOBILIÁRIA SPE LTDA" at bounding box center [0, 0] width 0 height 0
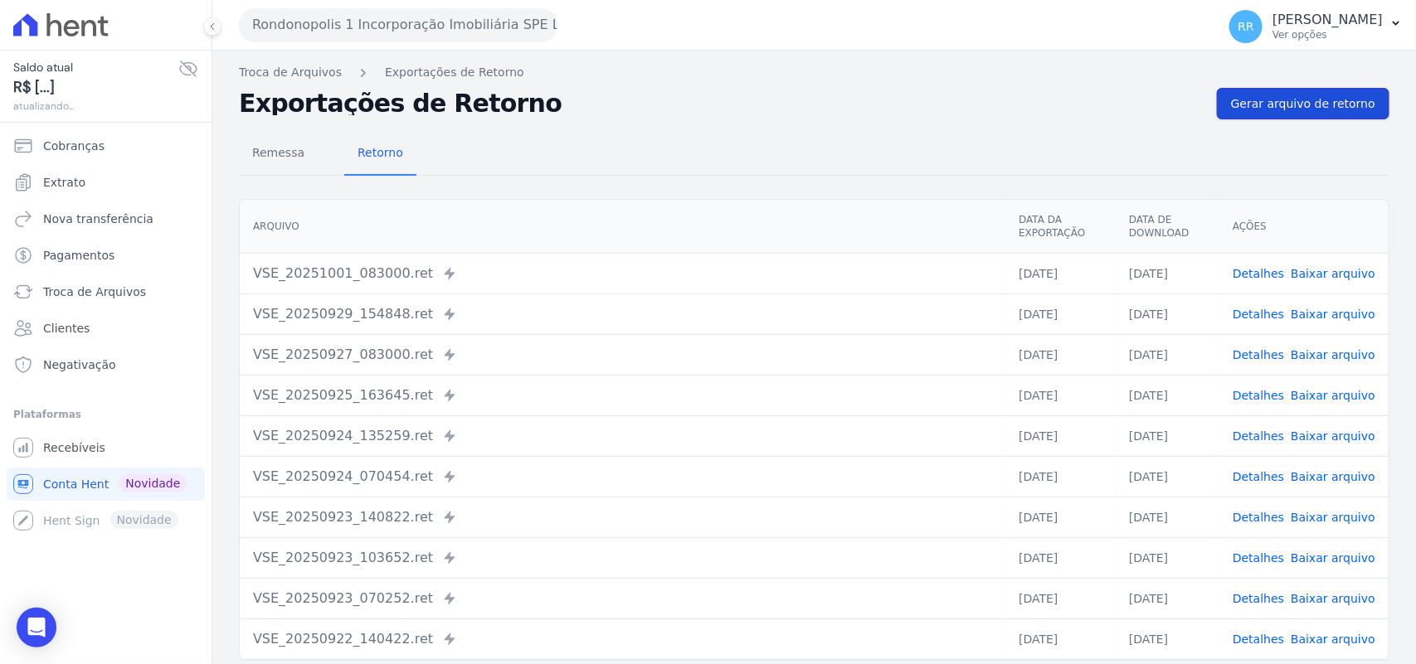
click at [1250, 96] on span "Gerar arquivo de retorno" at bounding box center [1303, 103] width 144 height 17
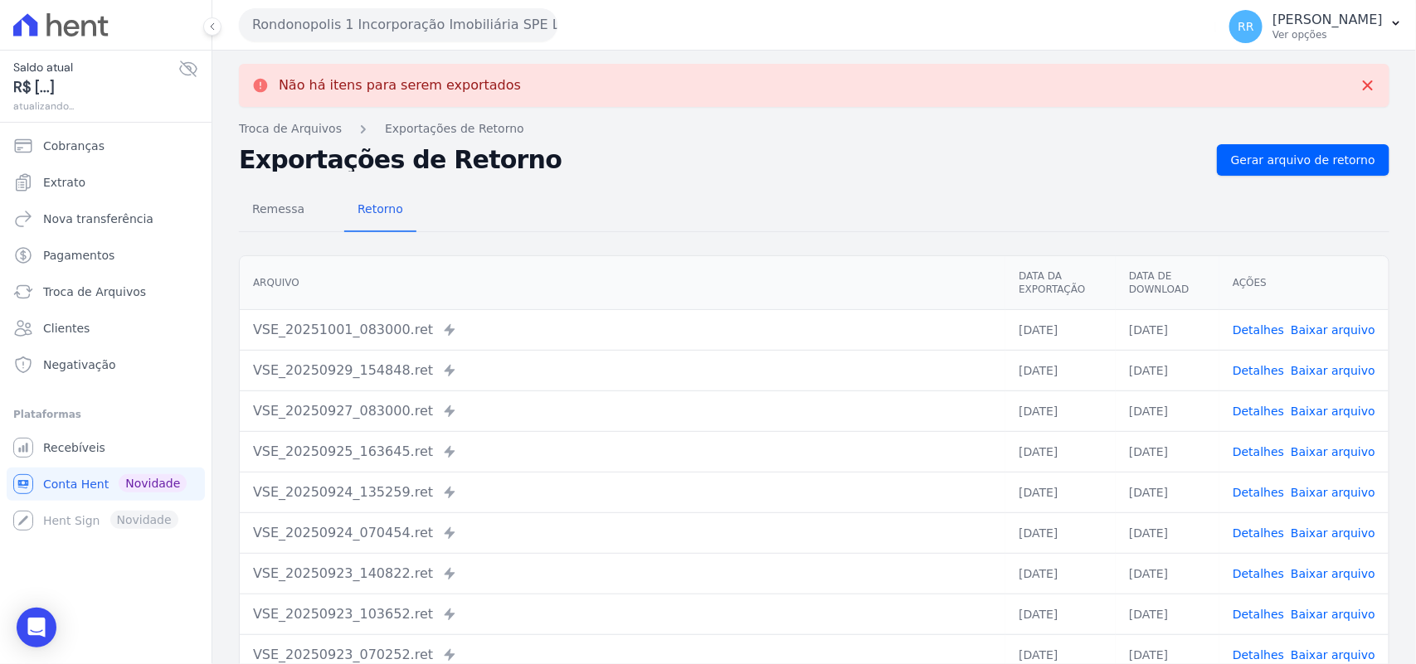
drag, startPoint x: 280, startPoint y: 19, endPoint x: 314, endPoint y: 114, distance: 101.3
click at [280, 19] on button "Rondonopolis 1 Incorporação Imobiliária SPE LTDA" at bounding box center [398, 24] width 319 height 33
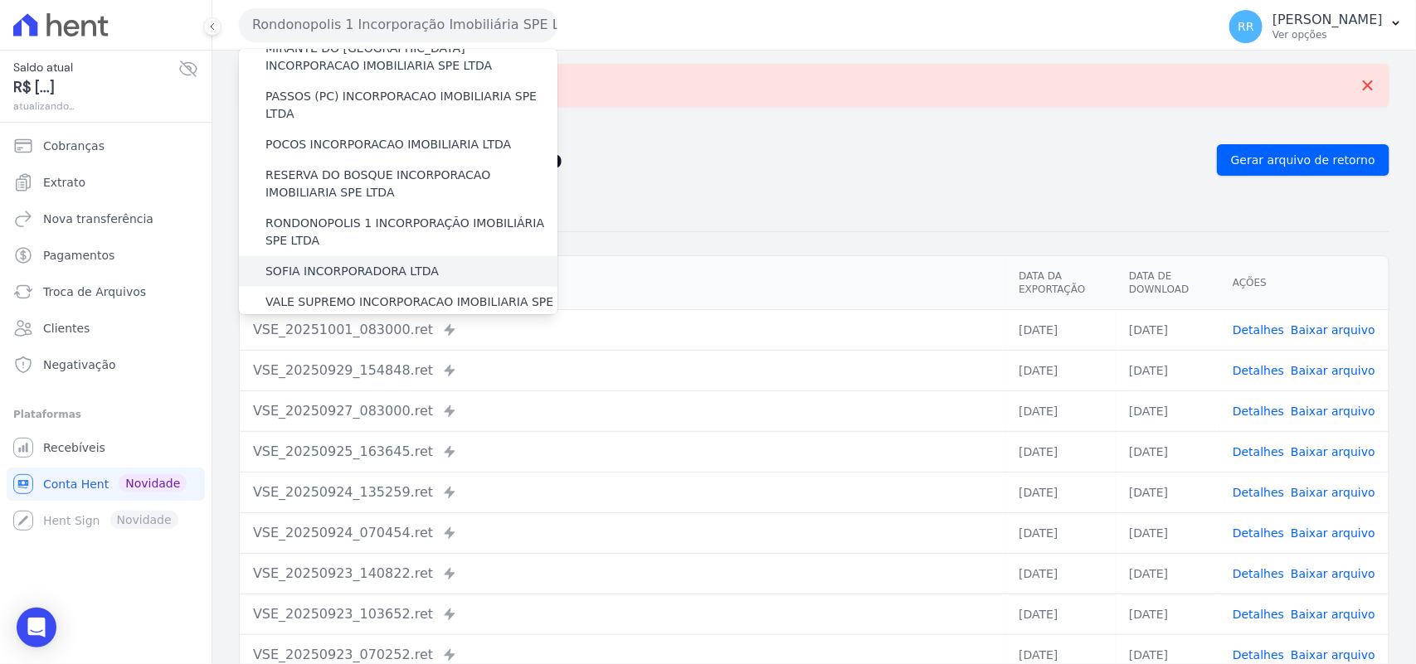
click at [354, 256] on div "SOFIA INCORPORADORA LTDA" at bounding box center [398, 271] width 319 height 31
click at [353, 263] on label "SOFIA INCORPORADORA LTDA" at bounding box center [351, 271] width 173 height 17
click at [0, 0] on input "SOFIA INCORPORADORA LTDA" at bounding box center [0, 0] width 0 height 0
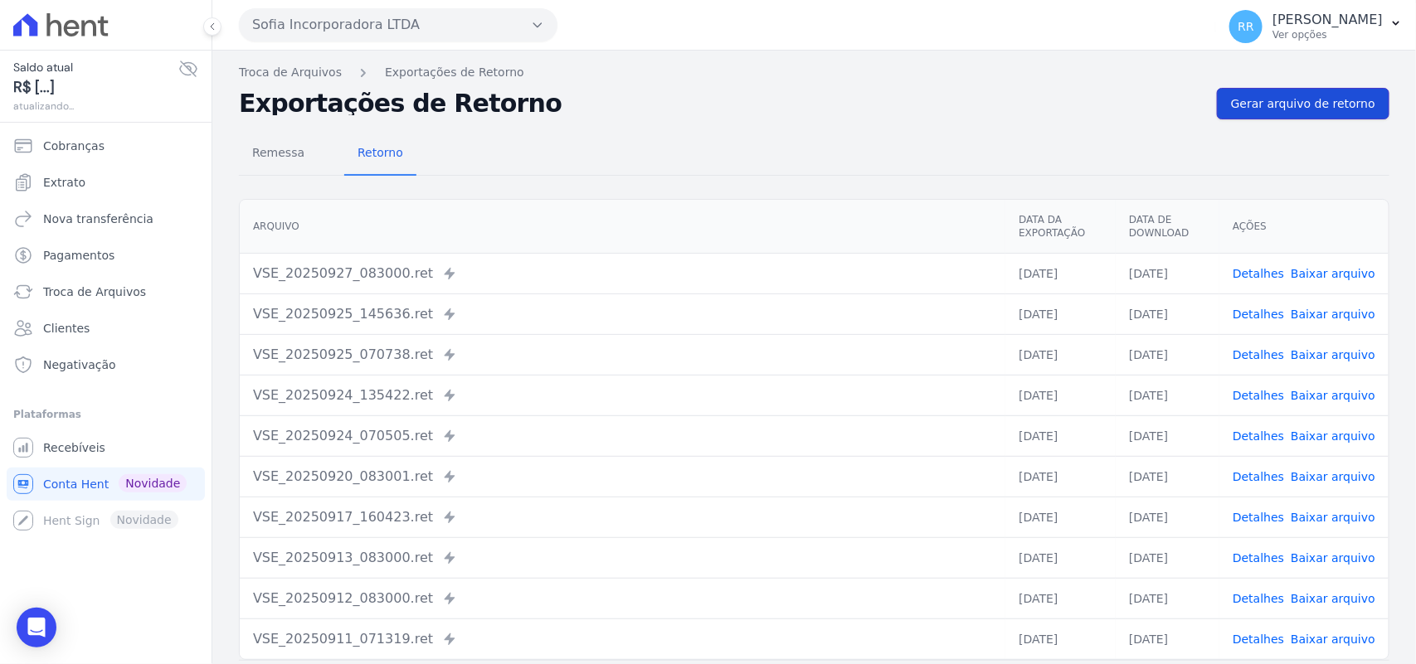
click at [1295, 108] on span "Gerar arquivo de retorno" at bounding box center [1303, 103] width 144 height 17
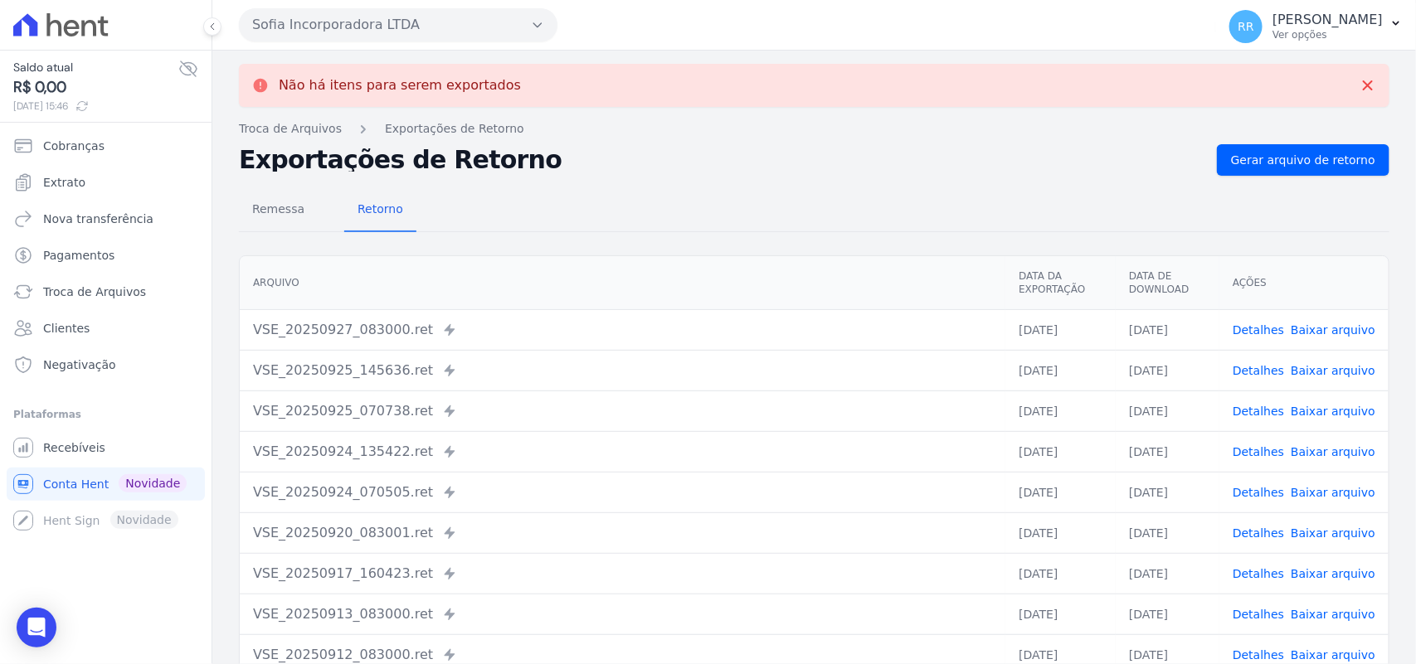
click at [324, 25] on button "Sofia Incorporadora LTDA" at bounding box center [398, 24] width 319 height 33
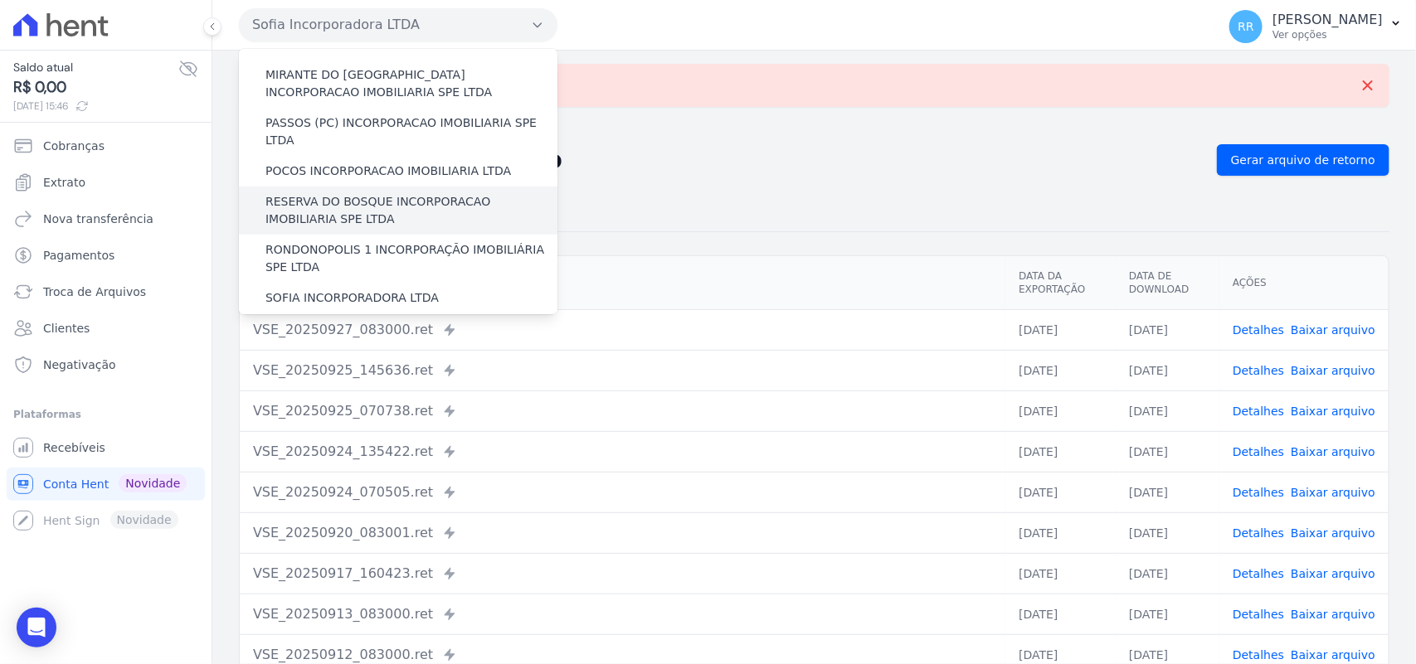
scroll to position [757, 0]
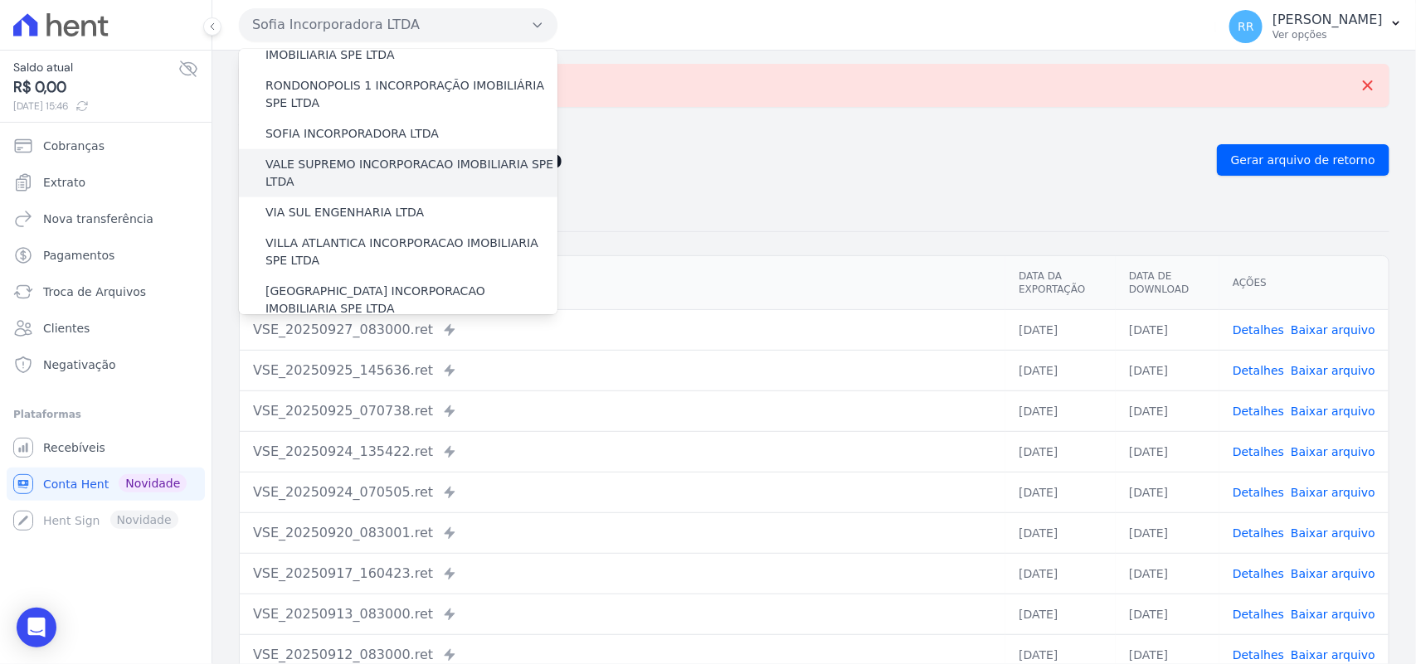
click at [361, 156] on label "VALE SUPREMO INCORPORACAO IMOBILIARIA SPE LTDA" at bounding box center [411, 173] width 292 height 35
click at [0, 0] on input "VALE SUPREMO INCORPORACAO IMOBILIARIA SPE LTDA" at bounding box center [0, 0] width 0 height 0
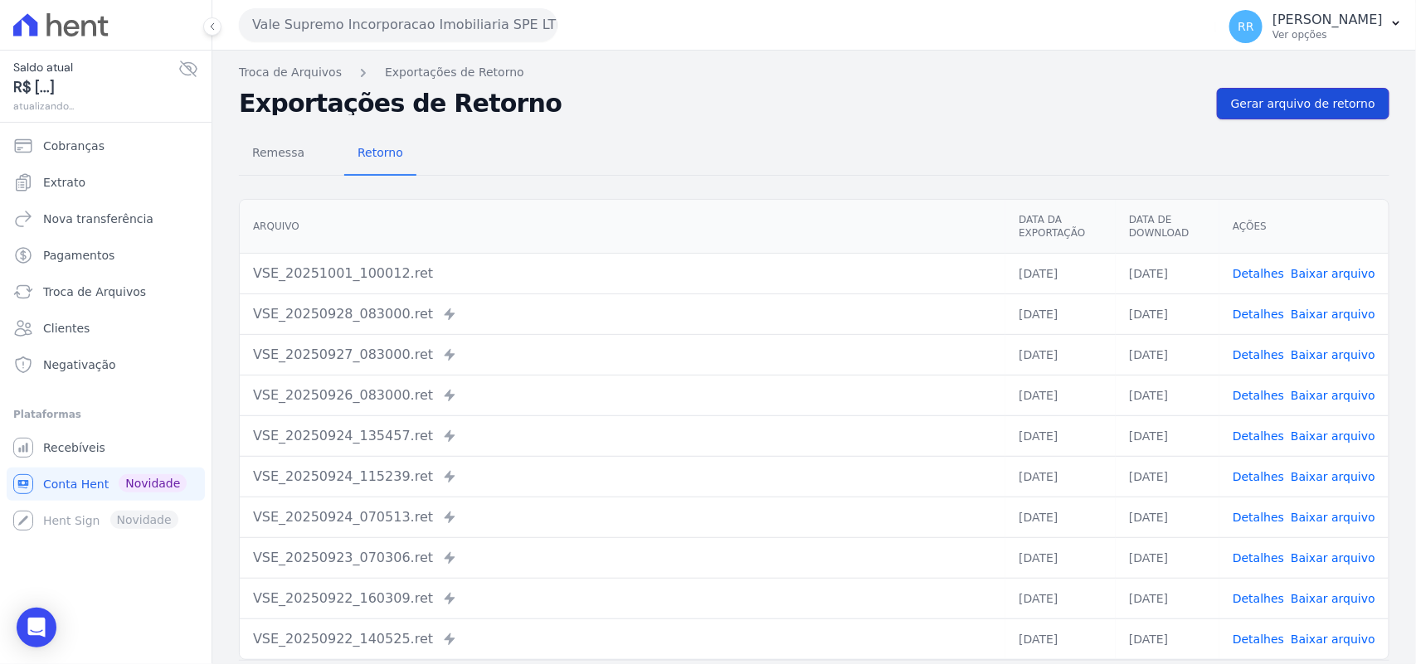
click at [1335, 105] on span "Gerar arquivo de retorno" at bounding box center [1303, 103] width 144 height 17
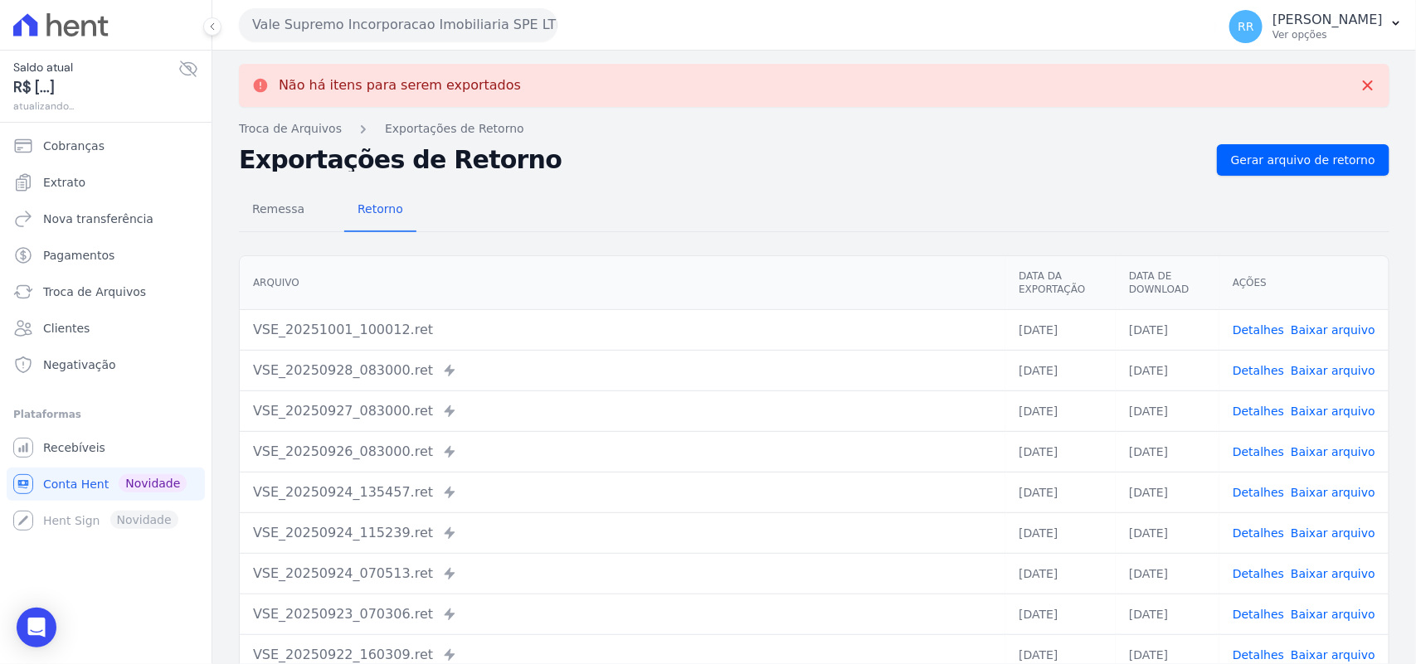
click at [279, 22] on button "Vale Supremo Incorporacao Imobiliaria SPE LTDA" at bounding box center [398, 24] width 319 height 33
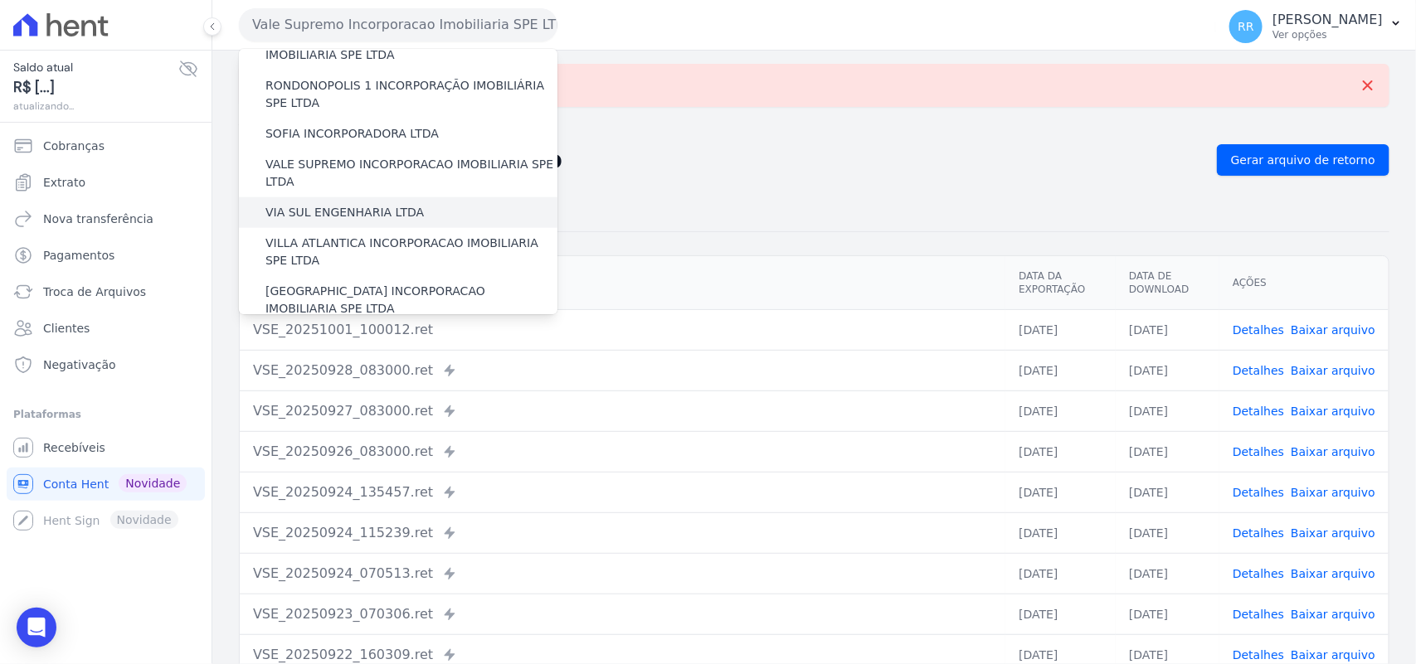
click at [359, 204] on label "VIA SUL ENGENHARIA LTDA" at bounding box center [344, 212] width 158 height 17
click at [0, 0] on input "VIA SUL ENGENHARIA LTDA" at bounding box center [0, 0] width 0 height 0
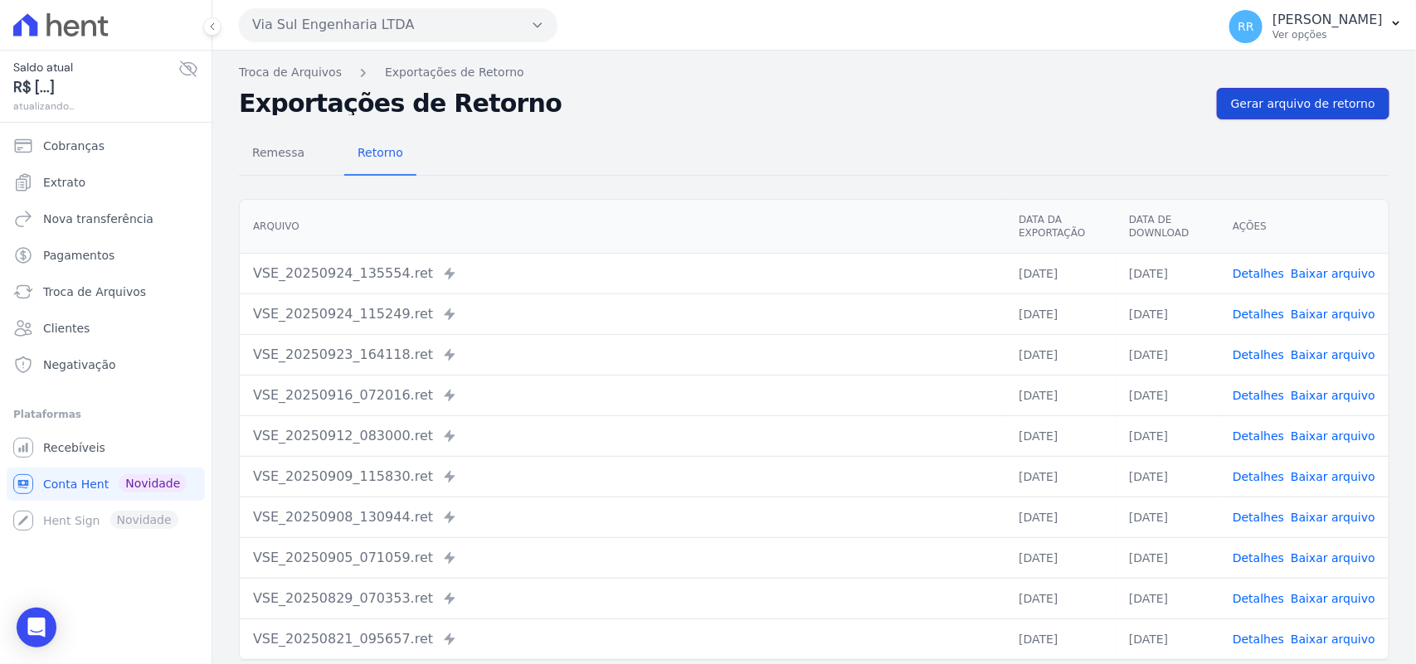
click at [1294, 108] on span "Gerar arquivo de retorno" at bounding box center [1303, 103] width 144 height 17
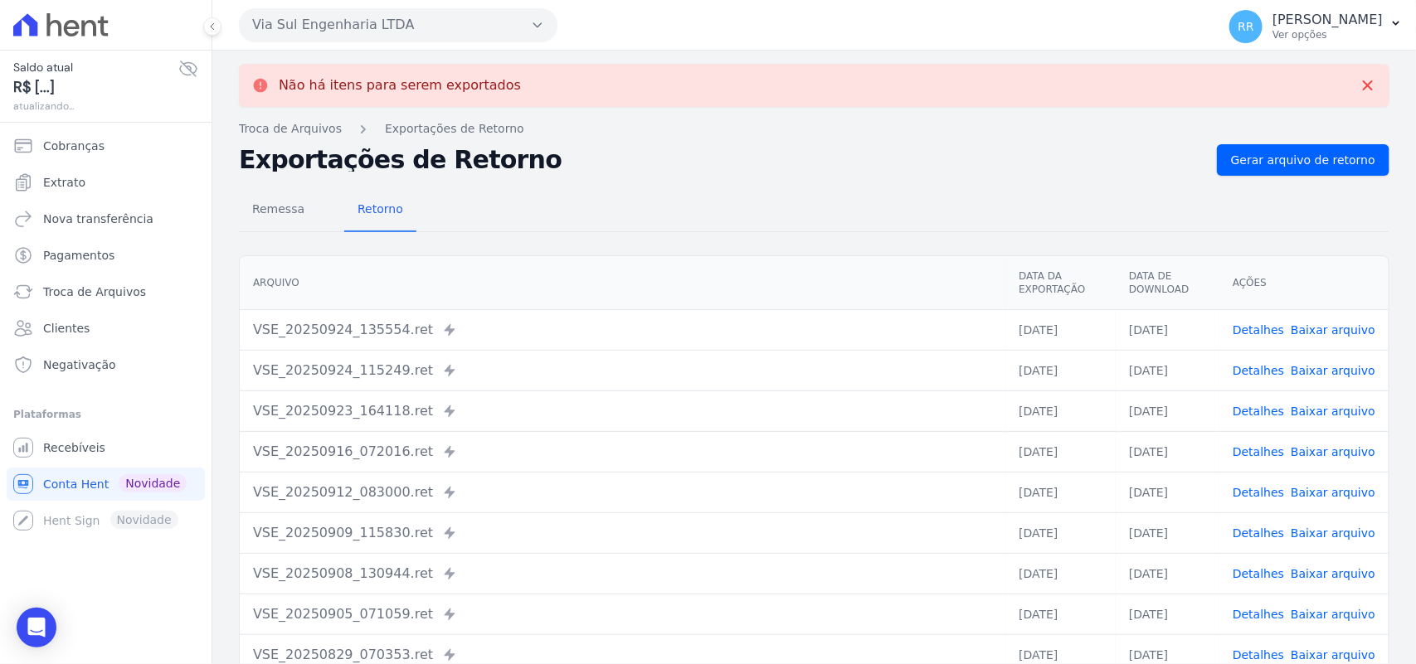
click at [314, 22] on button "Via Sul Engenharia LTDA" at bounding box center [398, 24] width 319 height 33
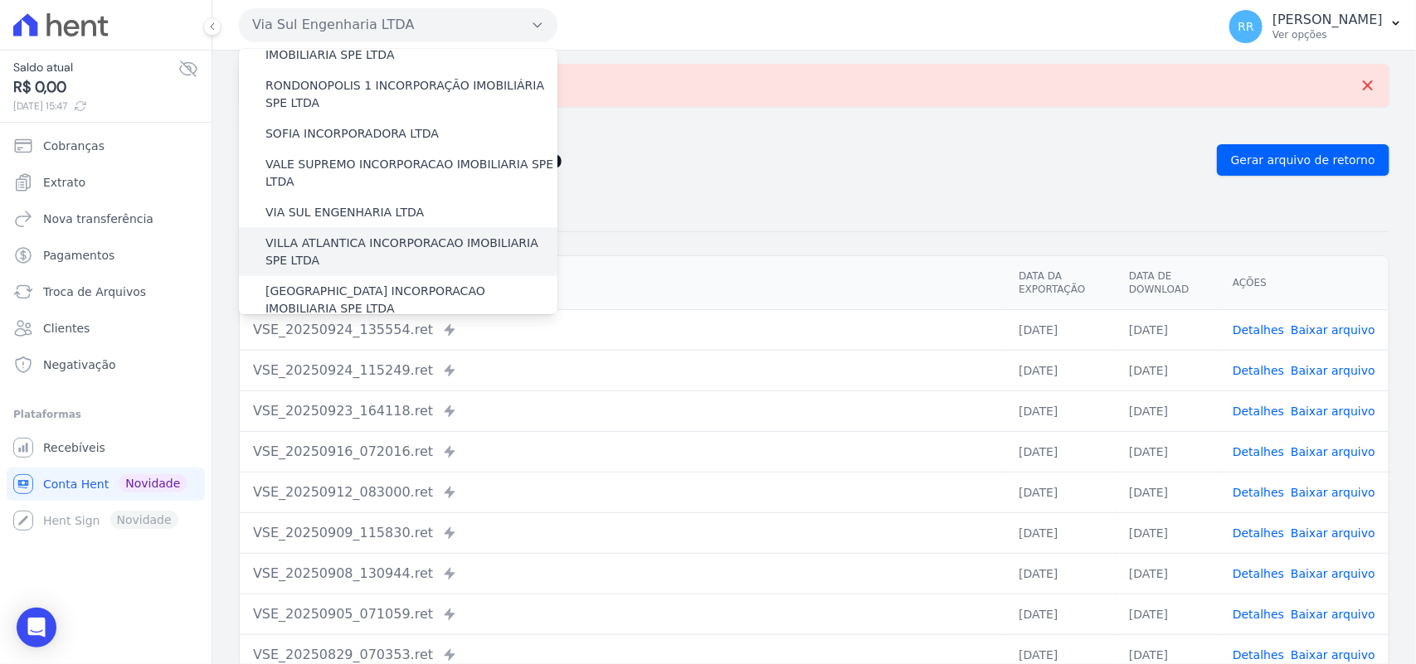
click at [340, 228] on div "VILLA ATLANTICA INCORPORACAO IMOBILIARIA SPE LTDA" at bounding box center [398, 252] width 319 height 48
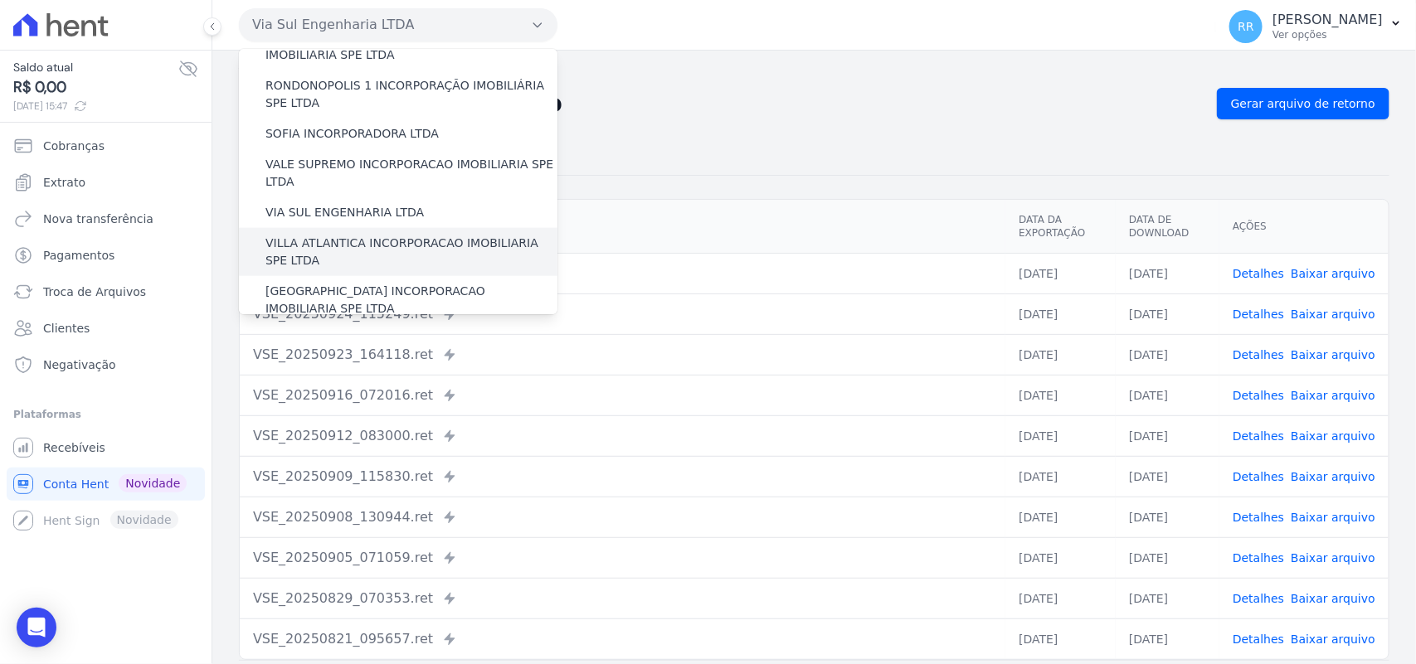
click at [336, 235] on label "VILLA ATLANTICA INCORPORACAO IMOBILIARIA SPE LTDA" at bounding box center [411, 252] width 292 height 35
click at [0, 0] on input "VILLA ATLANTICA INCORPORACAO IMOBILIARIA SPE LTDA" at bounding box center [0, 0] width 0 height 0
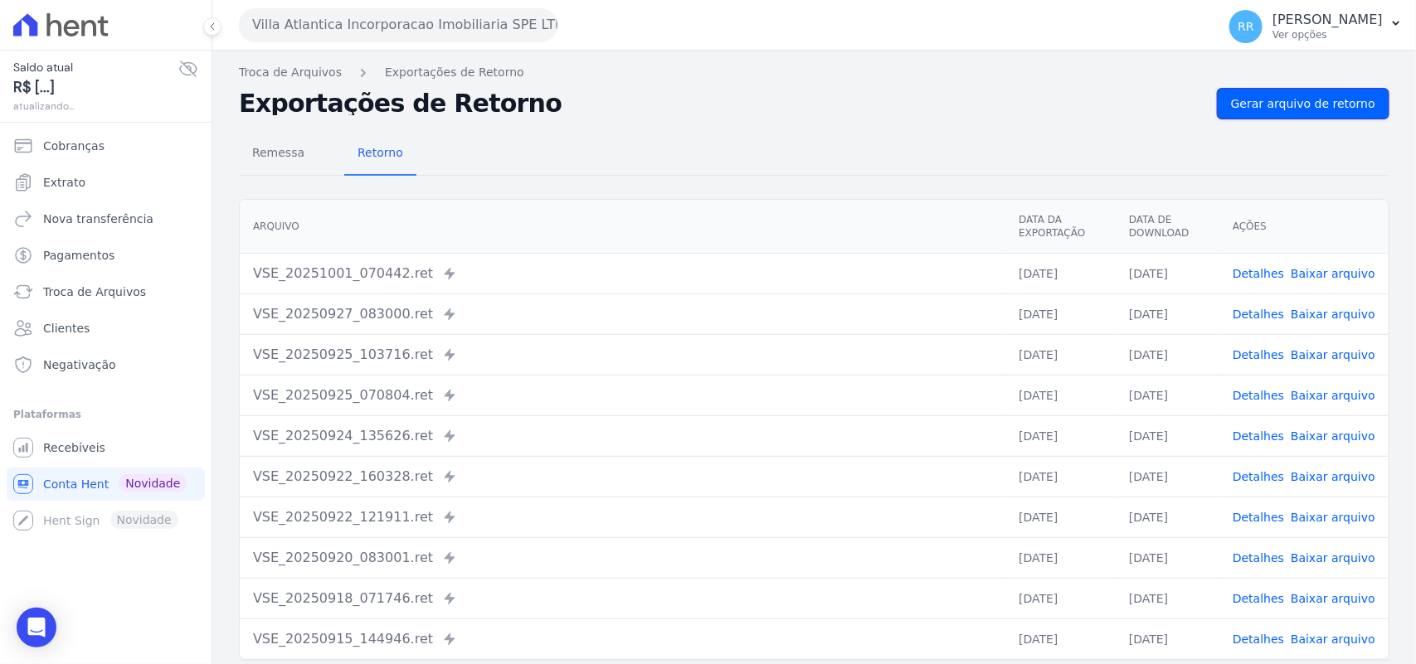
click at [1302, 105] on span "Gerar arquivo de retorno" at bounding box center [1303, 103] width 144 height 17
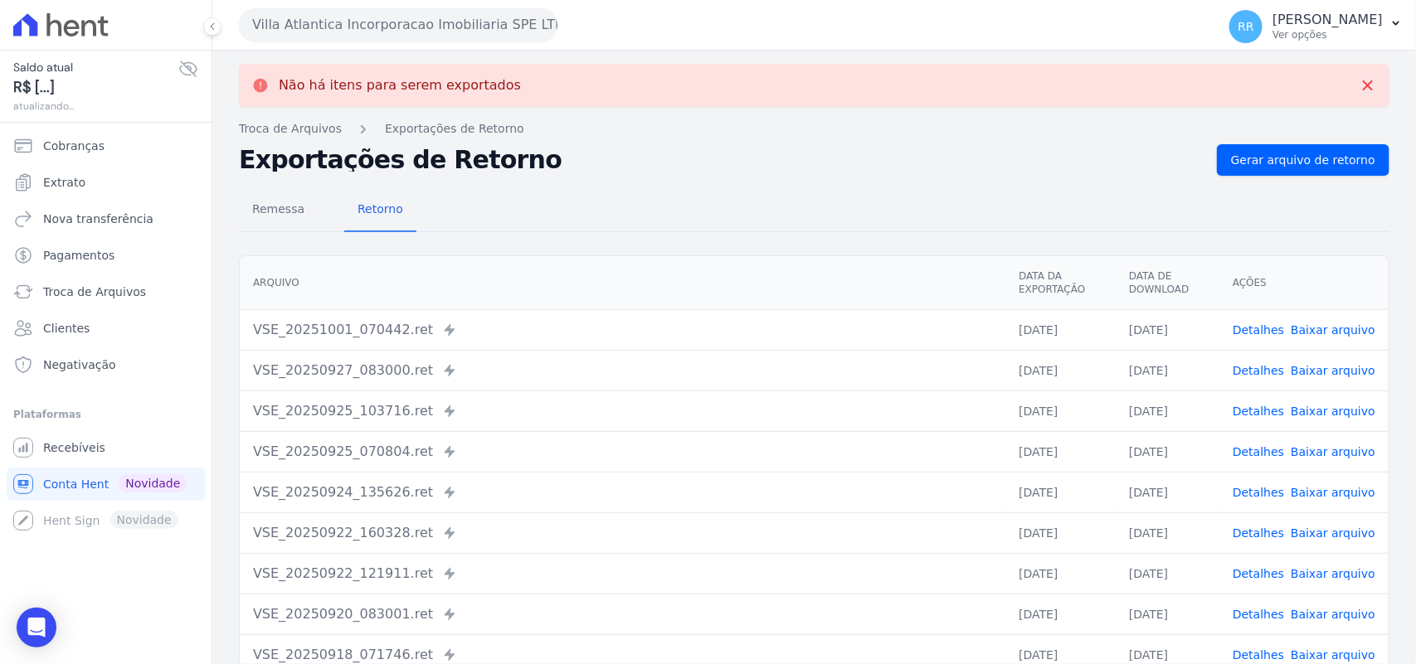
click at [350, 22] on button "Villa Atlantica Incorporacao Imobiliaria SPE LTDA" at bounding box center [398, 24] width 319 height 33
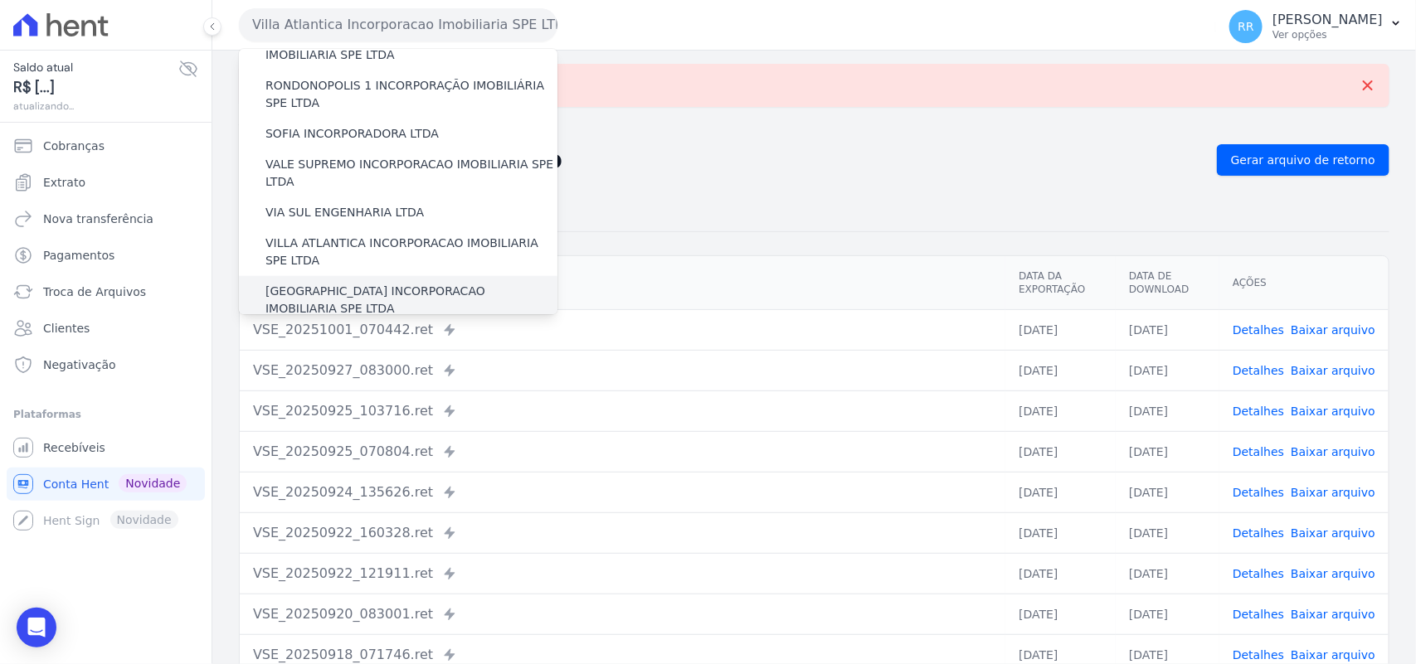
click at [330, 283] on label "[GEOGRAPHIC_DATA] INCORPORACAO IMOBILIARIA SPE LTDA" at bounding box center [411, 300] width 292 height 35
click at [0, 0] on input "[GEOGRAPHIC_DATA] INCORPORACAO IMOBILIARIA SPE LTDA" at bounding box center [0, 0] width 0 height 0
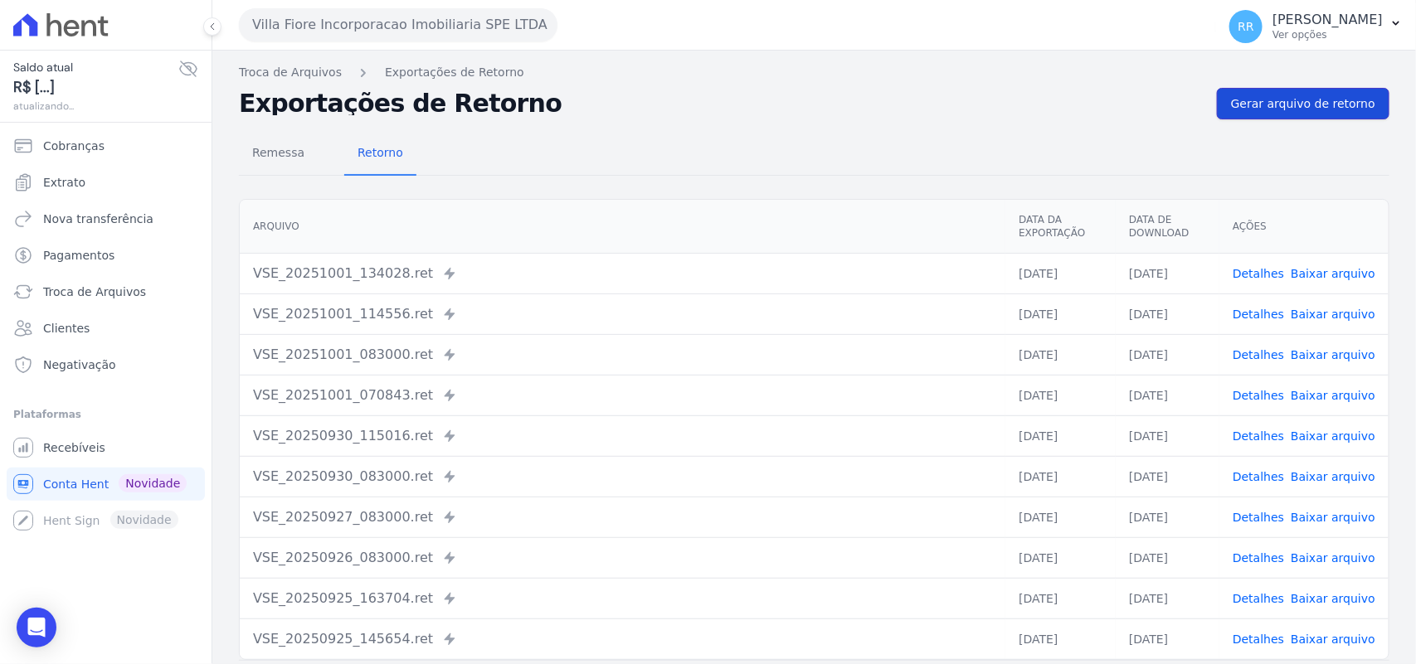
click at [1284, 93] on link "Gerar arquivo de retorno" at bounding box center [1303, 104] width 173 height 32
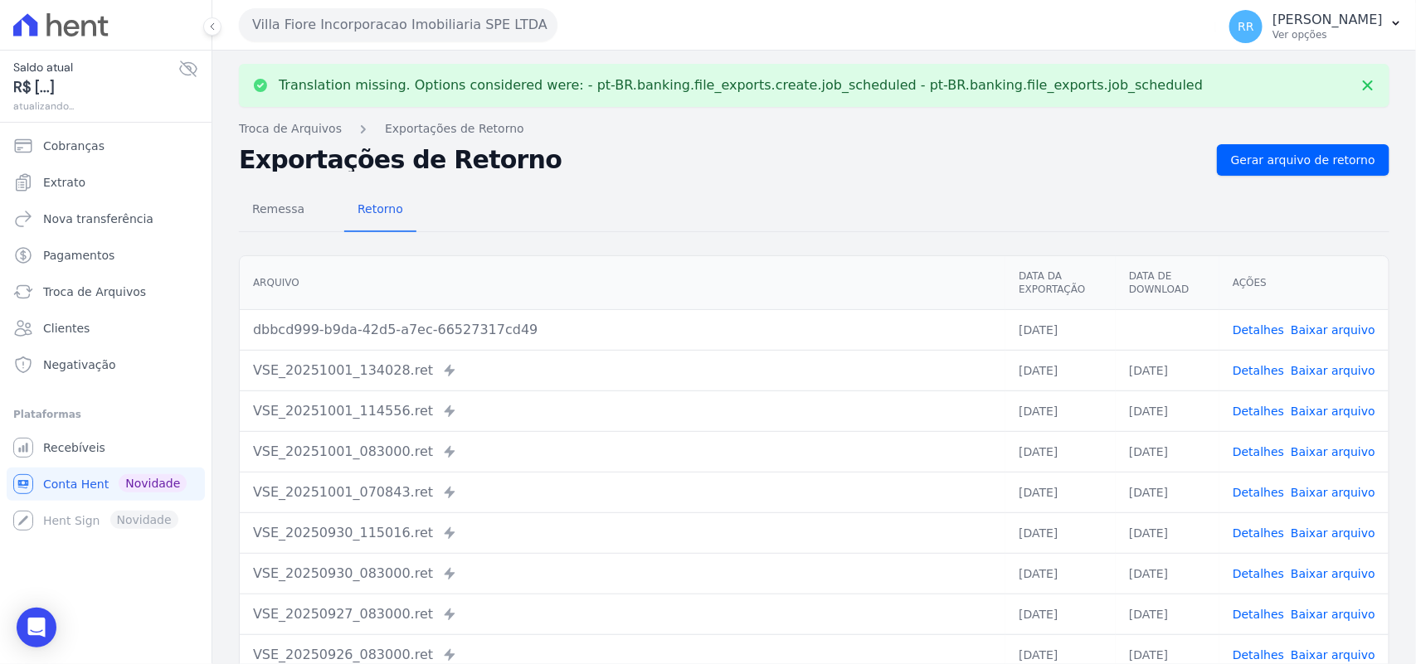
click at [1346, 333] on link "Baixar arquivo" at bounding box center [1333, 329] width 85 height 13
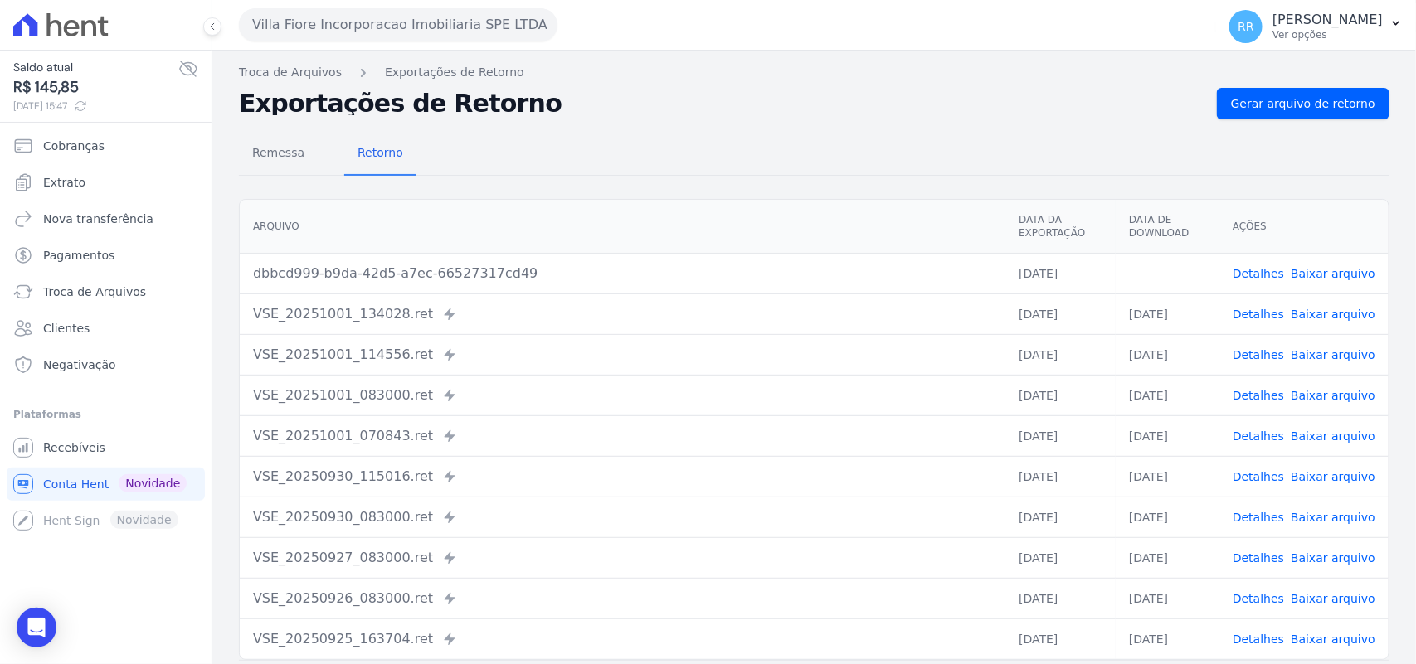
drag, startPoint x: 677, startPoint y: 191, endPoint x: 697, endPoint y: 182, distance: 21.6
click at [677, 191] on div "Remessa Retorno [GEOGRAPHIC_DATA] Data da Exportação Data de Download Ações dbb…" at bounding box center [814, 419] width 1150 height 600
click at [301, 17] on button "Villa Fiore Incorporacao Imobiliaria SPE LTDA" at bounding box center [398, 24] width 319 height 33
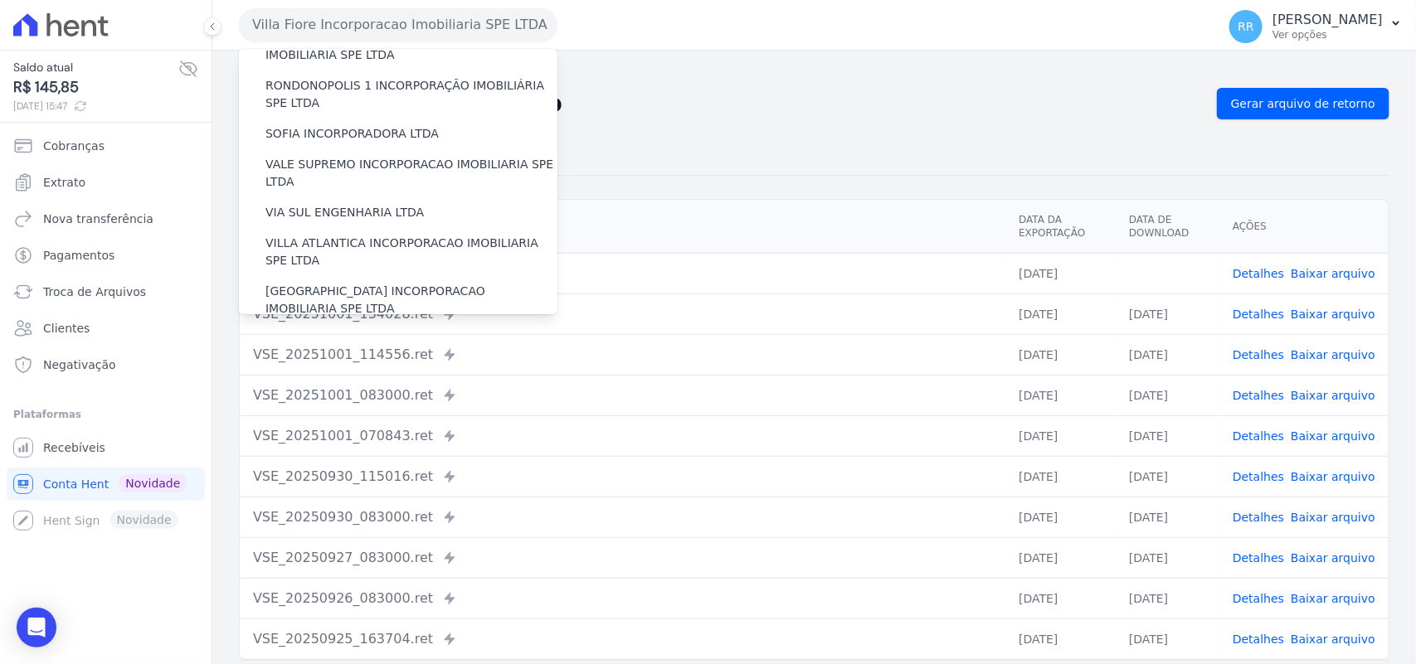
click at [328, 331] on label "VILLA TROPICAL INCORPORAÇÃO IMOBILIÁRIA SPE LTDA" at bounding box center [411, 348] width 292 height 35
click at [0, 0] on input "VILLA TROPICAL INCORPORAÇÃO IMOBILIÁRIA SPE LTDA" at bounding box center [0, 0] width 0 height 0
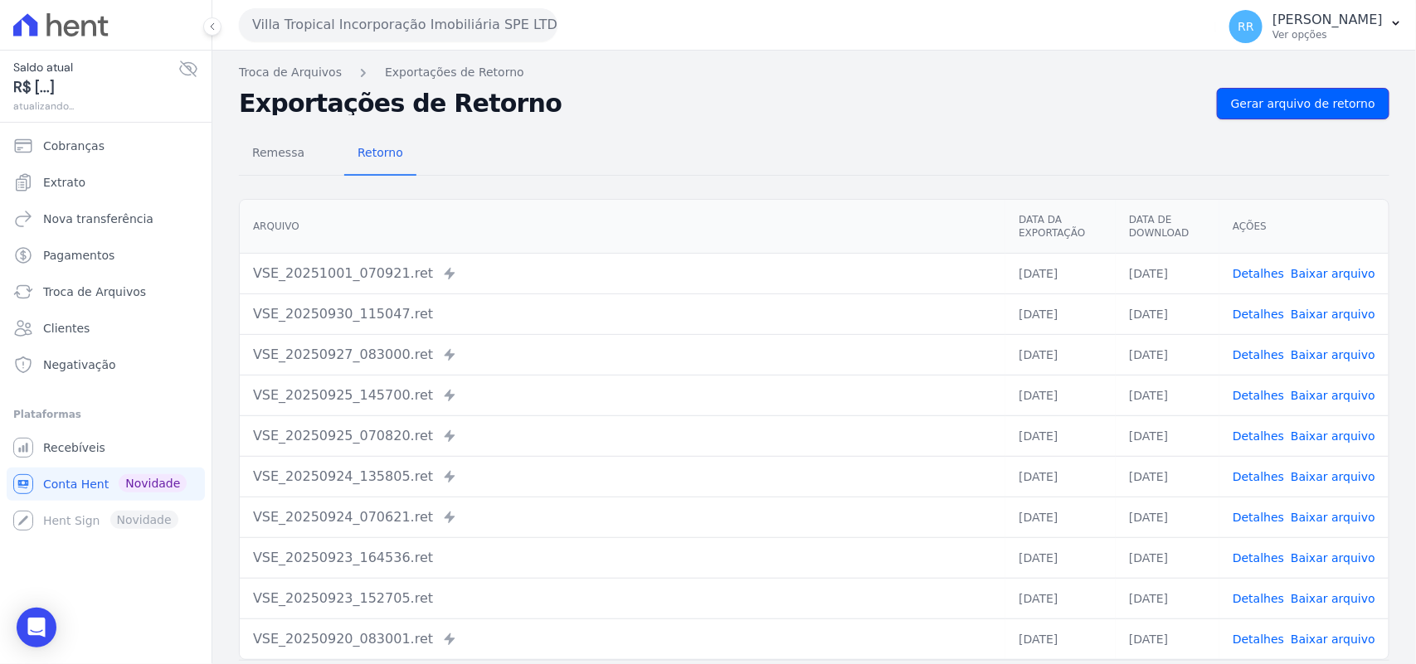
click at [1275, 93] on link "Gerar arquivo de retorno" at bounding box center [1303, 104] width 173 height 32
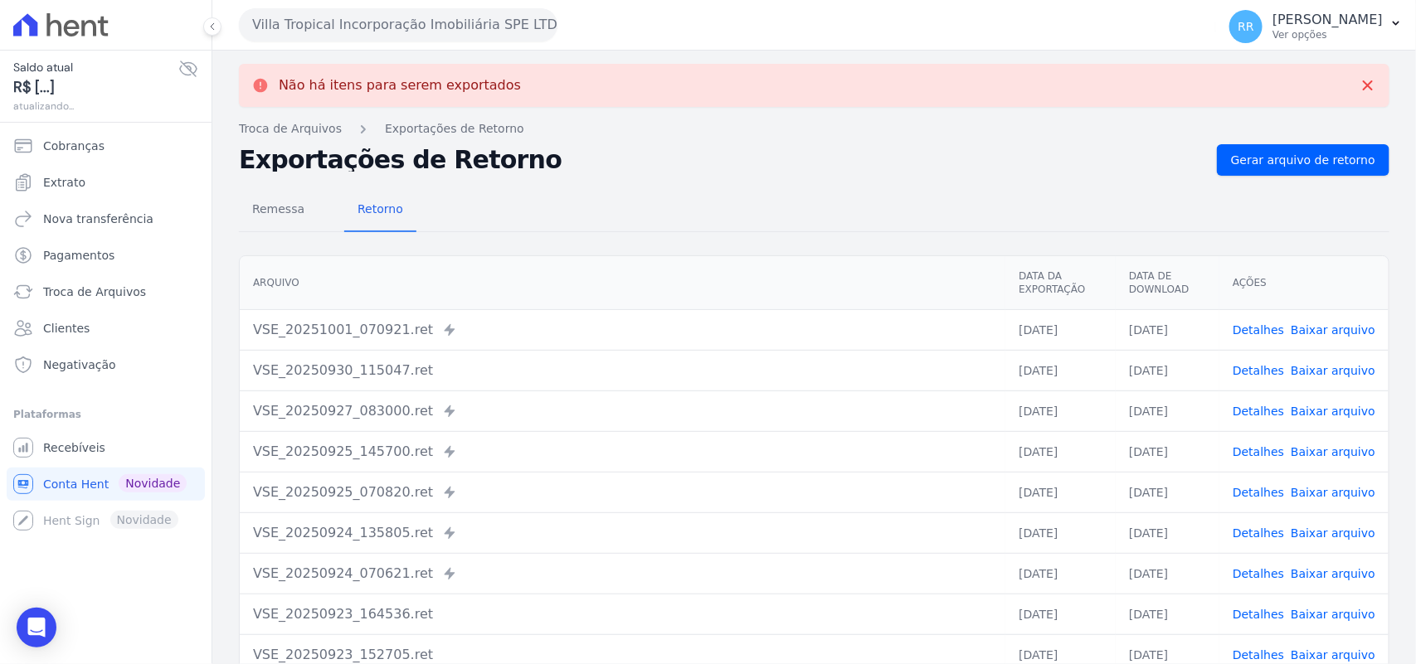
click at [328, 19] on button "Villa Tropical Incorporação Imobiliária SPE LTDA" at bounding box center [398, 24] width 319 height 33
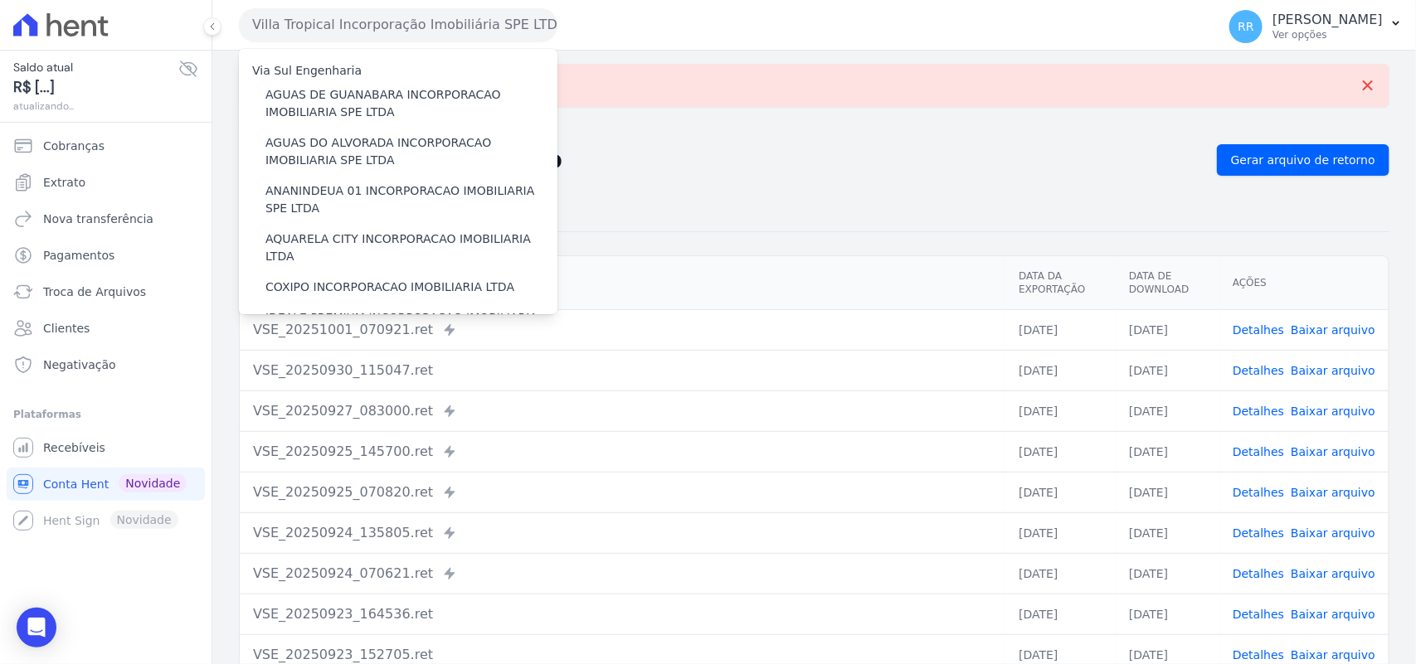
click at [620, 139] on div "Não há itens para serem exportados Troca de [GEOGRAPHIC_DATA] Exportações de Re…" at bounding box center [814, 420] width 1204 height 738
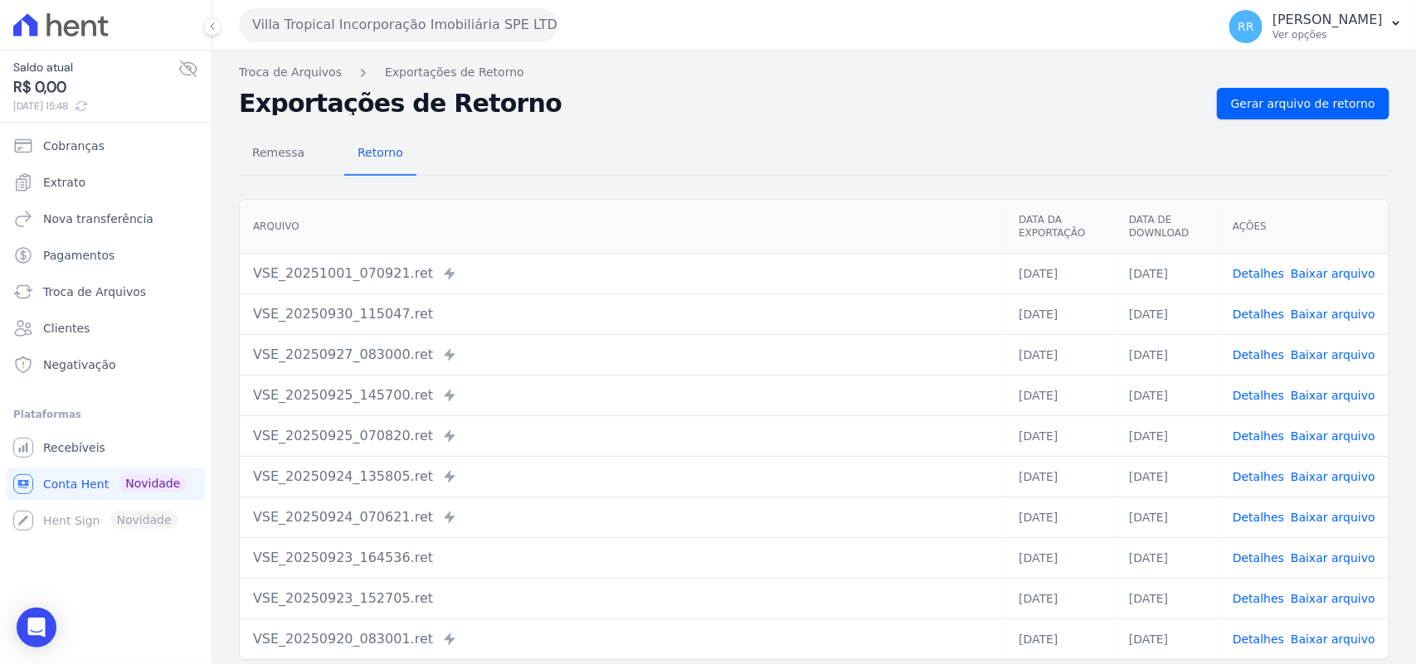
drag, startPoint x: 324, startPoint y: 32, endPoint x: 362, endPoint y: 100, distance: 78.0
click at [324, 32] on button "Villa Tropical Incorporação Imobiliária SPE LTDA" at bounding box center [398, 24] width 319 height 33
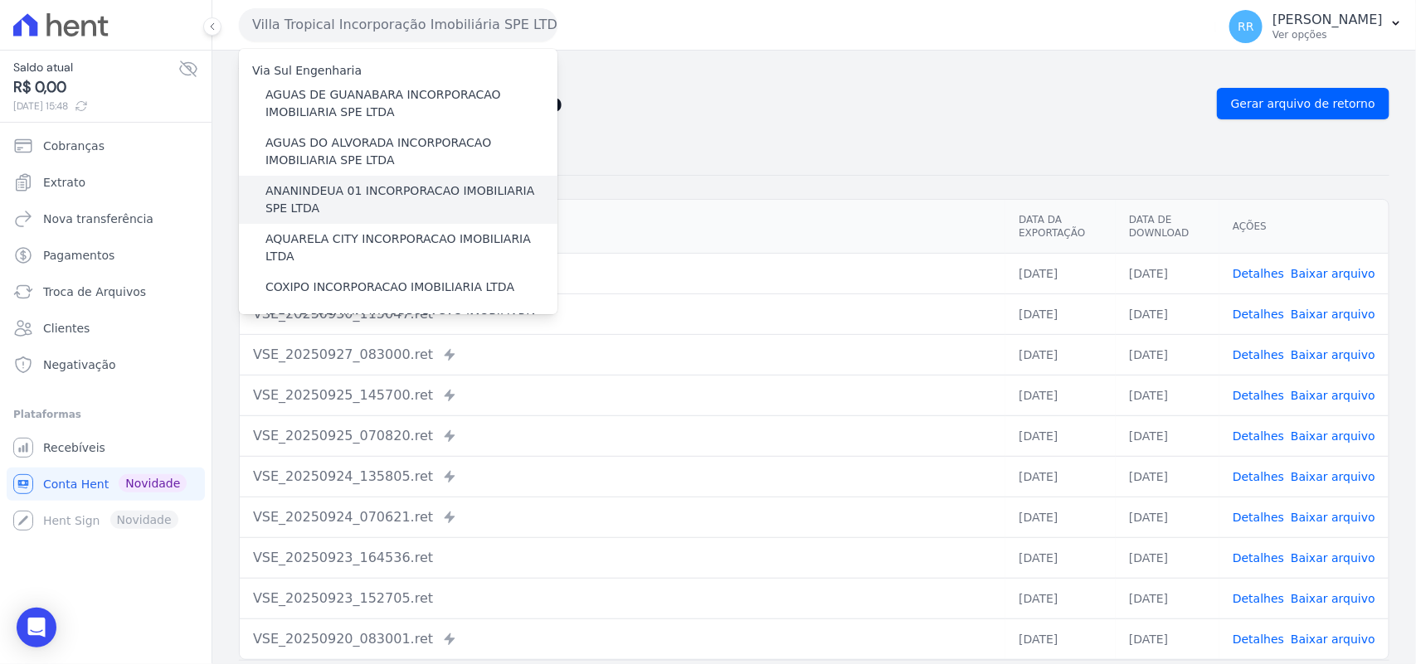
click at [398, 193] on label "ANANINDEUA 01 INCORPORACAO IMOBILIARIA SPE LTDA" at bounding box center [411, 199] width 292 height 35
click at [0, 0] on input "ANANINDEUA 01 INCORPORACAO IMOBILIARIA SPE LTDA" at bounding box center [0, 0] width 0 height 0
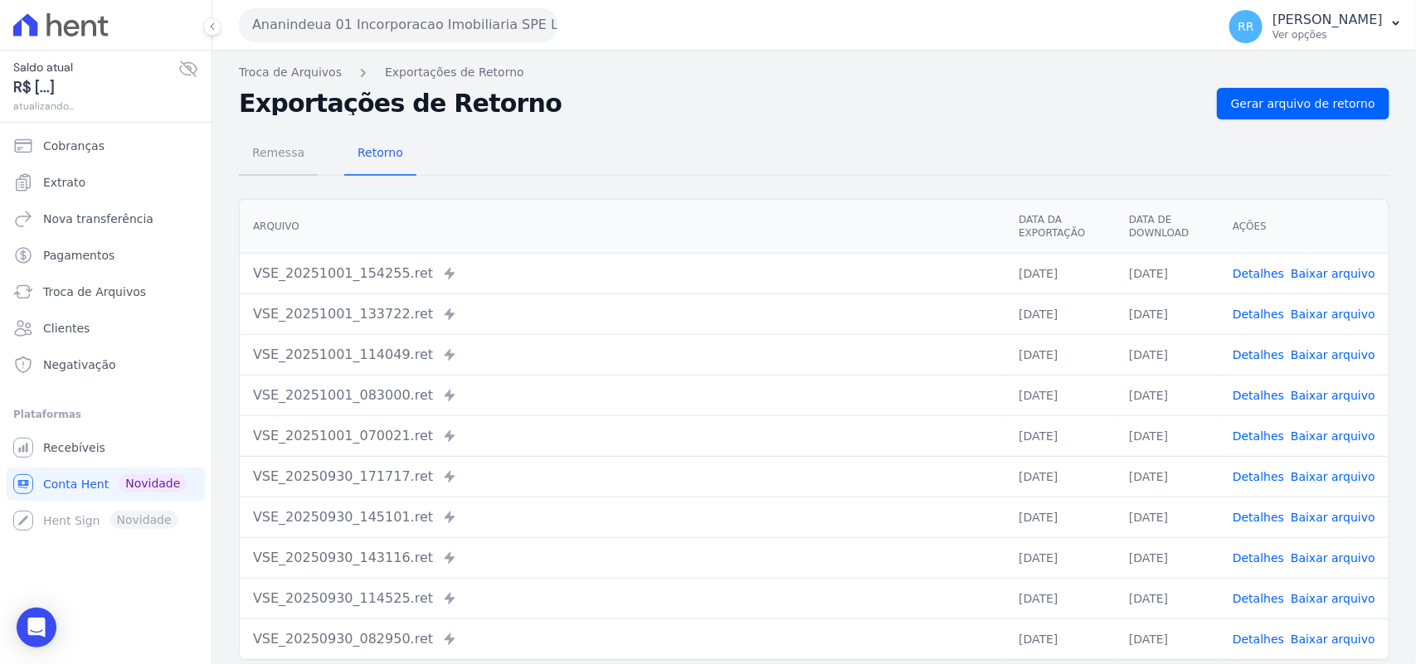
click at [272, 150] on span "Remessa" at bounding box center [278, 152] width 72 height 33
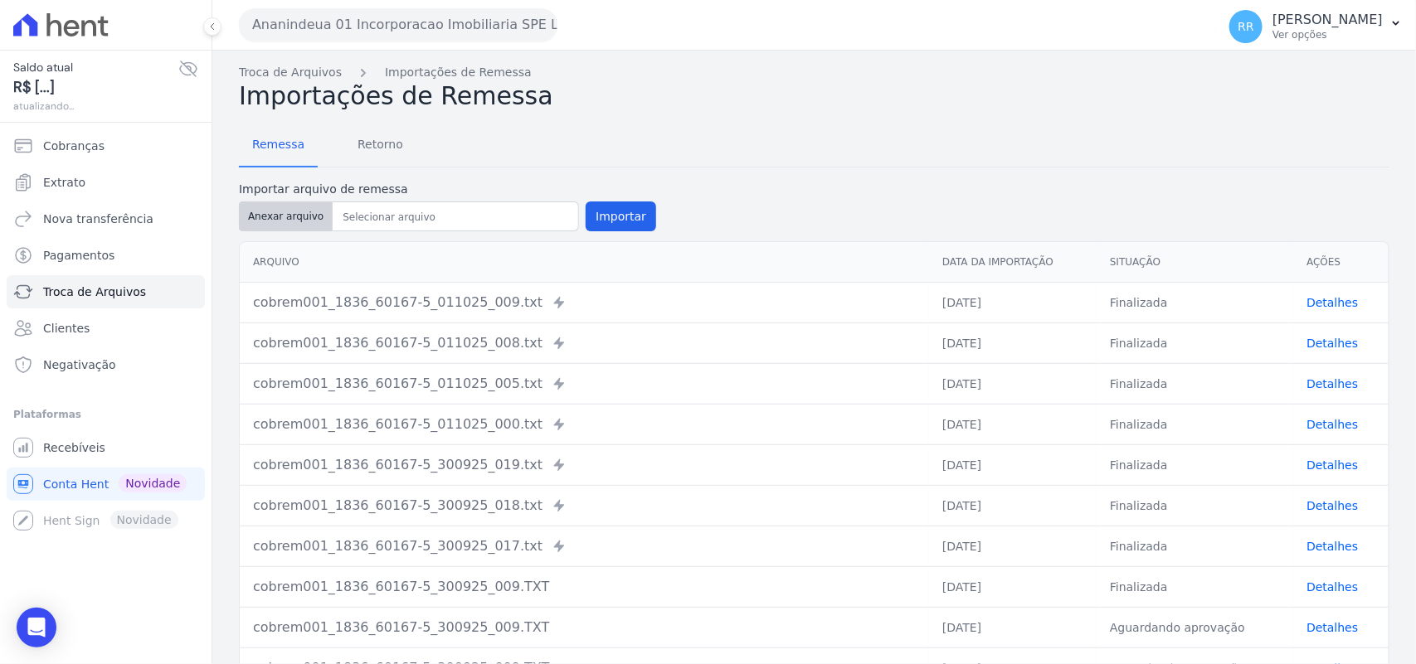
click at [255, 218] on button "Anexar arquivo" at bounding box center [286, 217] width 94 height 30
type input "cobrem001_1836_60167-5_011025_007.TXT"
click at [624, 208] on button "Importar" at bounding box center [621, 217] width 71 height 30
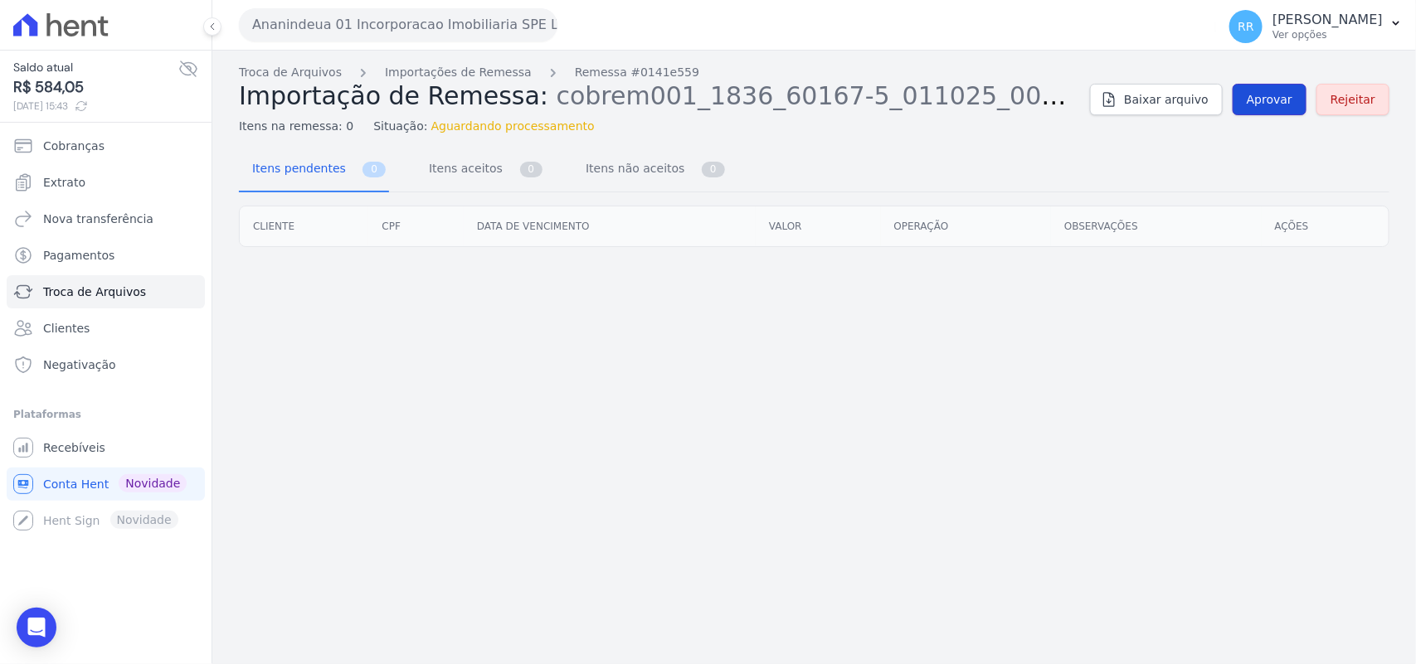
click at [1265, 109] on link "Aprovar" at bounding box center [1270, 100] width 74 height 32
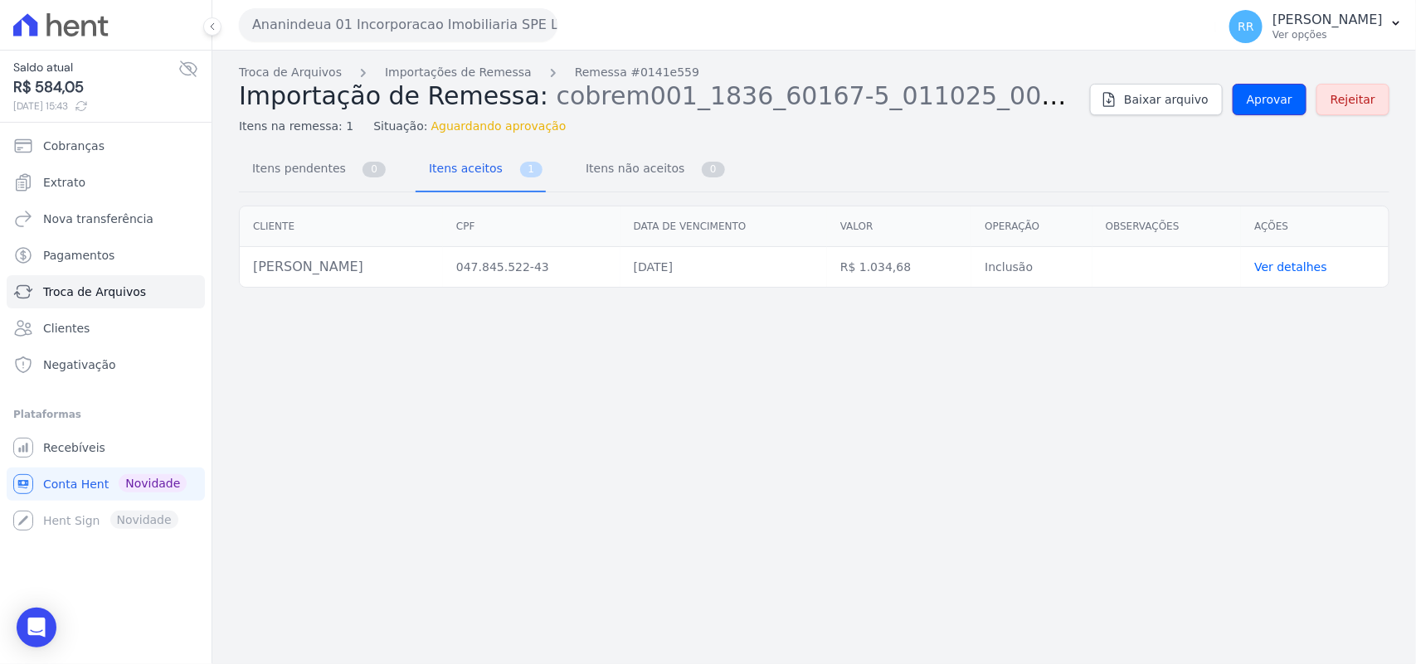
click at [1265, 109] on link "Aprovar" at bounding box center [1270, 100] width 74 height 32
click at [1275, 94] on span "Aprovar" at bounding box center [1270, 99] width 46 height 17
click at [1278, 98] on span "Aprovar" at bounding box center [1270, 99] width 46 height 17
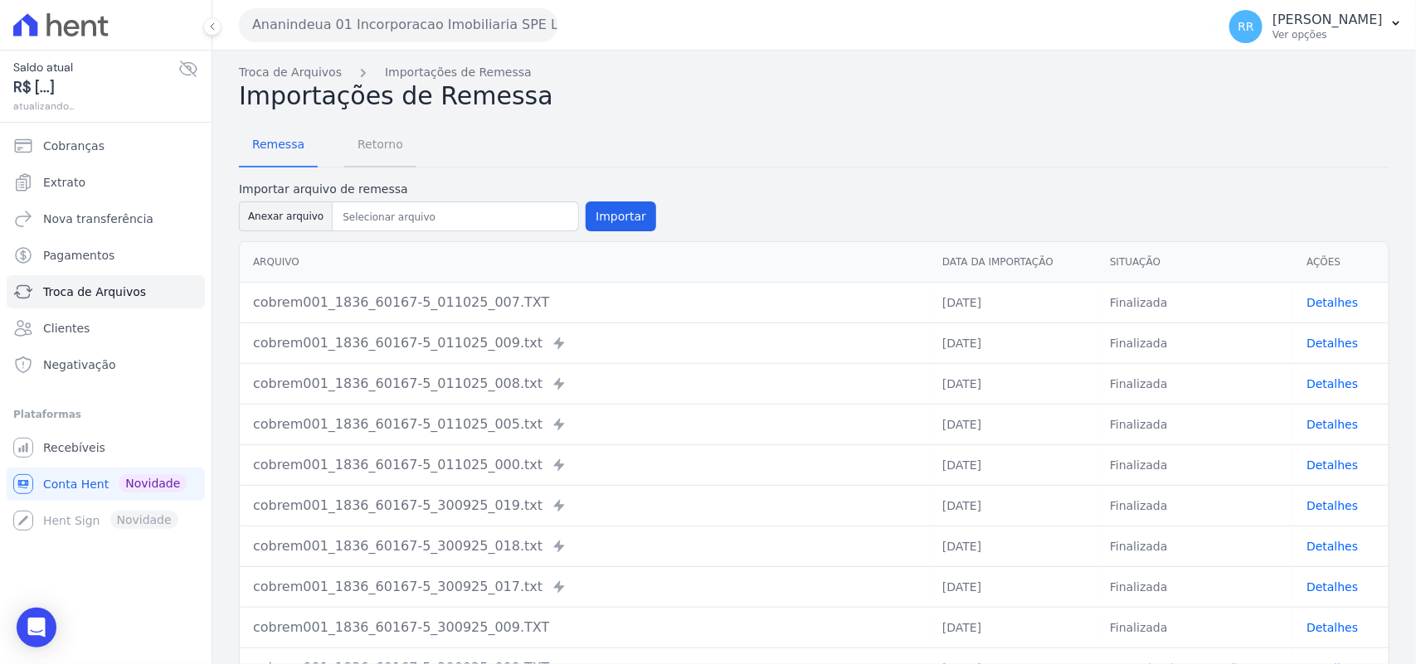
click at [377, 146] on span "Retorno" at bounding box center [381, 144] width 66 height 33
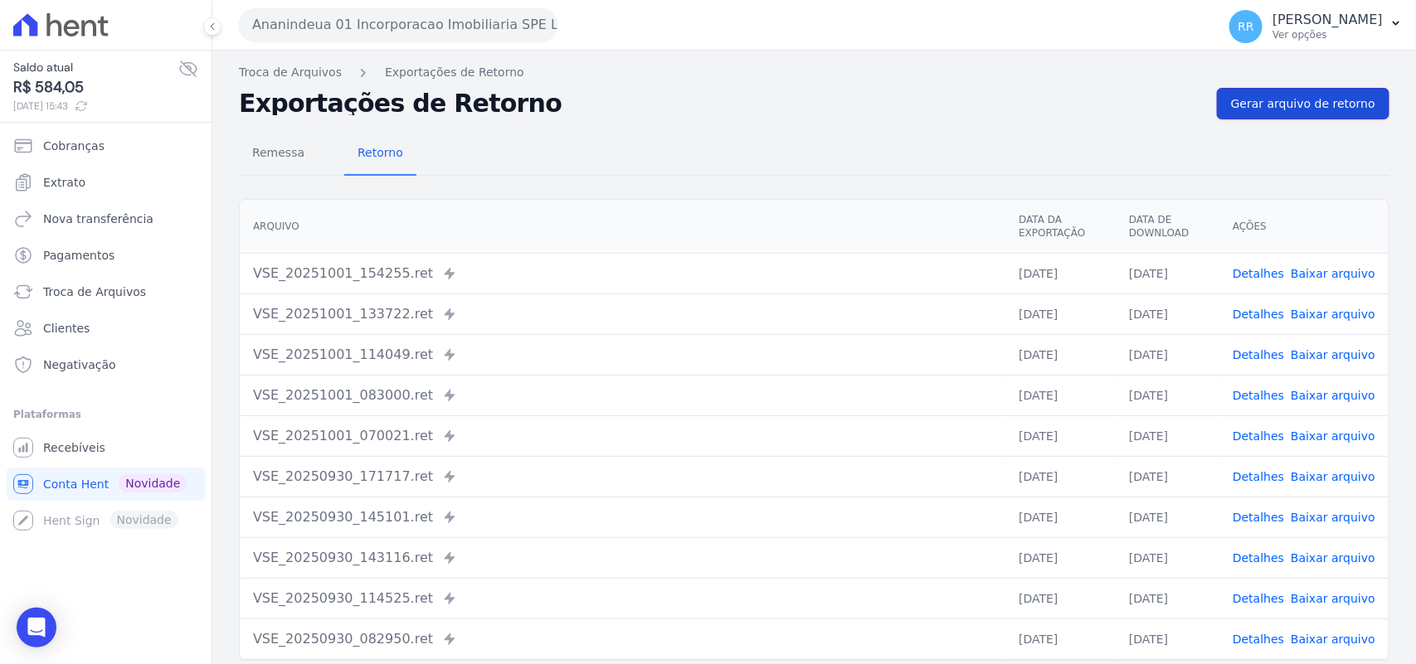
click at [1249, 98] on span "Gerar arquivo de retorno" at bounding box center [1303, 103] width 144 height 17
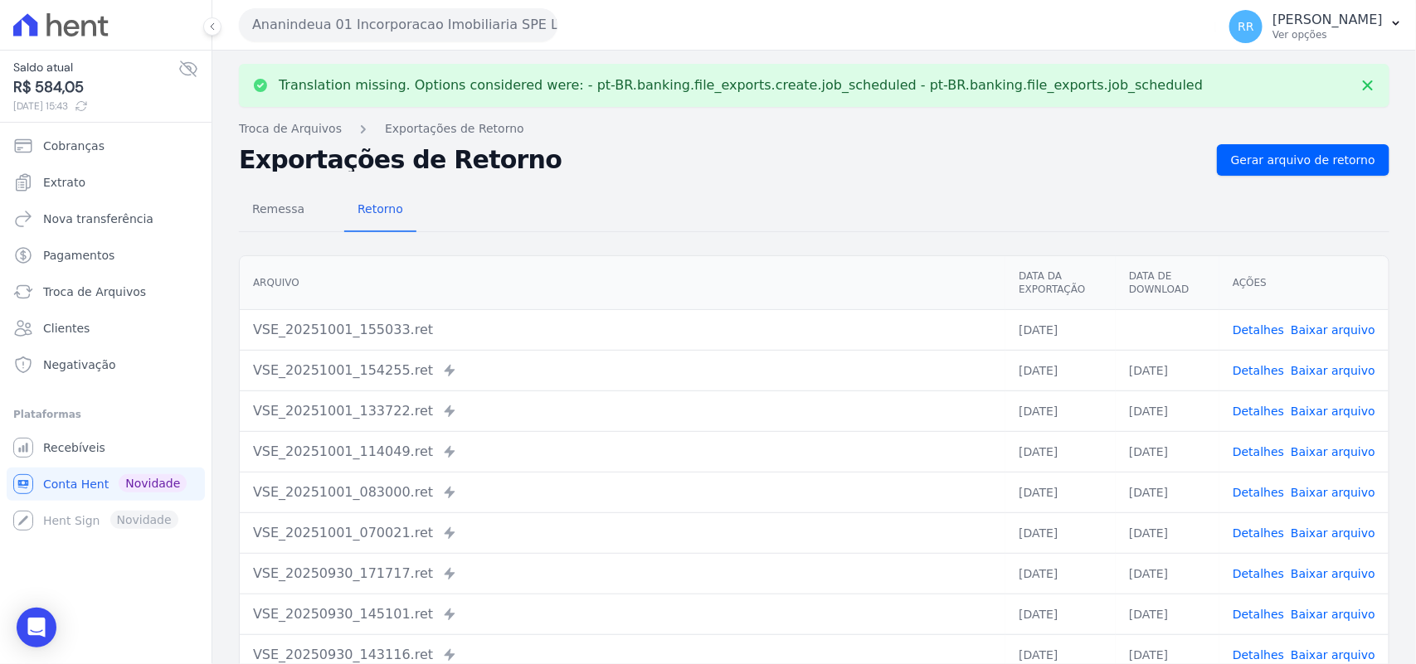
click at [1321, 323] on link "Baixar arquivo" at bounding box center [1333, 329] width 85 height 13
